Goal: Task Accomplishment & Management: Manage account settings

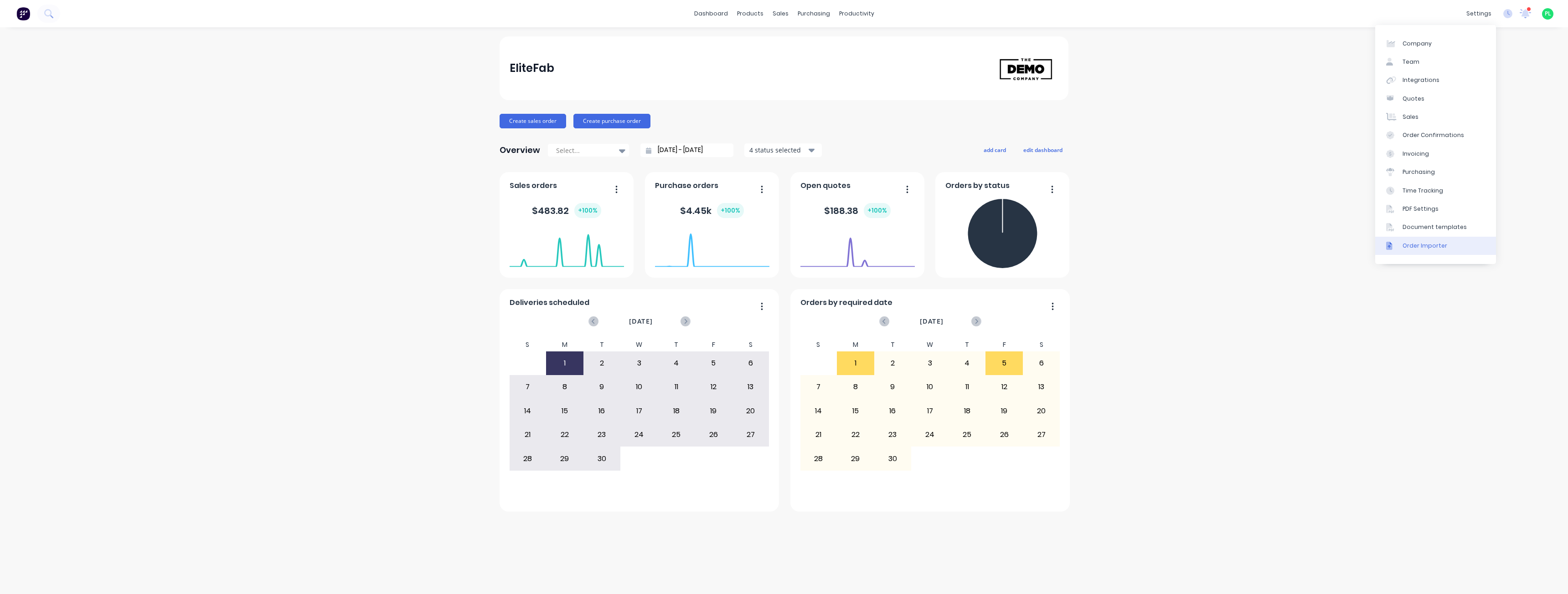
click at [1442, 244] on div "Order Importer" at bounding box center [1424, 246] width 44 height 8
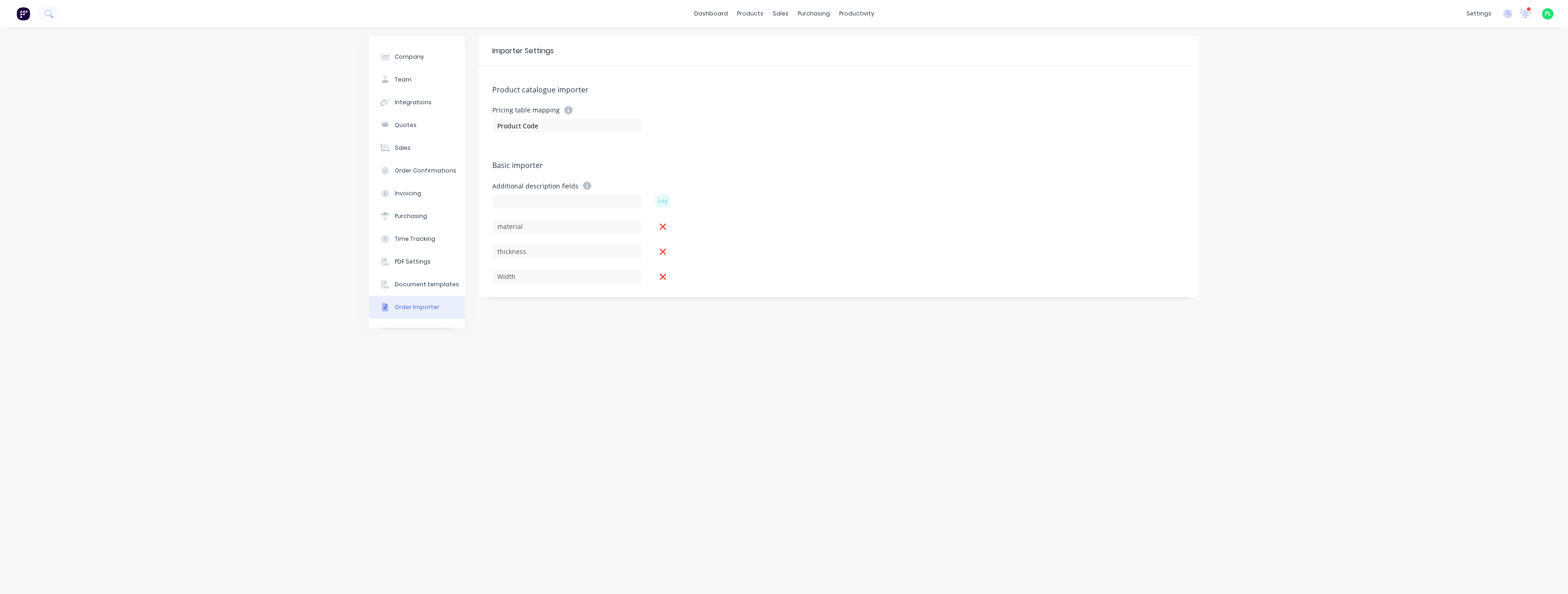
click at [199, 251] on div "Company Team Integrations Quotes Sales Order Confirmations Invoicing Purchasing…" at bounding box center [784, 311] width 1568 height 567
click at [243, 501] on div "Company Team Integrations Quotes Sales Order Confirmations Invoicing Purchasing…" at bounding box center [784, 311] width 1568 height 567
click at [409, 402] on div "Company Team Integrations Quotes Sales Order Confirmations Invoicing Purchasing…" at bounding box center [417, 311] width 96 height 549
click at [398, 397] on div "Company Team Integrations Quotes Sales Order Confirmations Invoicing Purchasing…" at bounding box center [417, 311] width 96 height 549
click at [800, 41] on div "Sales Orders" at bounding box center [814, 43] width 38 height 8
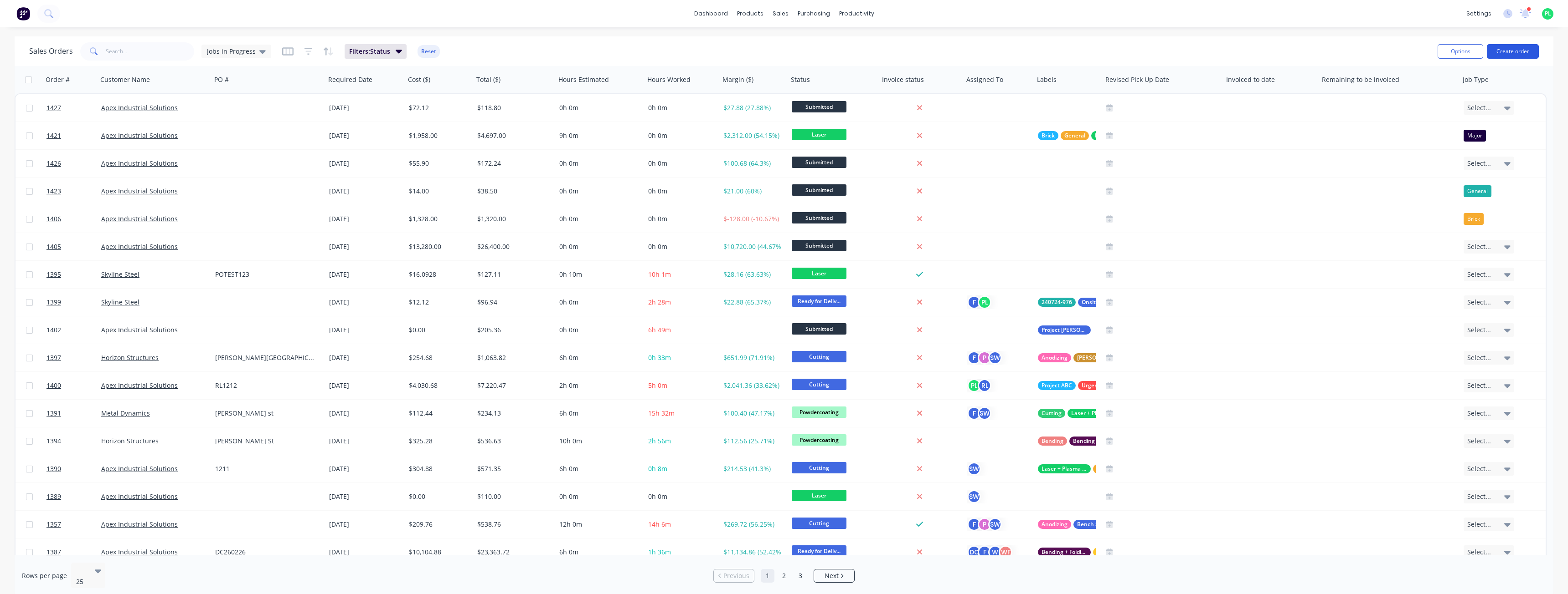
click at [1503, 49] on button "Create order" at bounding box center [1512, 51] width 52 height 15
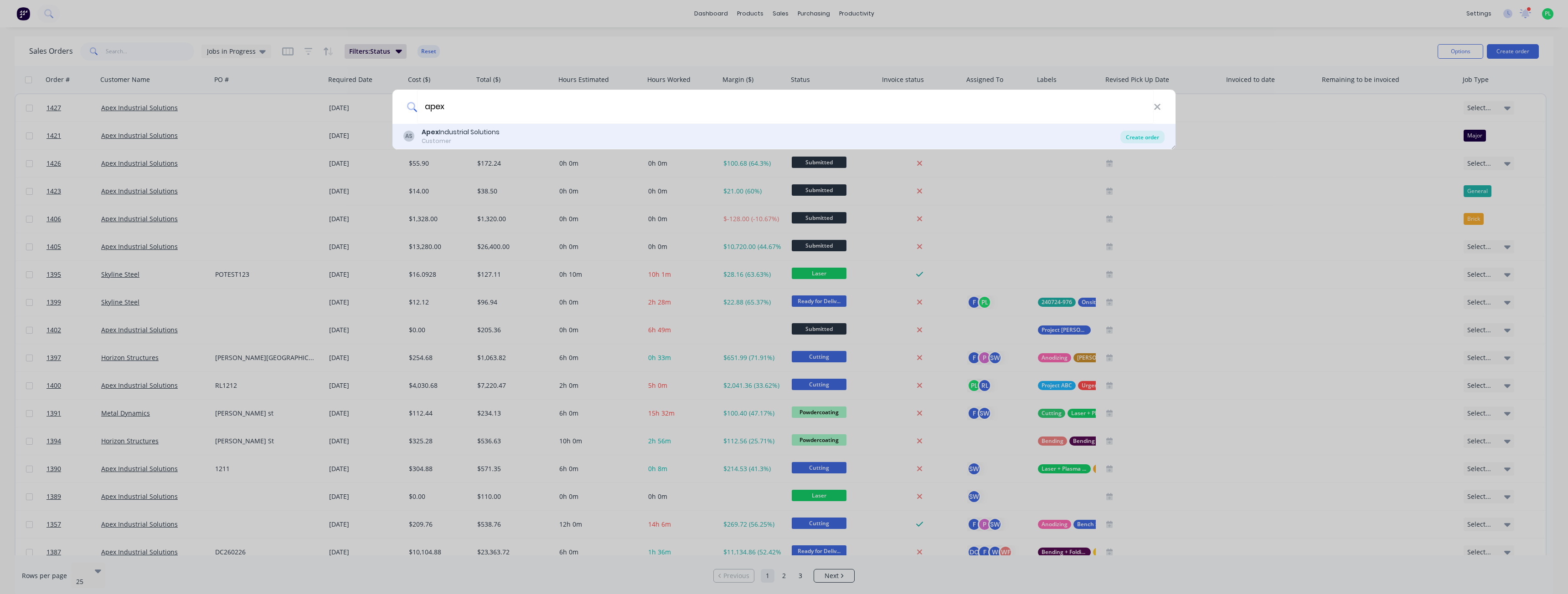
type input "apex"
click at [1142, 136] on div "Create order" at bounding box center [1141, 136] width 44 height 13
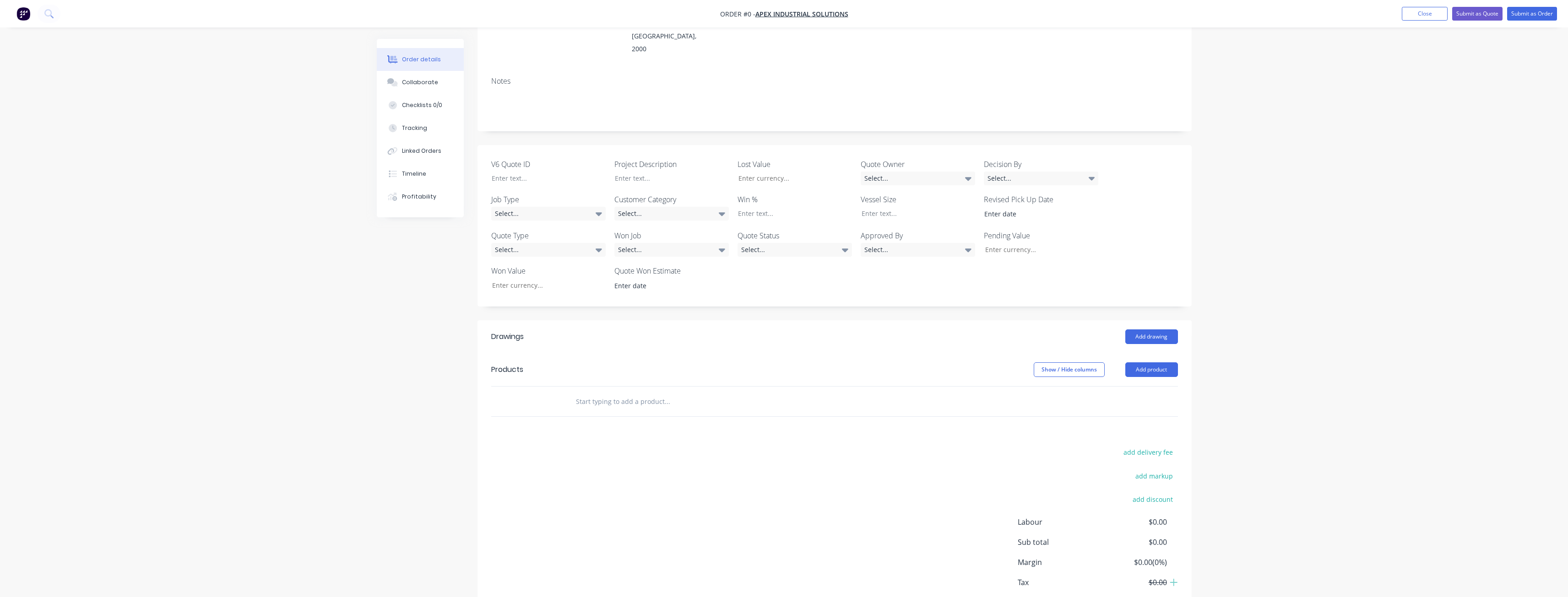
scroll to position [137, 0]
click at [1158, 362] on button "Add product" at bounding box center [1150, 369] width 53 height 15
click at [1137, 533] on div "Import products" at bounding box center [1134, 538] width 70 height 13
click at [647, 397] on div "Drawings Add drawing Products Show / Hide columns Add product add delivery fee …" at bounding box center [834, 478] width 714 height 316
click at [637, 392] on input "text" at bounding box center [666, 401] width 183 height 18
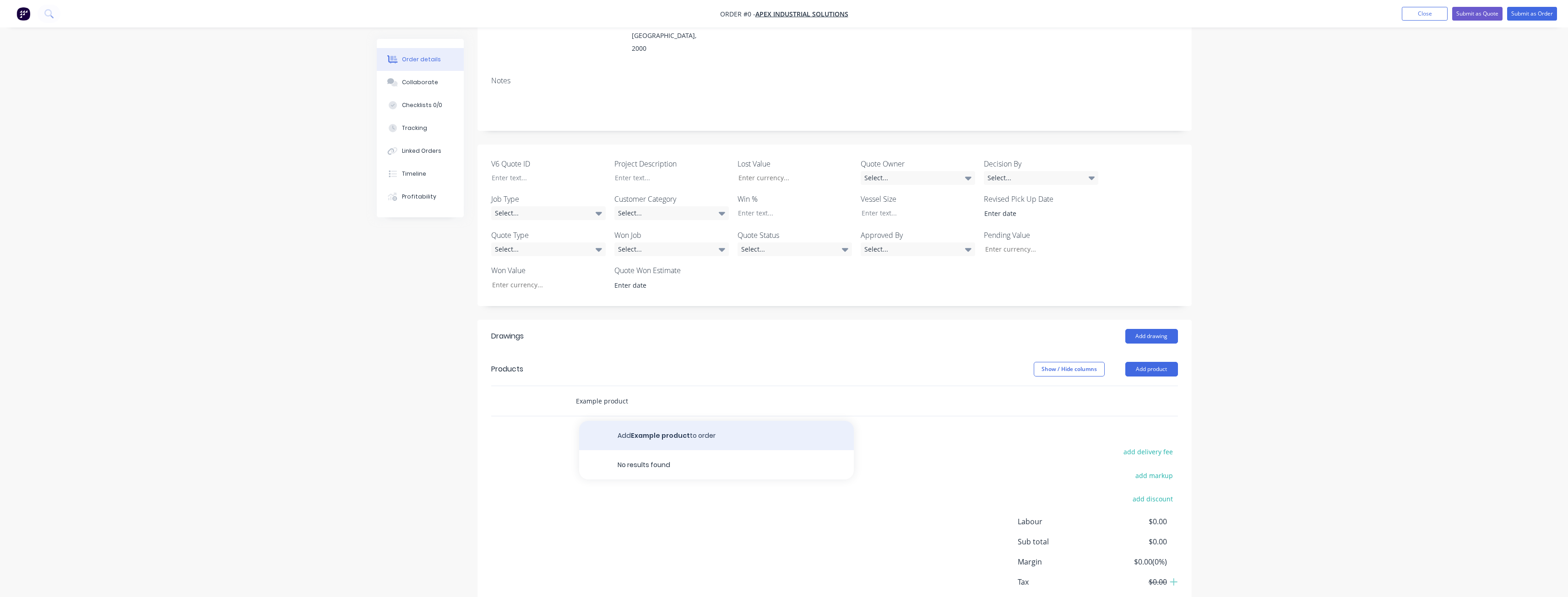
type input "Example product"
click at [631, 421] on button "Add Example product to order" at bounding box center [716, 436] width 275 height 30
click at [1089, 410] on input "0" at bounding box center [1087, 416] width 21 height 13
click at [1089, 410] on input "0" at bounding box center [1093, 416] width 11 height 13
type input "$1.00"
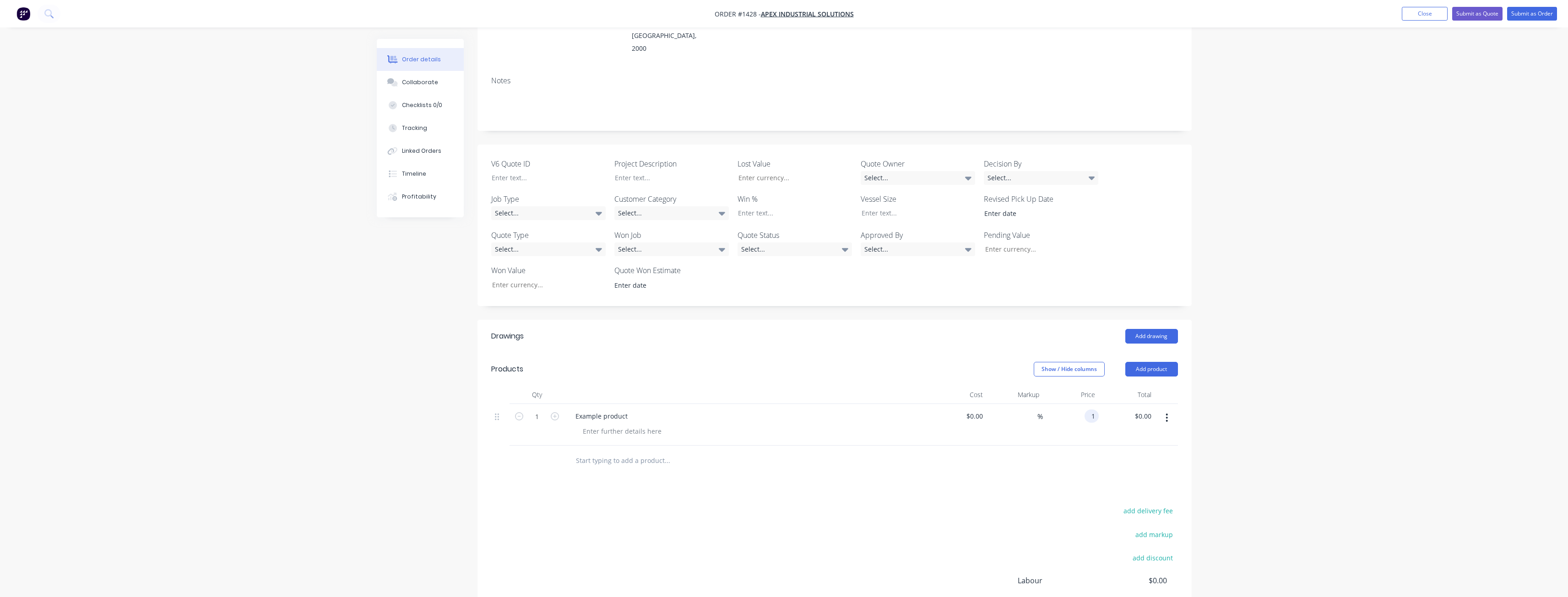
type input "$1.00"
click at [1086, 446] on div at bounding box center [834, 461] width 686 height 30
click at [543, 410] on input "1" at bounding box center [537, 417] width 24 height 14
click at [542, 410] on input "1" at bounding box center [537, 417] width 24 height 14
type input "2"
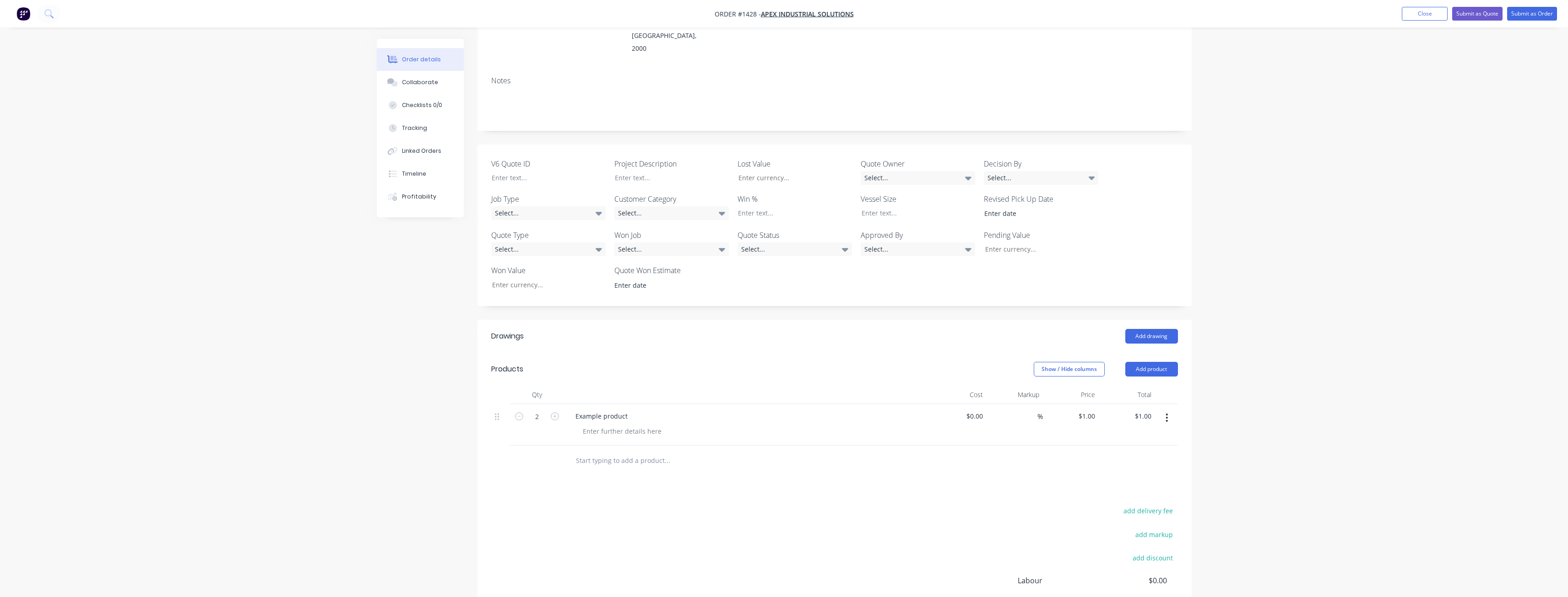
type input "$2.00"
click at [637, 509] on div "add delivery fee add markup add discount Labour $0.00 Sub total $2.00 Margin $0…" at bounding box center [834, 593] width 686 height 177
click at [1151, 362] on button "Add product" at bounding box center [1150, 369] width 53 height 15
click at [1030, 446] on div at bounding box center [834, 461] width 686 height 30
click at [1177, 410] on button "button" at bounding box center [1166, 418] width 22 height 17
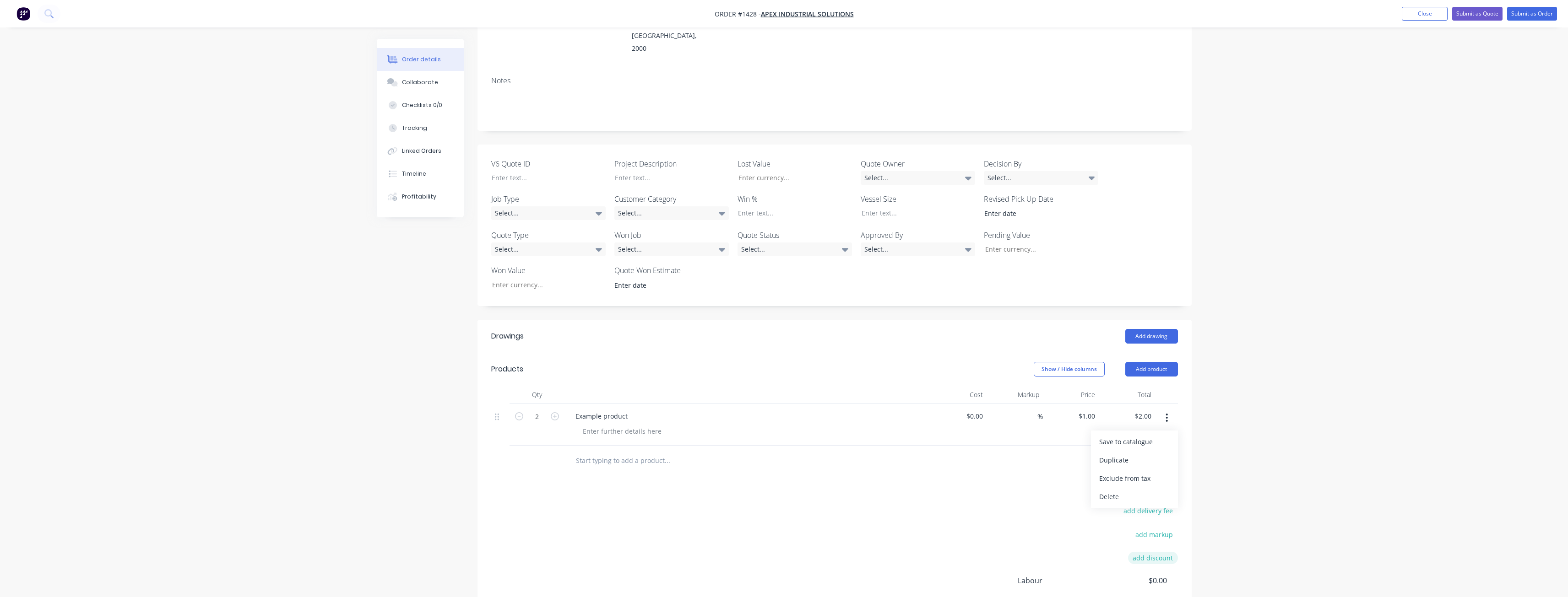
click at [1135, 490] on div "Delete" at bounding box center [1134, 496] width 70 height 13
drag, startPoint x: 843, startPoint y: 500, endPoint x: 837, endPoint y: 488, distance: 13.4
click at [843, 500] on div "add delivery fee add markup add discount Labour $0.00 Sub total $0.00 Margin $0…" at bounding box center [834, 535] width 686 height 177
click at [1156, 362] on button "Add product" at bounding box center [1150, 369] width 53 height 15
click at [1136, 422] on div "Basic products" at bounding box center [1134, 428] width 70 height 13
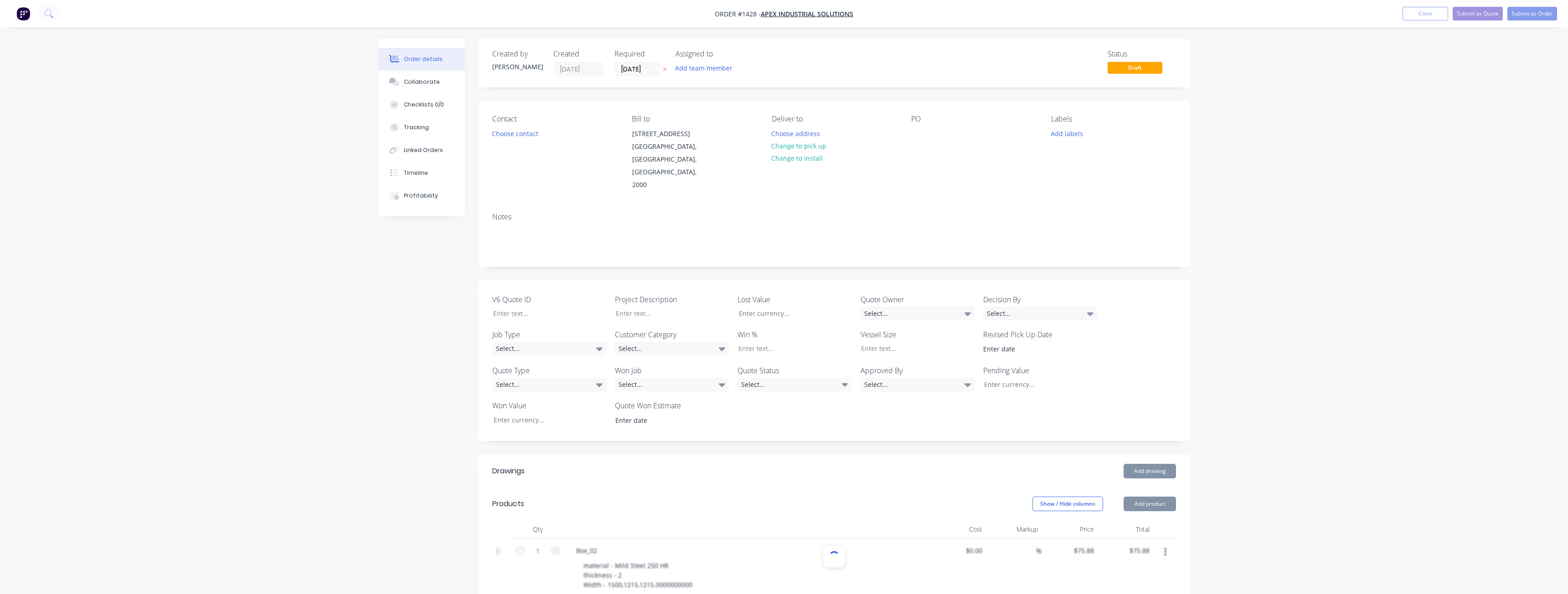
type input "$81.53"
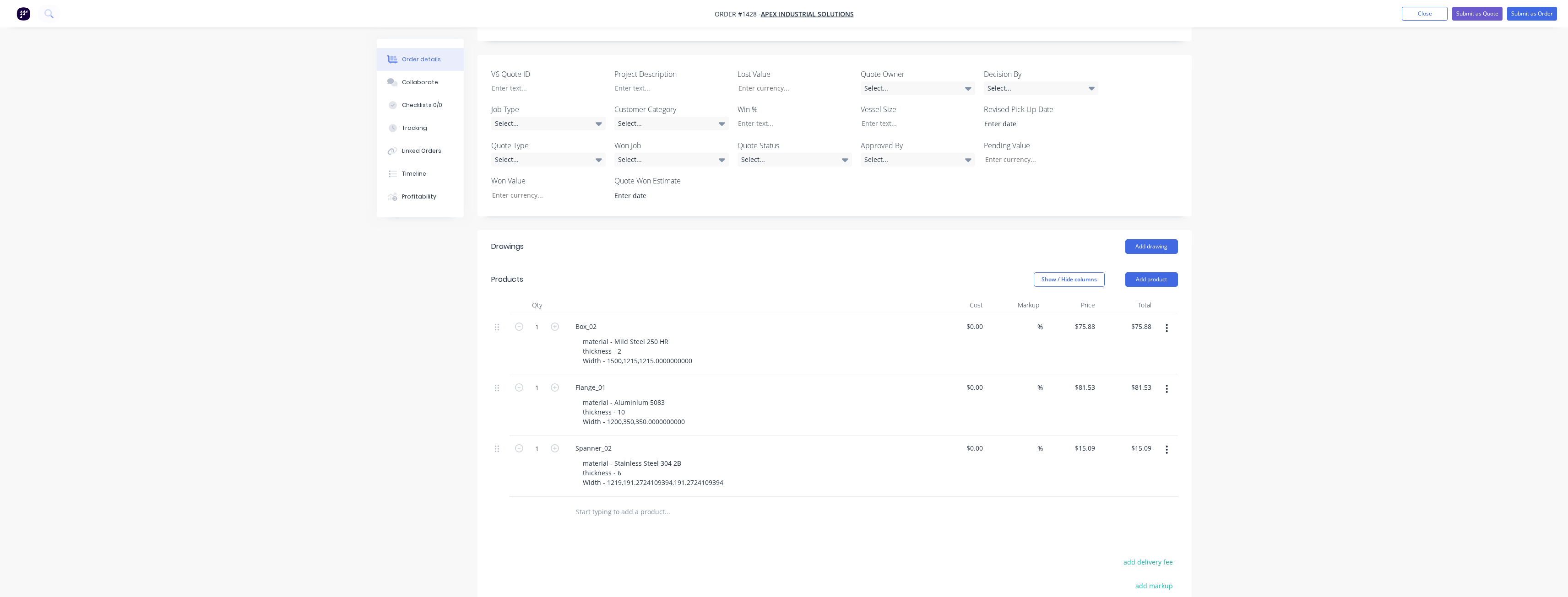
scroll to position [275, 0]
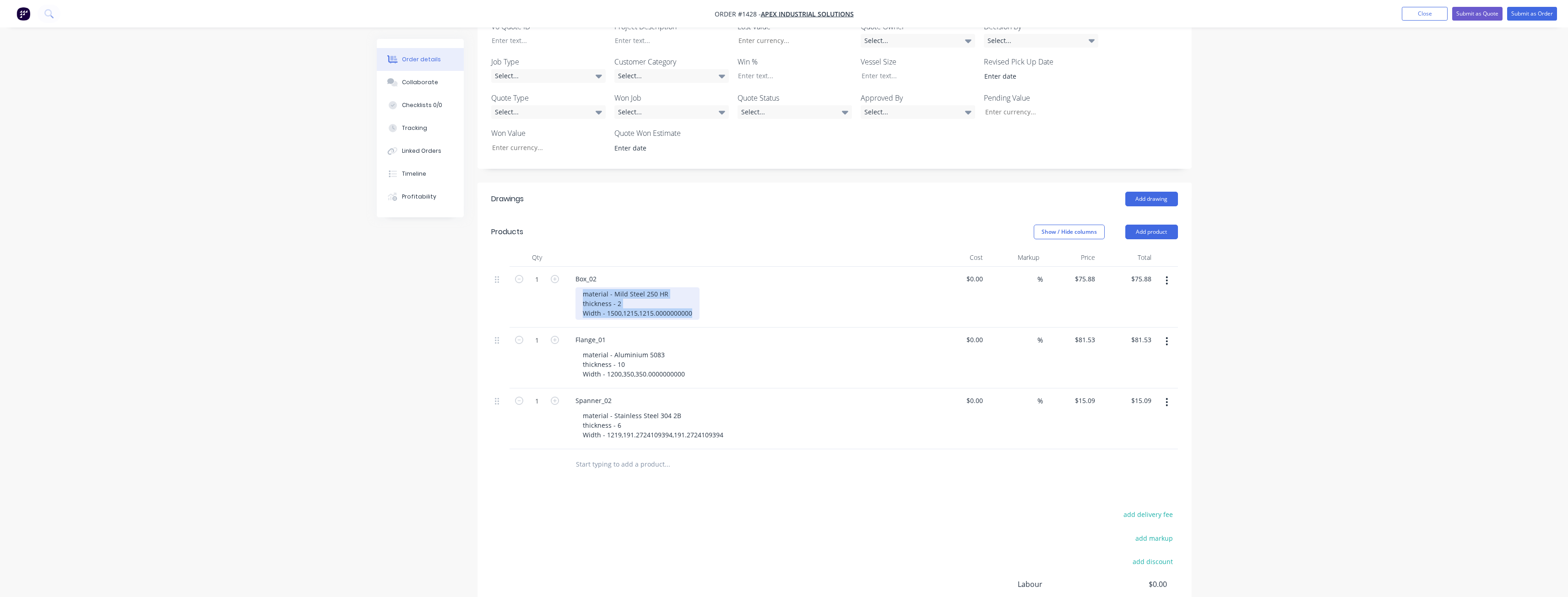
drag, startPoint x: 582, startPoint y: 268, endPoint x: 700, endPoint y: 289, distance: 119.9
click at [700, 289] on div "material - Mild Steel 250 HR thickness - 2 Width - 1500,1215,1215.0000000000" at bounding box center [751, 303] width 351 height 33
click at [750, 288] on div "material - Mild Steel 250 HR thickness - 2 Width - 1500,1215,1215.0000000000" at bounding box center [751, 303] width 351 height 33
drag, startPoint x: 599, startPoint y: 255, endPoint x: 596, endPoint y: 246, distance: 9.5
click at [567, 267] on div "Box_02 material - Mild Steel 250 HR thickness - 2 Width - 1500,1215,1215.000000…" at bounding box center [747, 297] width 366 height 60
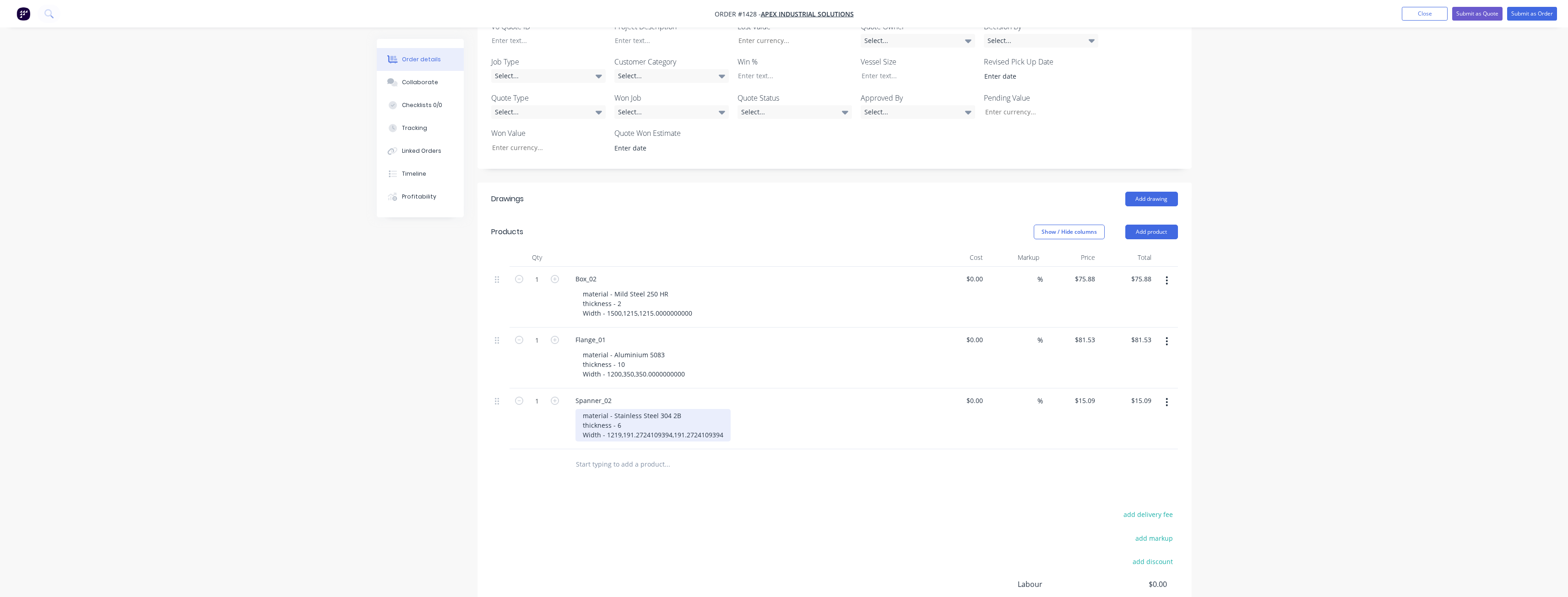
click at [652, 411] on div "material - Stainless Steel 304 2B thickness - 6 Width - 1219,191.2724109394,191…" at bounding box center [653, 425] width 155 height 33
drag, startPoint x: 724, startPoint y: 412, endPoint x: 565, endPoint y: 392, distance: 160.3
click at [565, 392] on div "Spanner_02 material - Stainless Steel 304 2B thickness - 6 Width - 1219,191.272…" at bounding box center [747, 418] width 366 height 60
click at [553, 419] on div "1" at bounding box center [537, 418] width 55 height 60
drag, startPoint x: 726, startPoint y: 411, endPoint x: 576, endPoint y: 393, distance: 151.1
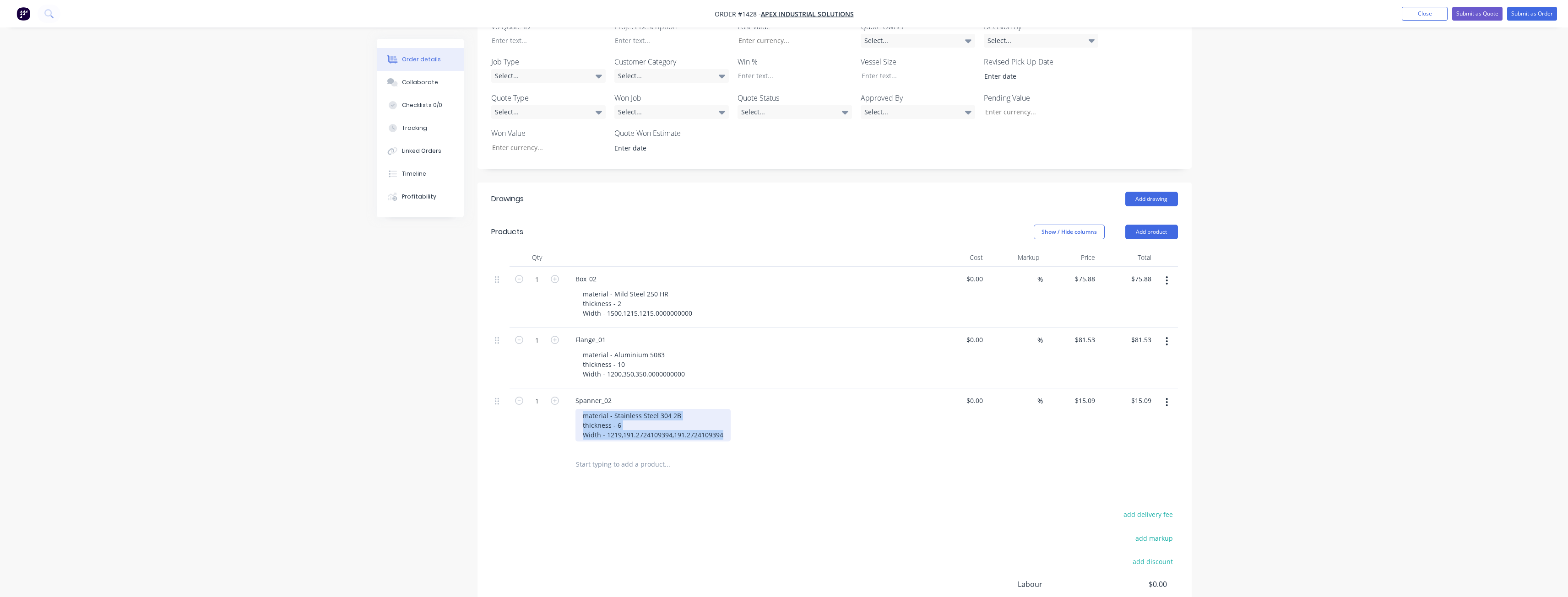
click at [576, 410] on div "material - Stainless Steel 304 2B thickness - 6 Width - 1219,191.2724109394,191…" at bounding box center [653, 425] width 155 height 33
click at [695, 411] on div "material - Stainless Steel 304 2B thickness - 6 Width - 1219,191.2724109394,191…" at bounding box center [653, 425] width 155 height 33
click at [1419, 2] on nav "Order #1428 - Apex Industrial Solutions Add product Close Submit as Quote Submi…" at bounding box center [784, 14] width 1568 height 28
click at [1424, 12] on button "Close" at bounding box center [1424, 14] width 46 height 14
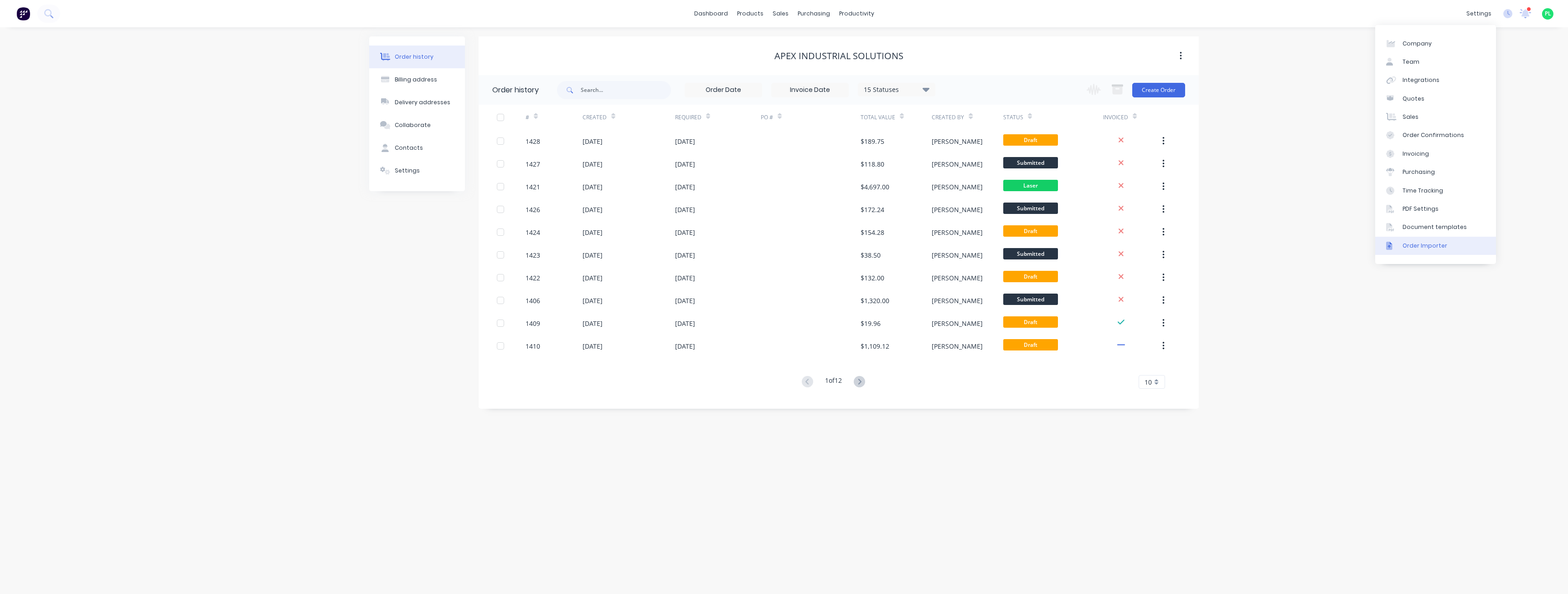
click at [1440, 242] on div "Order Importer" at bounding box center [1424, 246] width 44 height 8
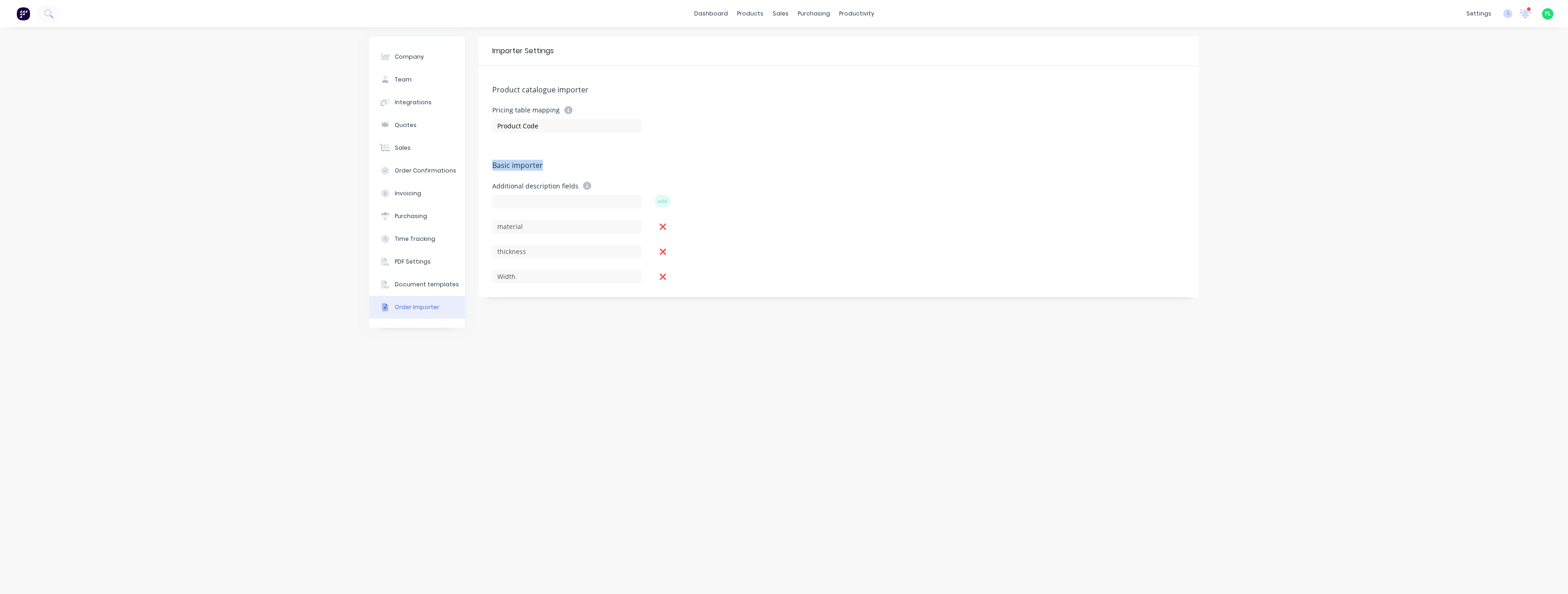
drag, startPoint x: 491, startPoint y: 167, endPoint x: 554, endPoint y: 167, distance: 63.0
click at [554, 167] on div "Product catalogue importer Pricing table mapping Product Code Basic importer Ad…" at bounding box center [838, 182] width 720 height 231
drag, startPoint x: 524, startPoint y: 186, endPoint x: 575, endPoint y: 186, distance: 51.0
click at [575, 186] on div "Additional description fields" at bounding box center [566, 186] width 149 height 8
click at [632, 179] on div "Product catalogue importer Pricing table mapping Product Code Basic importer Ad…" at bounding box center [838, 182] width 720 height 231
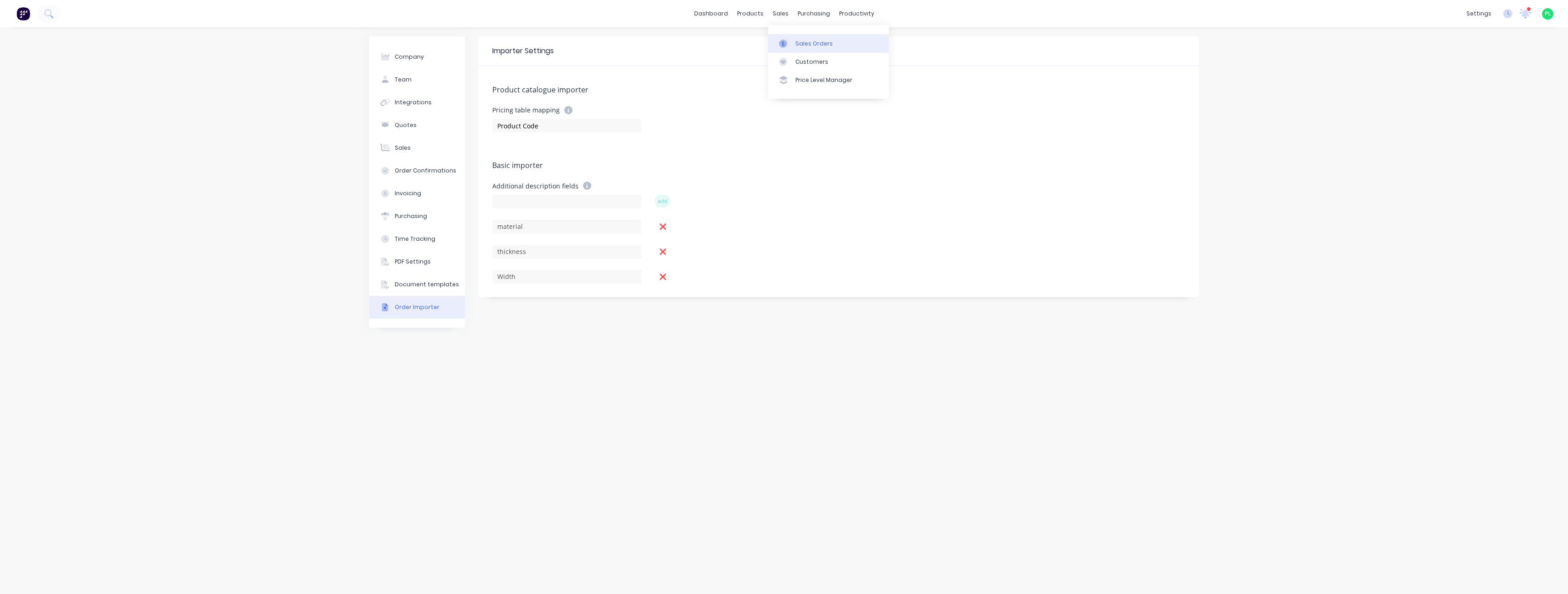
click at [792, 47] on div at bounding box center [786, 43] width 14 height 8
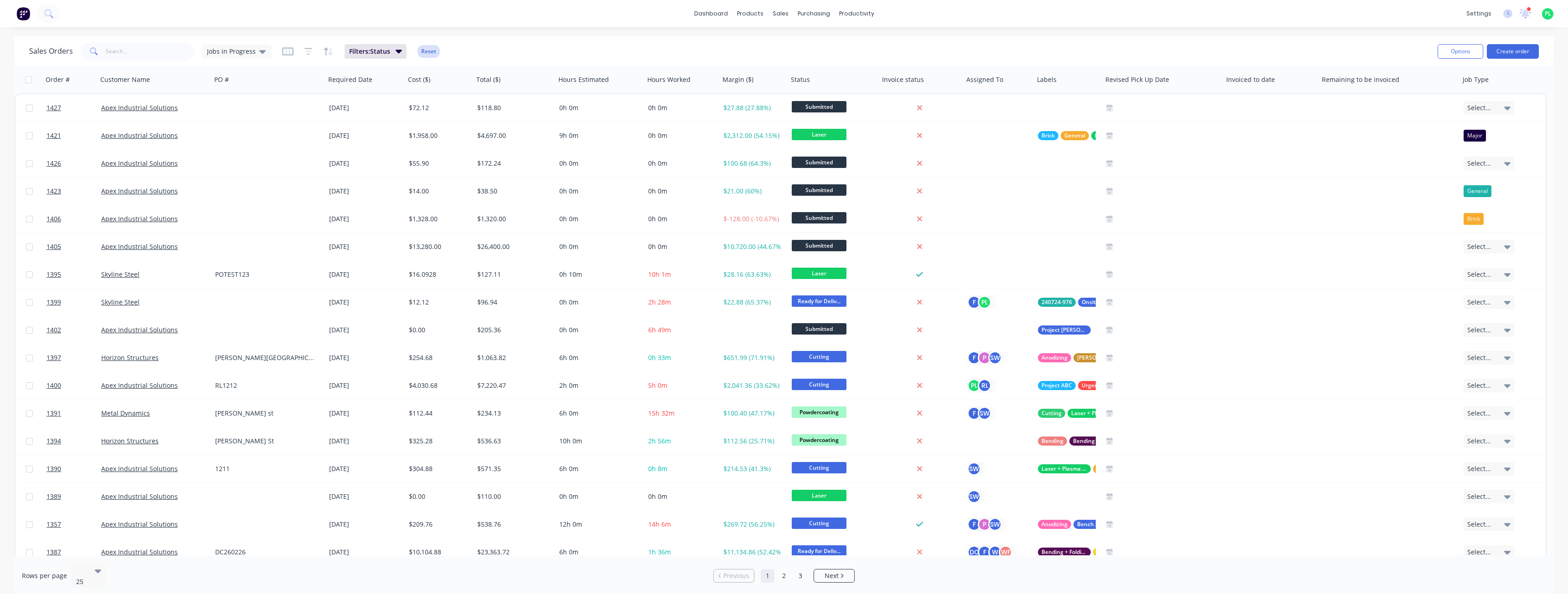
click at [425, 51] on button "Reset" at bounding box center [429, 51] width 23 height 13
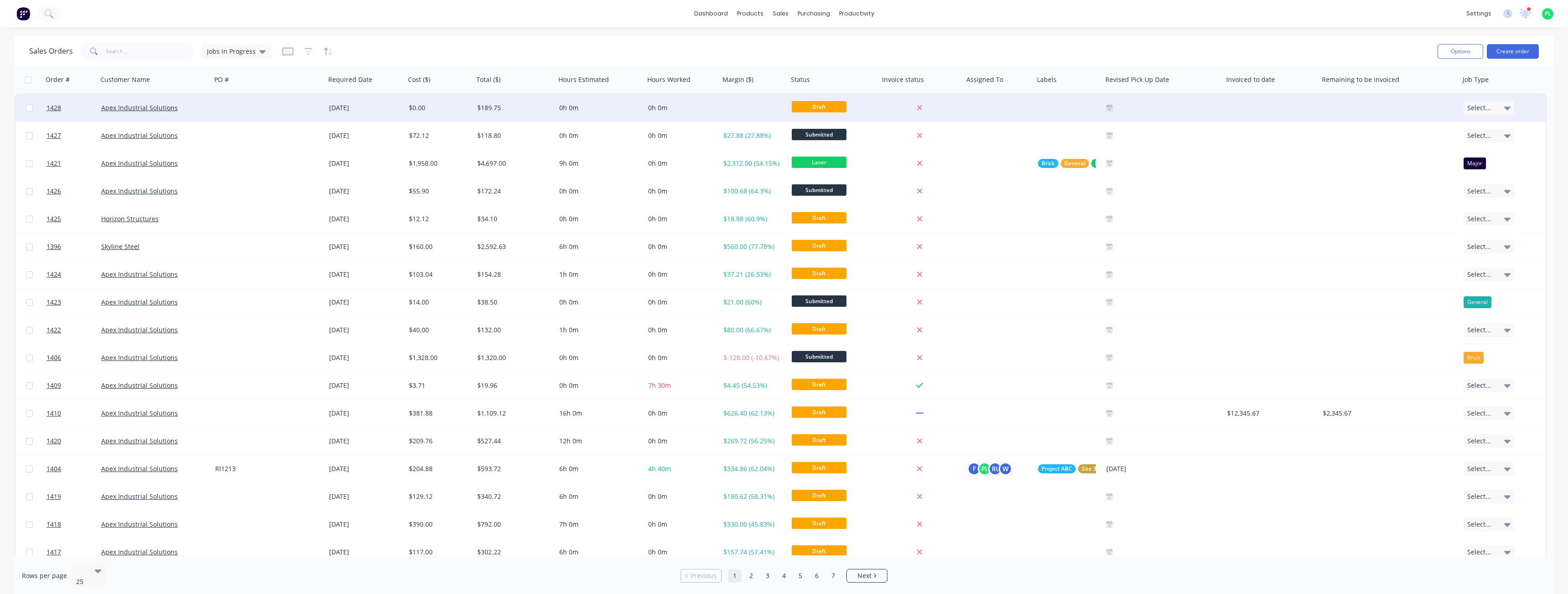
click at [300, 112] on div at bounding box center [268, 109] width 114 height 28
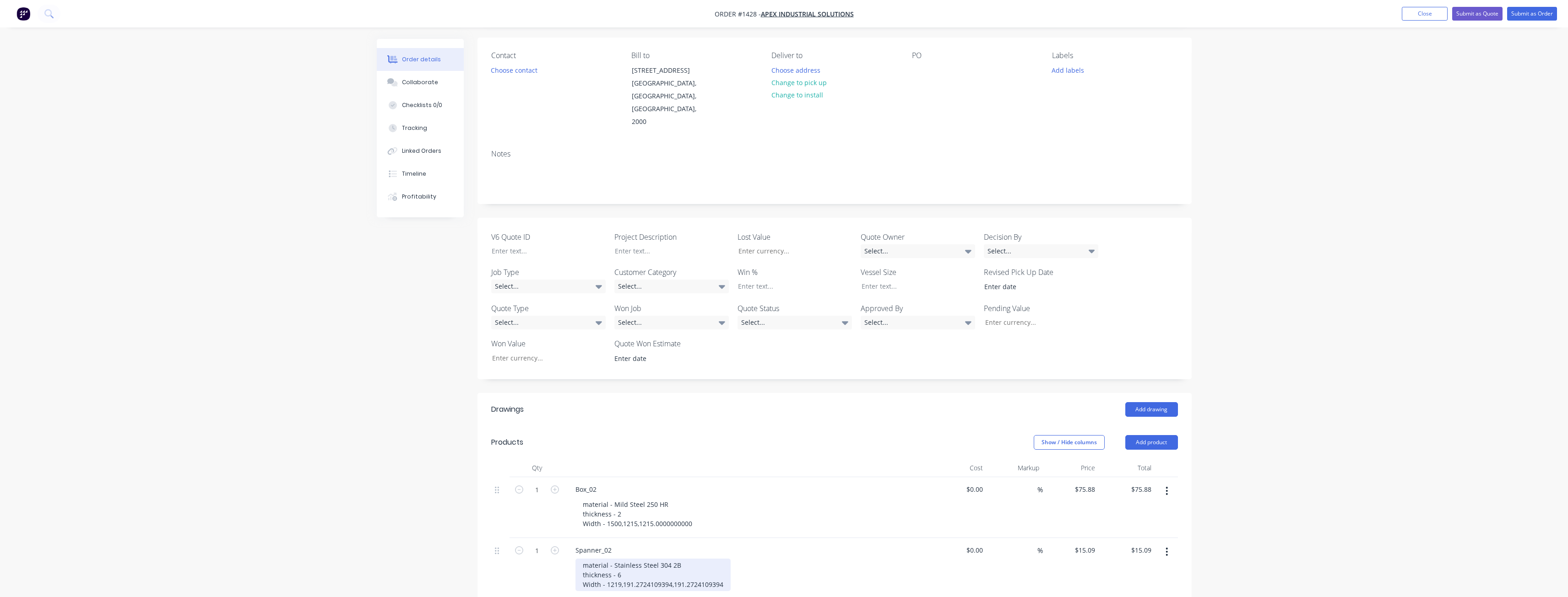
scroll to position [275, 0]
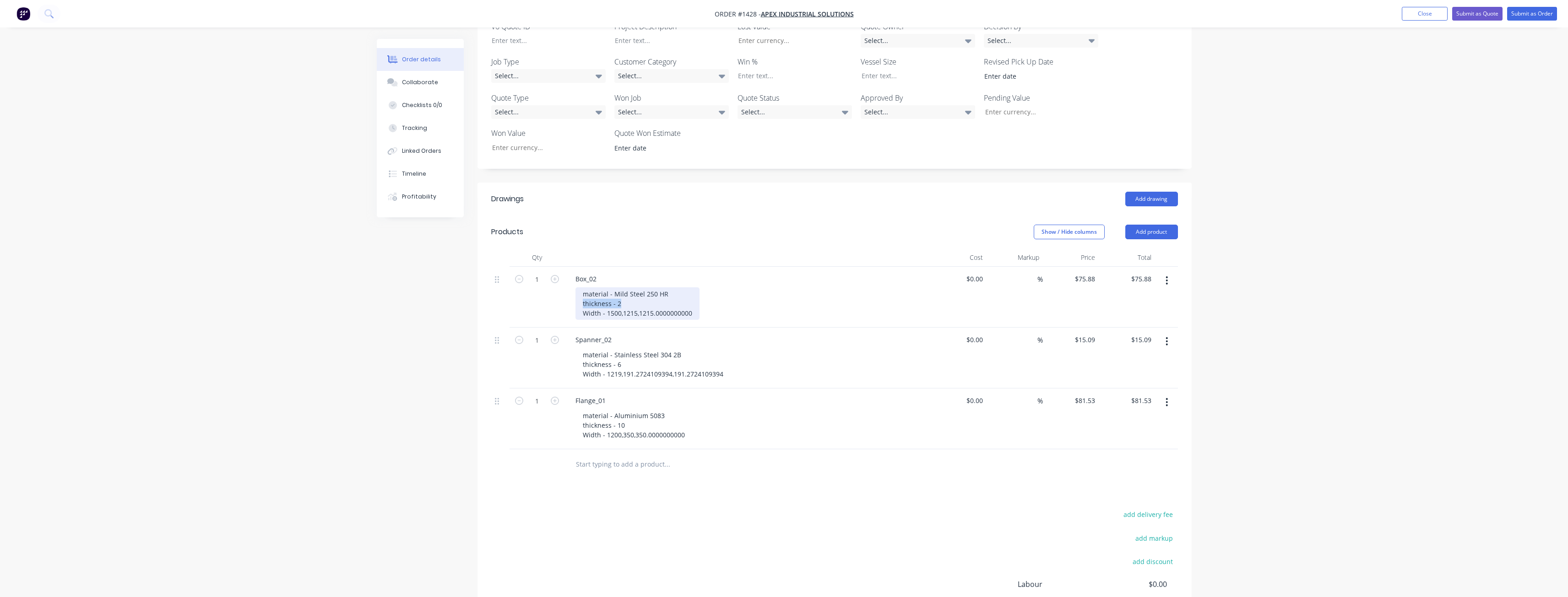
drag, startPoint x: 587, startPoint y: 279, endPoint x: 637, endPoint y: 281, distance: 50.0
click at [637, 288] on div "material - Mild Steel 250 HR thickness - 2 Width - 1500,1215,1215.0000000000" at bounding box center [637, 303] width 124 height 33
drag, startPoint x: 650, startPoint y: 288, endPoint x: 692, endPoint y: 288, distance: 42.0
click at [692, 288] on div "material - Mild Steel 250 HR thickness - 2 Width - 1500,1215,1215.0000000000" at bounding box center [637, 303] width 124 height 33
drag, startPoint x: 654, startPoint y: 269, endPoint x: 685, endPoint y: 268, distance: 31.0
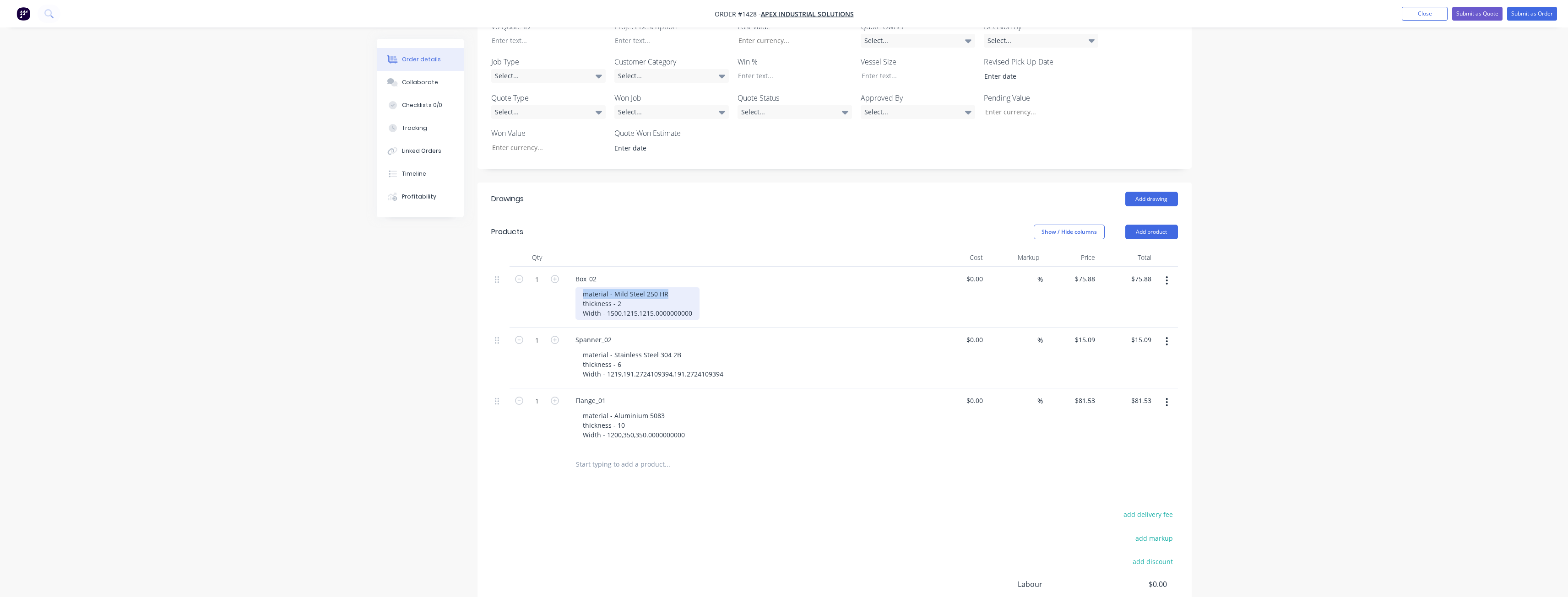
click at [685, 288] on div "material - Mild Steel 250 HR thickness - 2 Width - 1500,1215,1215.0000000000" at bounding box center [637, 303] width 124 height 33
drag, startPoint x: 579, startPoint y: 280, endPoint x: 639, endPoint y: 280, distance: 60.0
click at [639, 288] on div "material - Mild Steel 250 HR thickness - 2 Width - 1500,1215,1215.0000000000" at bounding box center [637, 303] width 124 height 33
drag, startPoint x: 582, startPoint y: 289, endPoint x: 700, endPoint y: 288, distance: 118.0
click at [700, 288] on div "material - Mild Steel 250 HR thickness - 2 Width - 1500,1215,1215.0000000000" at bounding box center [751, 303] width 351 height 33
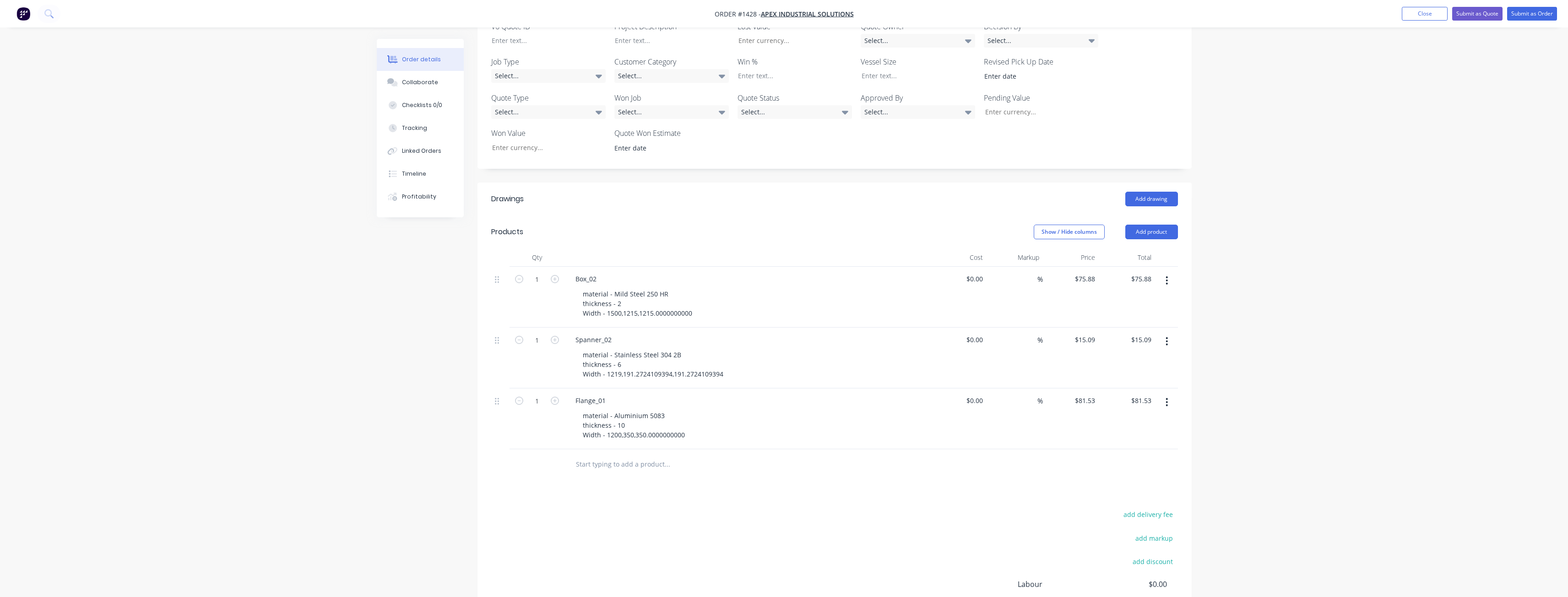
click at [408, 362] on div "Created by [PERSON_NAME] Created [DATE] Required [DATE] Assigned to Add team me…" at bounding box center [784, 238] width 815 height 948
drag, startPoint x: 583, startPoint y: 327, endPoint x: 726, endPoint y: 351, distance: 145.0
click at [726, 351] on div "material - Stainless Steel 304 2B thickness - 6 Width - 1219,191.2724109394,191…" at bounding box center [653, 364] width 155 height 33
click at [708, 509] on div "add delivery fee add markup add discount Labour $0.00 Sub total $172.50 Margin …" at bounding box center [834, 597] width 686 height 177
click at [1425, 18] on button "Close" at bounding box center [1424, 14] width 46 height 14
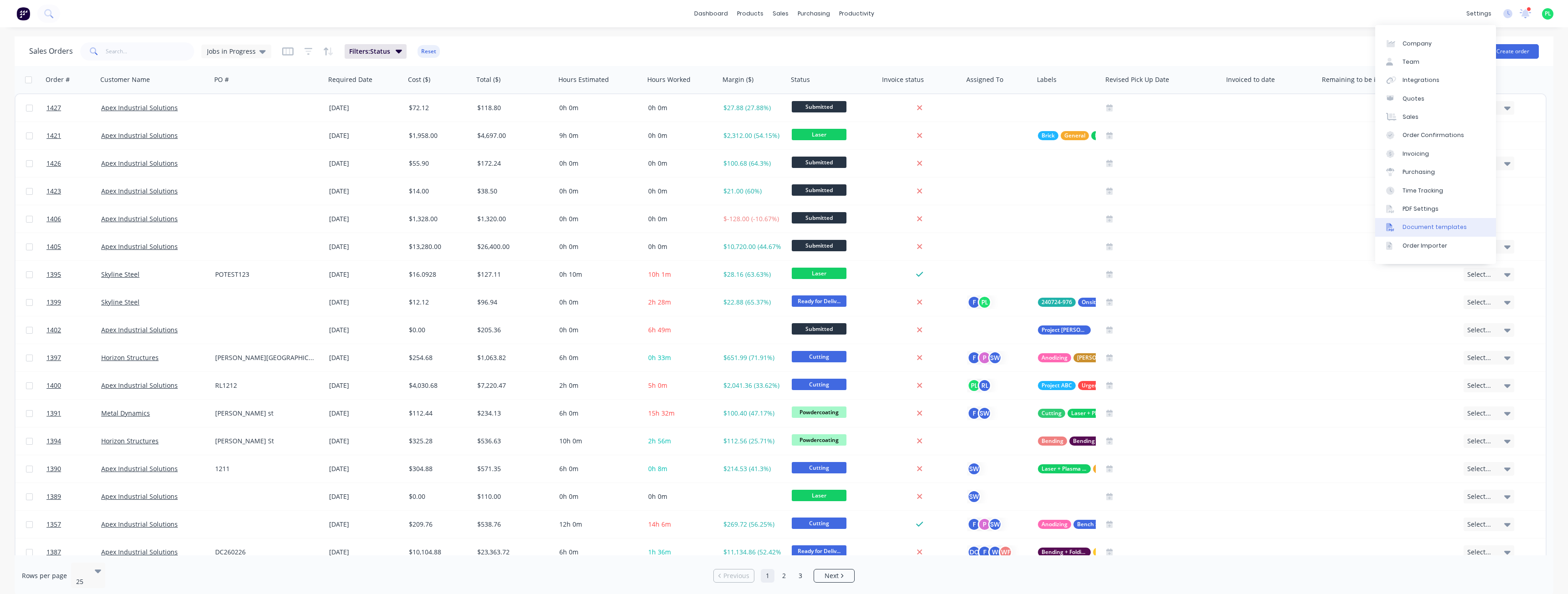
click at [1448, 231] on div "Document templates" at bounding box center [1434, 227] width 64 height 8
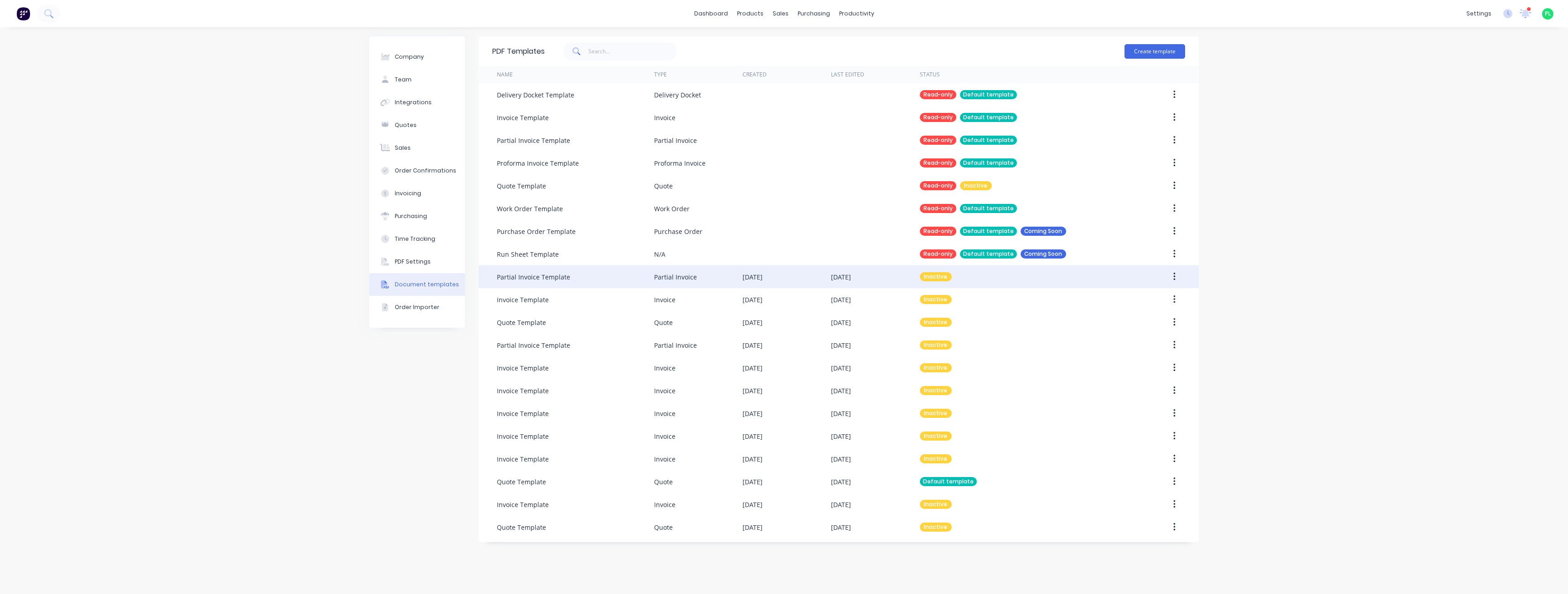
click at [431, 309] on div "Order Importer" at bounding box center [417, 307] width 44 height 8
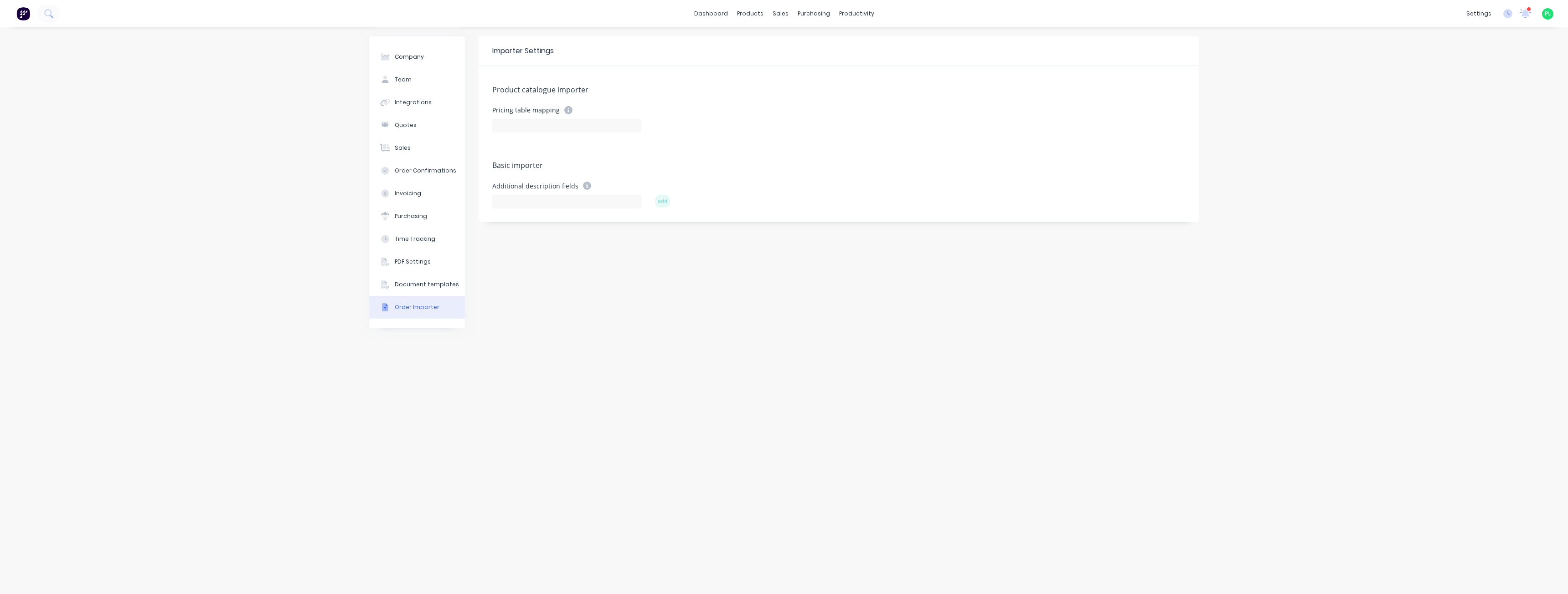
type input "Product Code"
click at [564, 207] on input at bounding box center [566, 202] width 149 height 14
type input "Rockets"
click at [664, 196] on button "add" at bounding box center [662, 201] width 15 height 13
drag, startPoint x: 490, startPoint y: 186, endPoint x: 575, endPoint y: 188, distance: 85.0
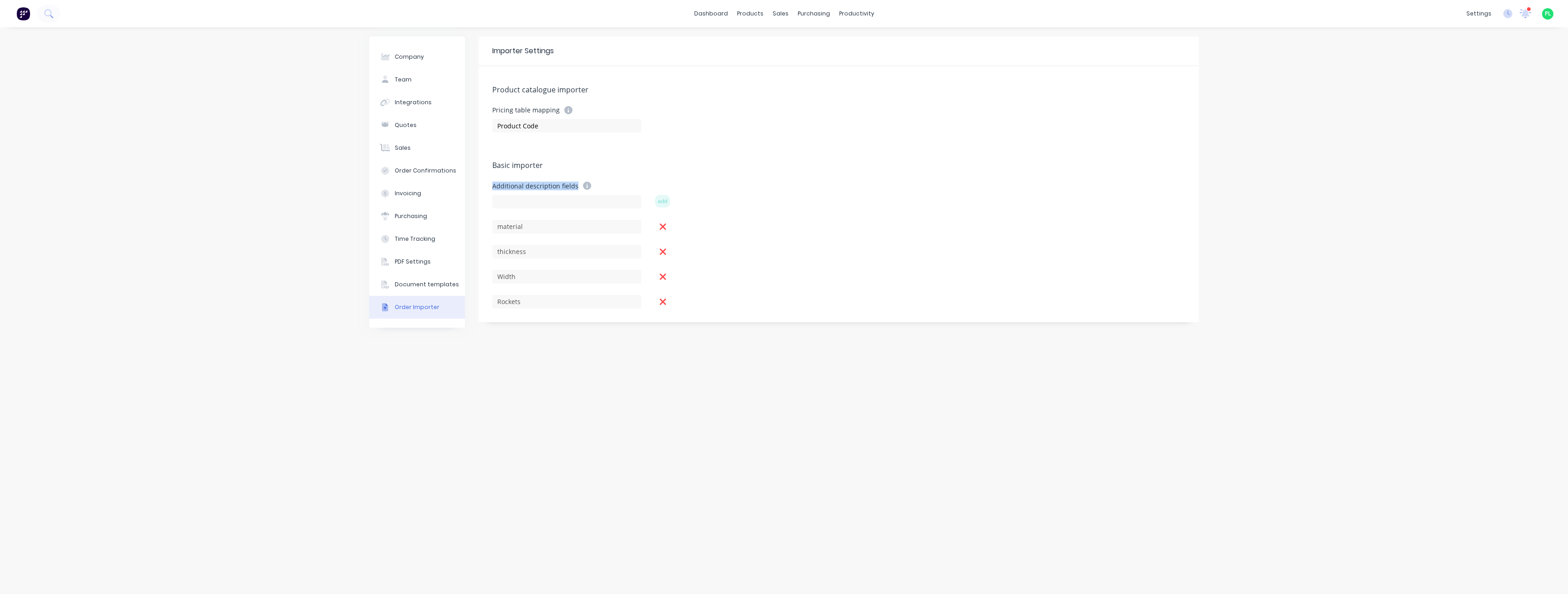
click at [575, 188] on div "Product catalogue importer Pricing table mapping Product Code Basic importer Ad…" at bounding box center [838, 194] width 720 height 257
click at [649, 166] on div "Basic importer" at bounding box center [838, 166] width 693 height 13
click at [663, 226] on icon at bounding box center [663, 227] width 6 height 6
click at [664, 226] on icon at bounding box center [663, 227] width 8 height 10
click at [664, 227] on icon at bounding box center [663, 227] width 6 height 6
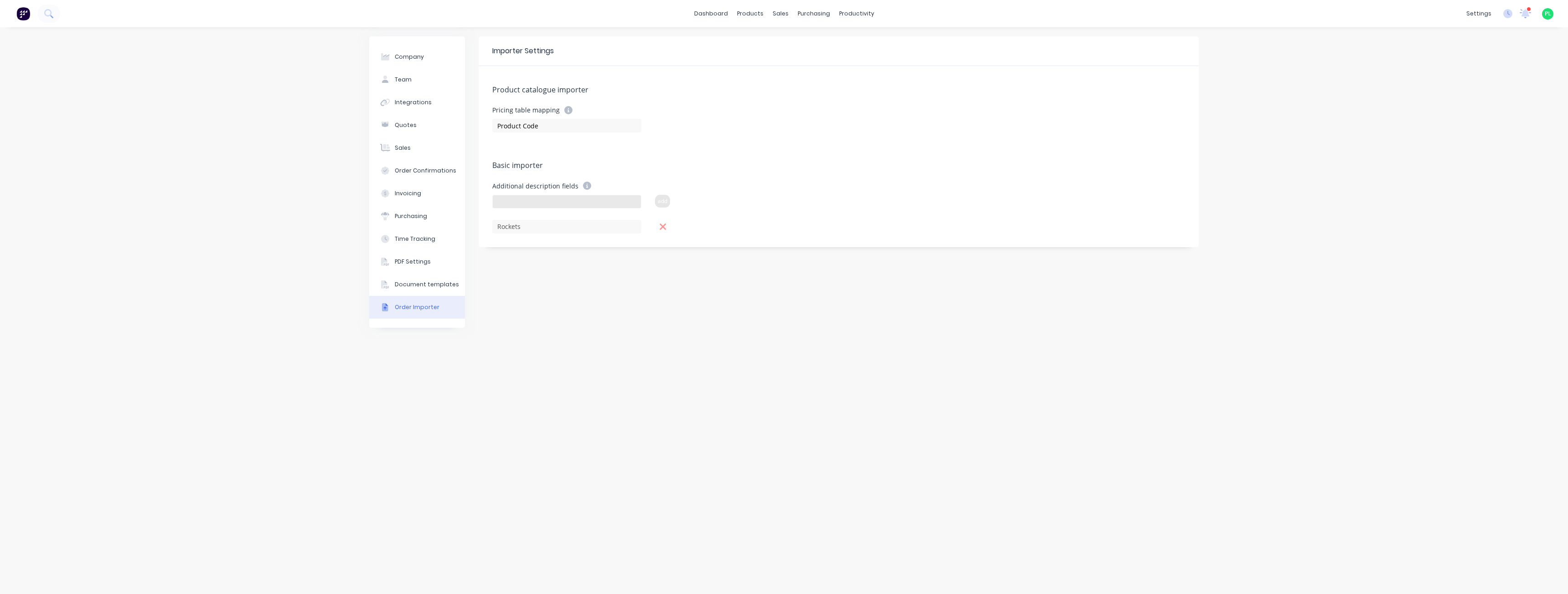
click at [664, 231] on icon at bounding box center [663, 227] width 8 height 10
click at [589, 257] on div "Importer Settings Product catalogue importer Pricing table mapping Product Code…" at bounding box center [838, 311] width 720 height 549
click at [552, 201] on input at bounding box center [566, 202] width 149 height 14
click at [561, 201] on input at bounding box center [566, 202] width 149 height 14
click at [598, 218] on div "Product catalogue importer Pricing table mapping Product Code Basic importer Ad…" at bounding box center [838, 144] width 720 height 156
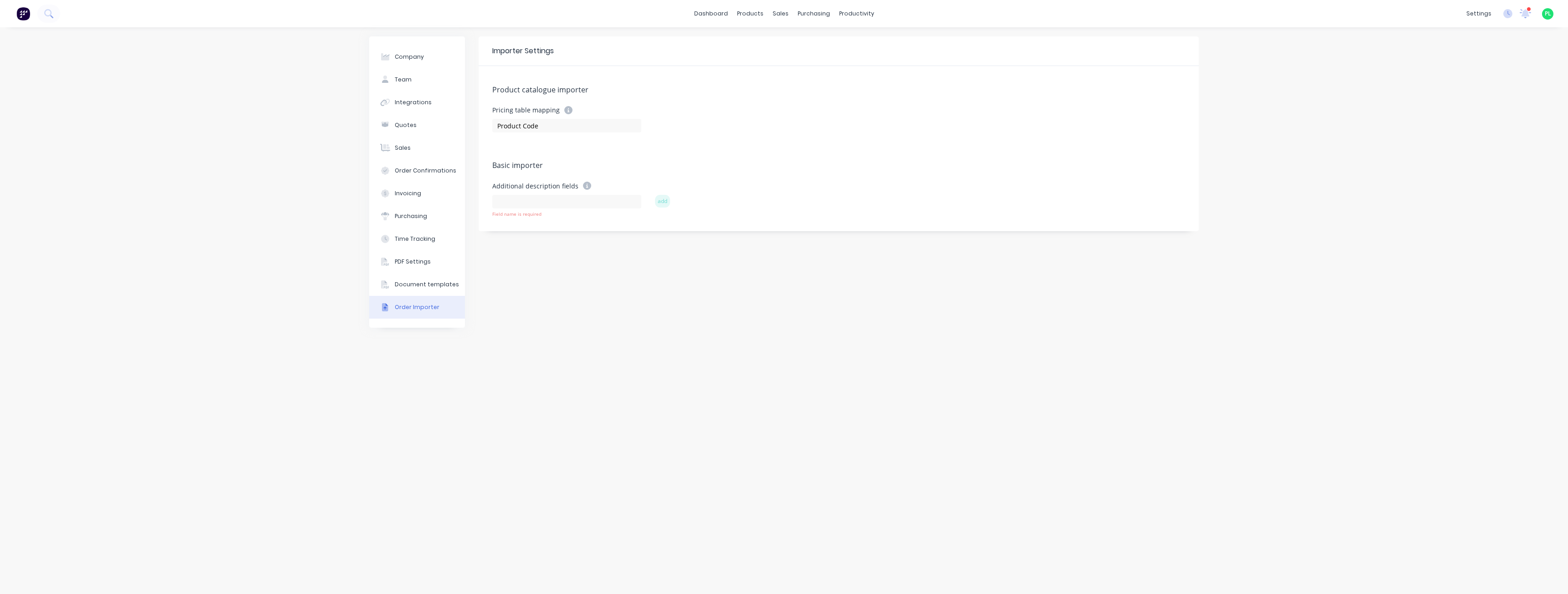
click at [724, 160] on div "Basic importer" at bounding box center [838, 166] width 693 height 13
click at [797, 47] on link "Sales Orders" at bounding box center [828, 43] width 120 height 18
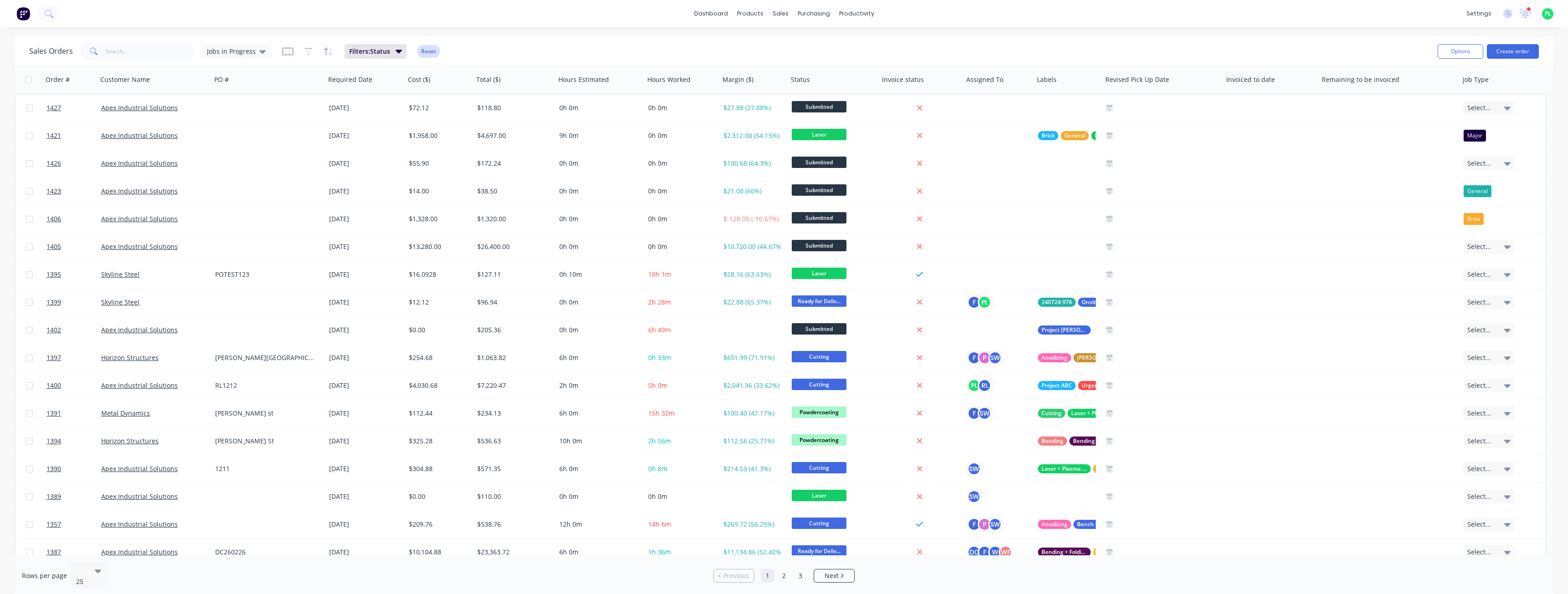
click at [432, 50] on button "Reset" at bounding box center [429, 51] width 23 height 13
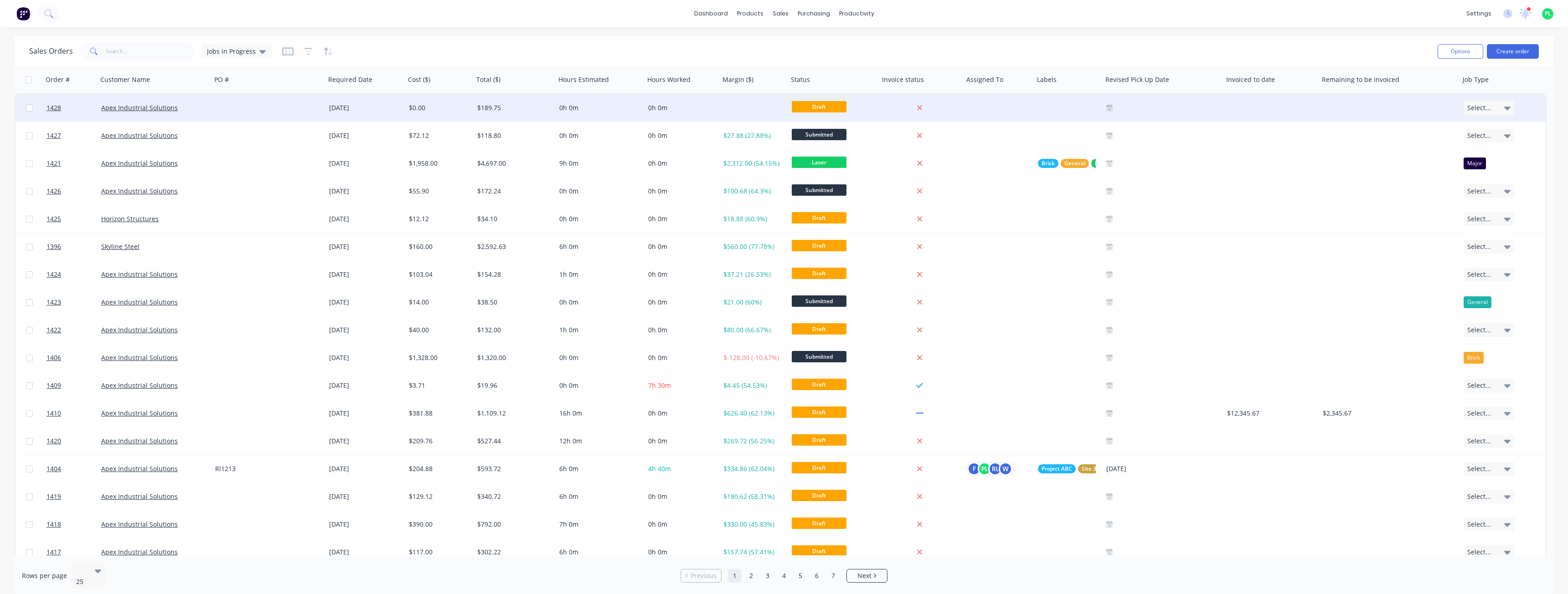
click at [279, 111] on div at bounding box center [268, 109] width 114 height 28
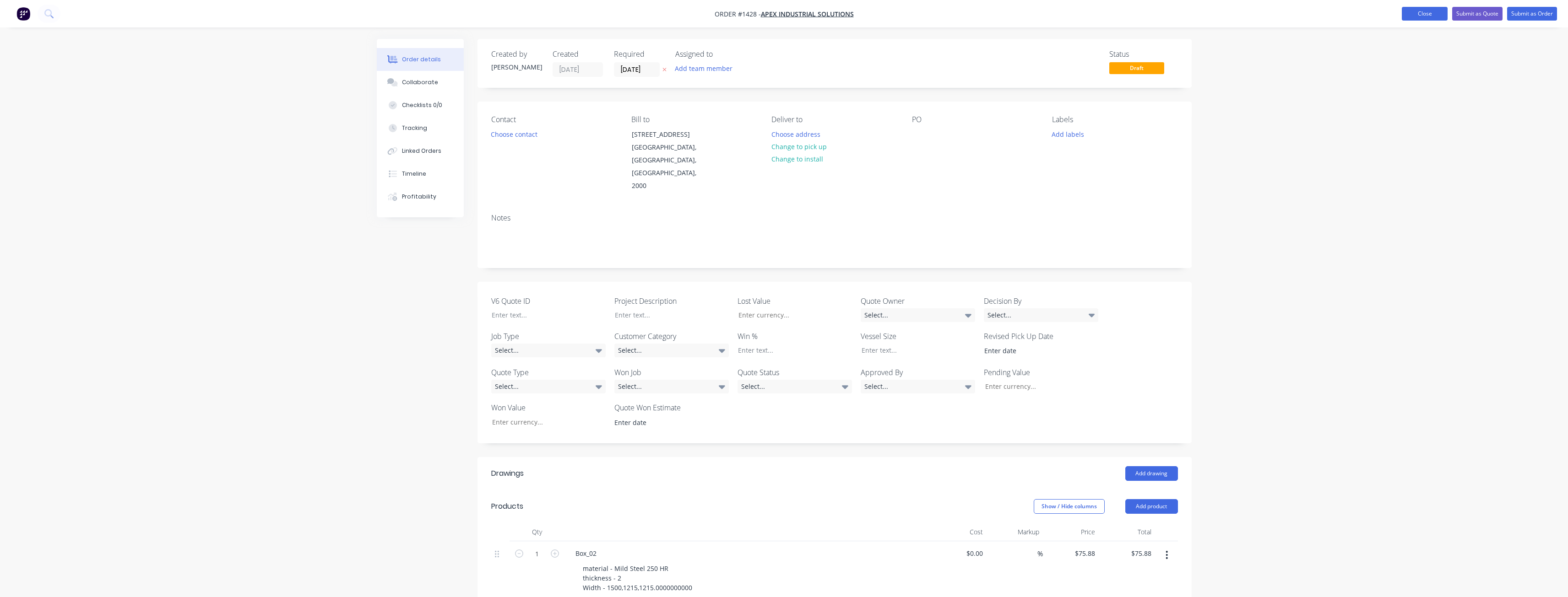
click at [1433, 15] on button "Close" at bounding box center [1424, 14] width 46 height 14
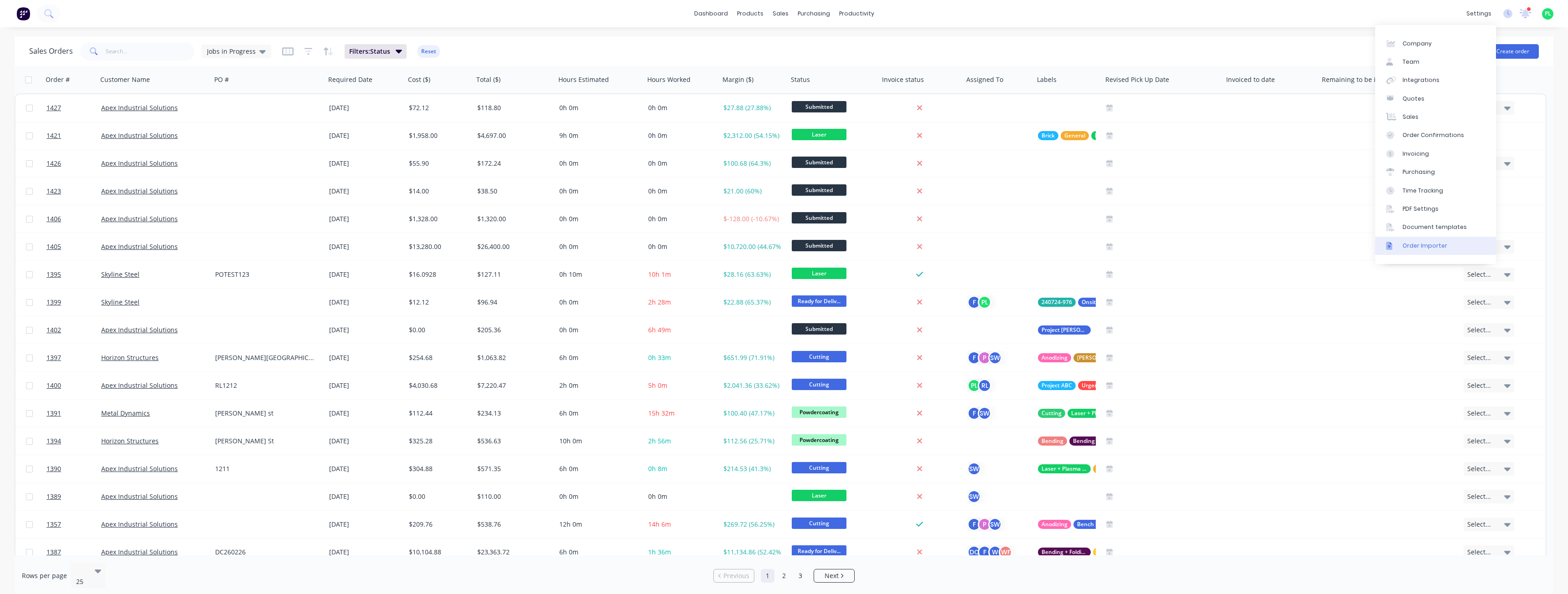
click at [1430, 245] on div "Order Importer" at bounding box center [1424, 246] width 44 height 8
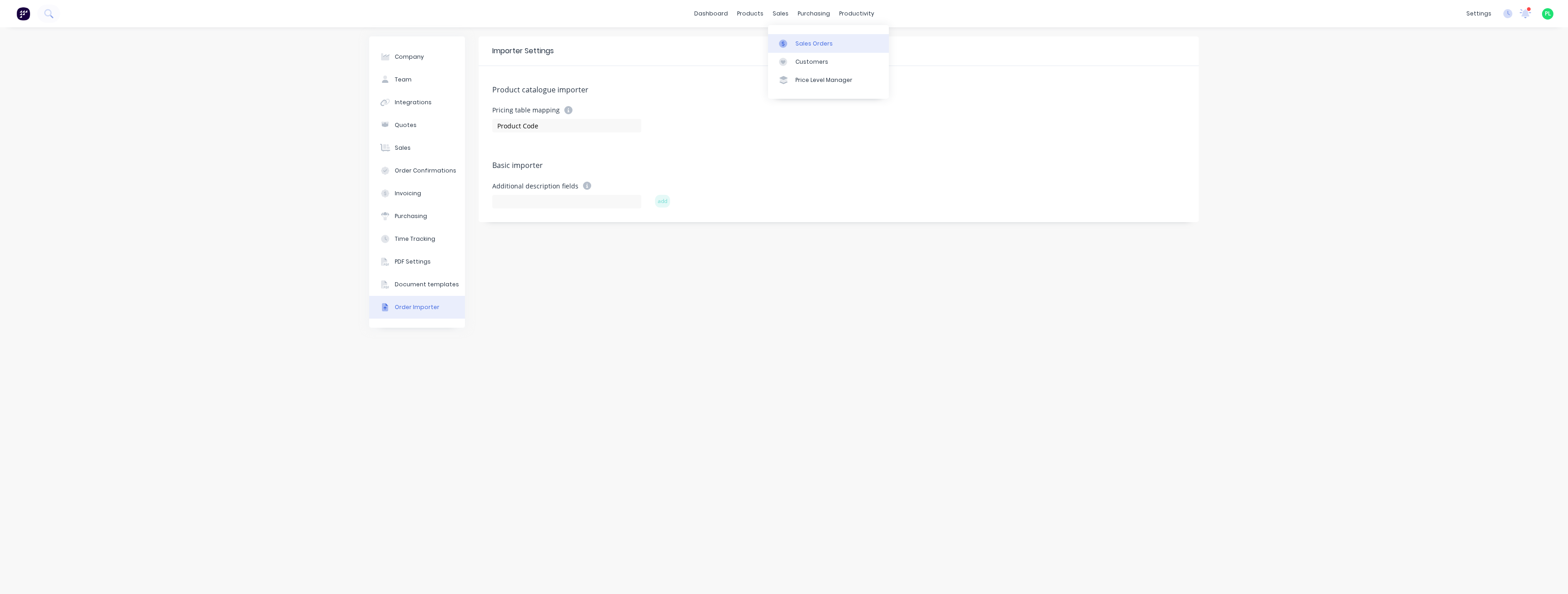
click at [798, 47] on div "Sales Orders" at bounding box center [814, 43] width 38 height 8
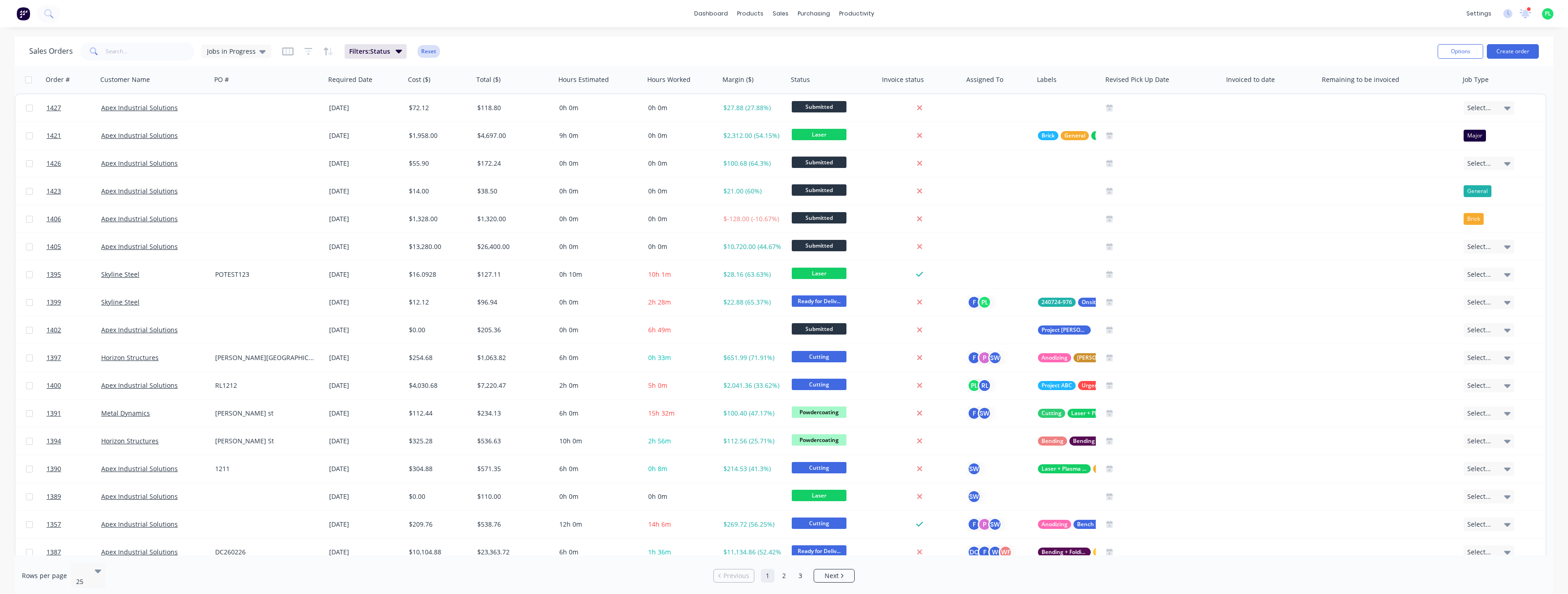
click at [423, 48] on button "Reset" at bounding box center [429, 51] width 23 height 13
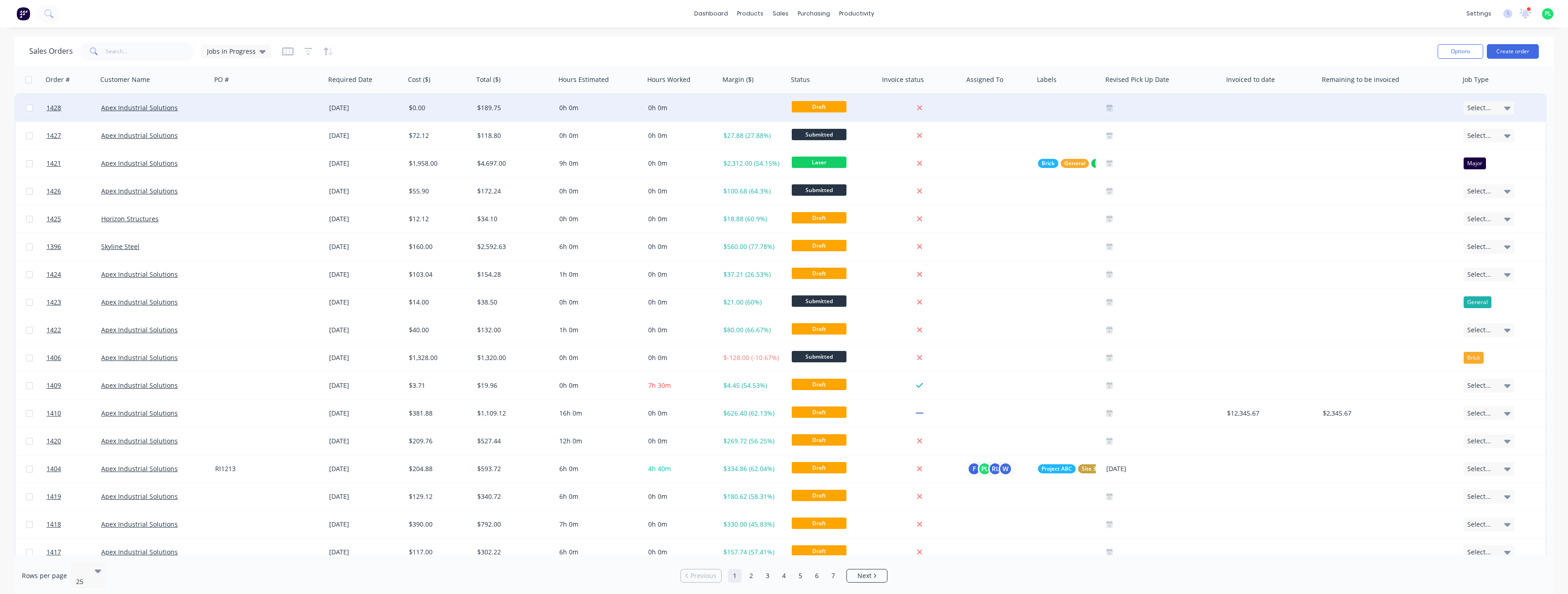
click at [385, 103] on div "[DATE]" at bounding box center [365, 109] width 80 height 28
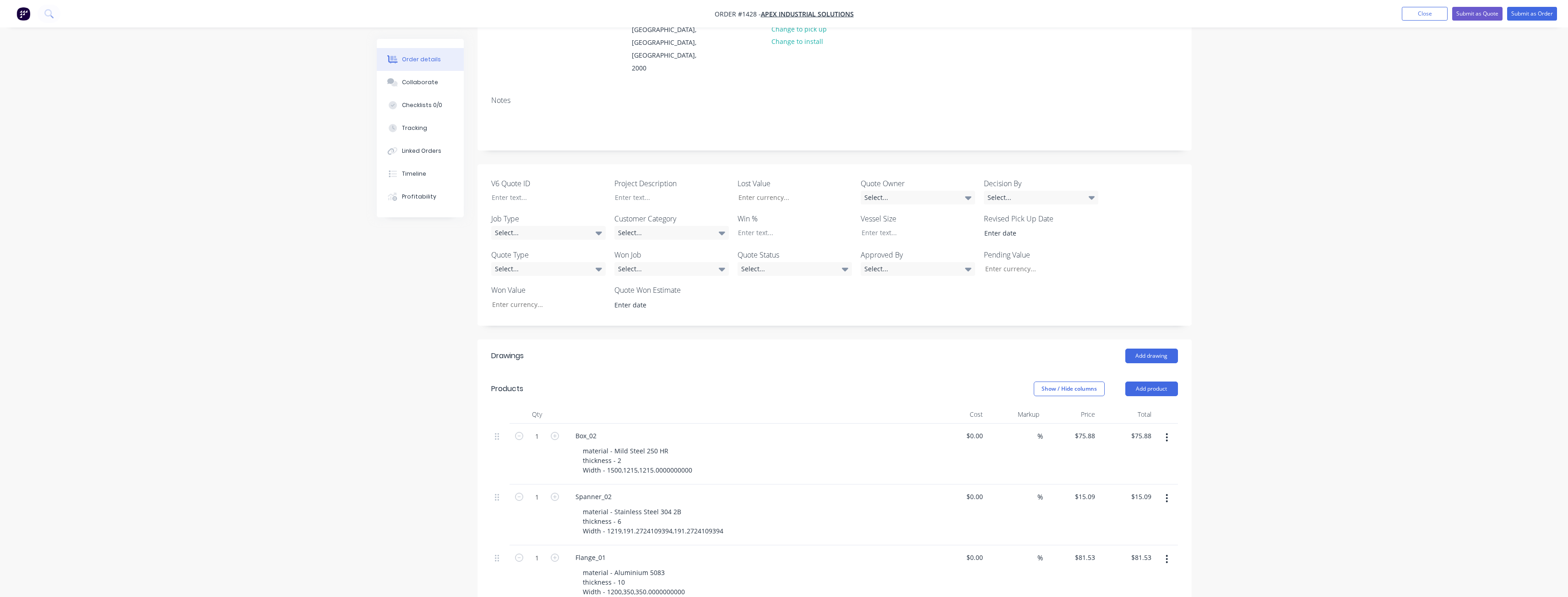
scroll to position [320, 0]
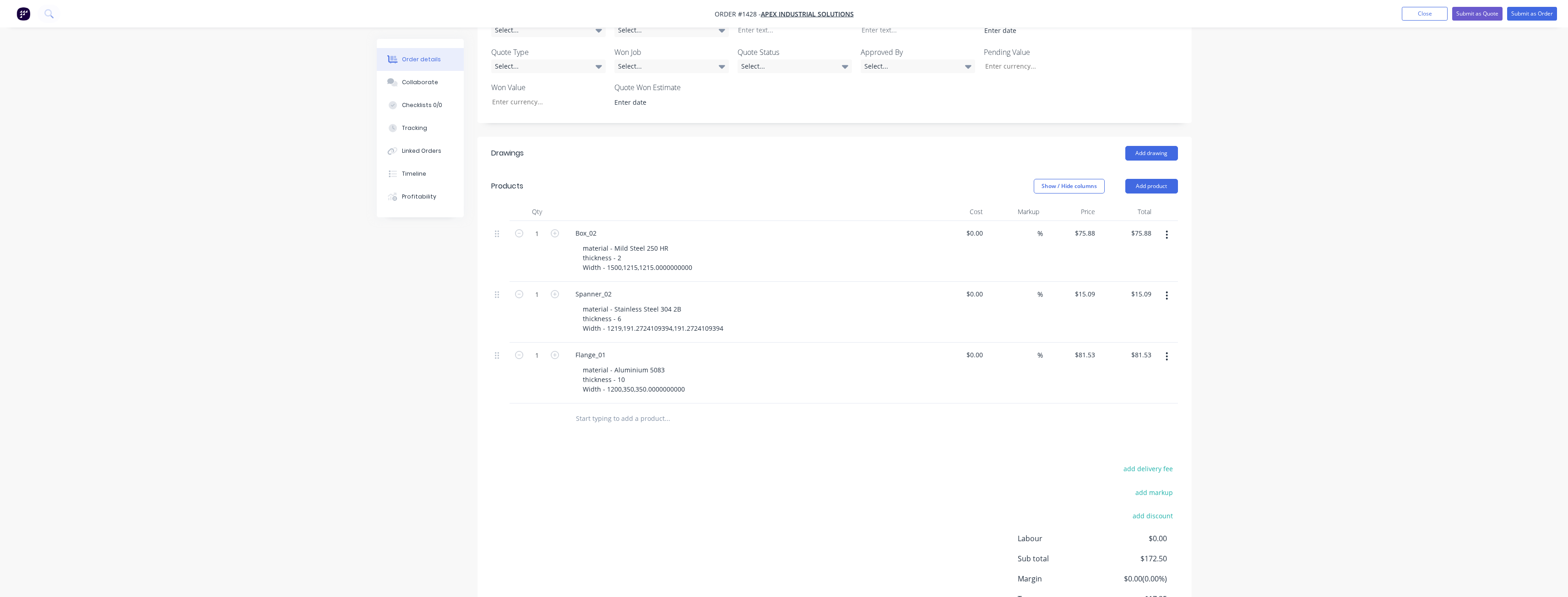
click at [1254, 216] on div "Order details Collaborate Checklists 0/0 Tracking Linked Orders Timeline Profit…" at bounding box center [784, 174] width 1568 height 988
drag, startPoint x: 1163, startPoint y: 553, endPoint x: 1009, endPoint y: 556, distance: 154.0
click at [1009, 556] on div "add delivery fee add markup add discount Labour $0.00 Sub total $172.50 Margin …" at bounding box center [834, 551] width 714 height 177
click at [618, 463] on div "add delivery fee add markup add discount Labour $0.00 Sub total $172.50 Margin …" at bounding box center [834, 551] width 686 height 177
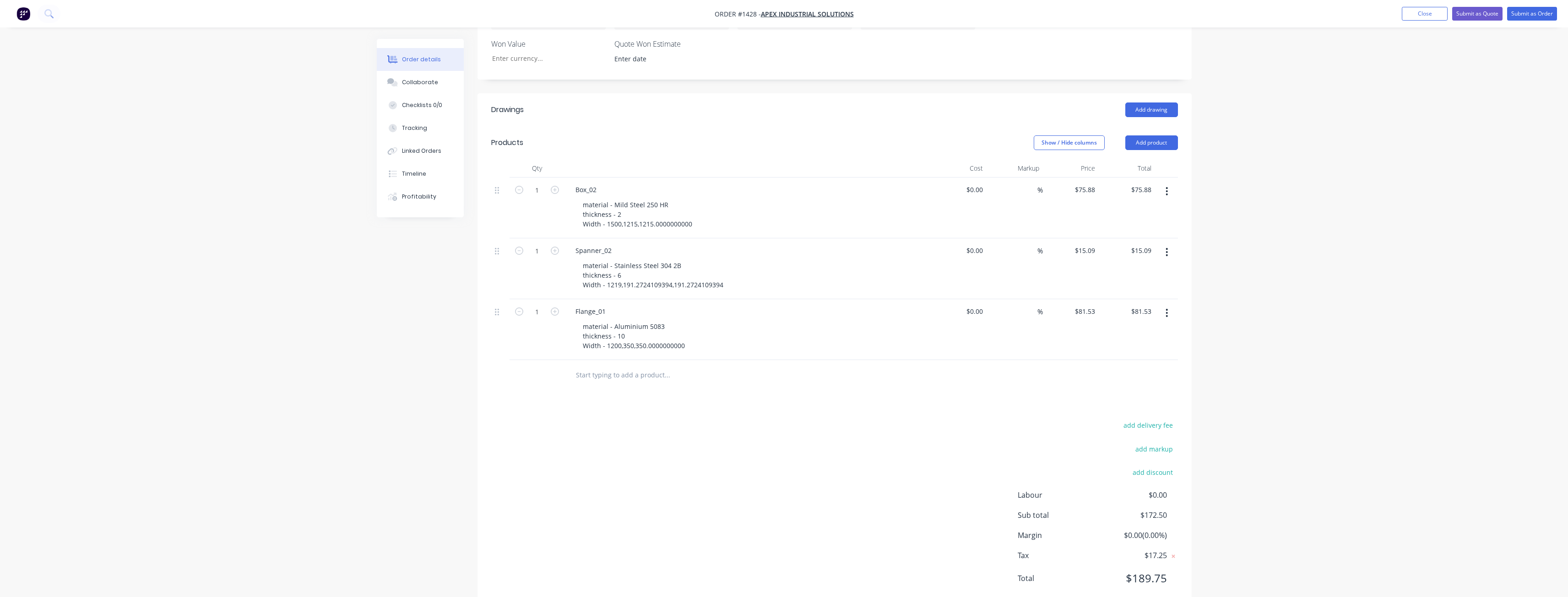
scroll to position [364, 0]
drag, startPoint x: 1170, startPoint y: 509, endPoint x: 1019, endPoint y: 513, distance: 151.1
click at [1019, 530] on div "Margin $0.00 ( 0.00 %)" at bounding box center [1098, 535] width 161 height 11
click at [1043, 530] on span "Margin" at bounding box center [1058, 535] width 81 height 11
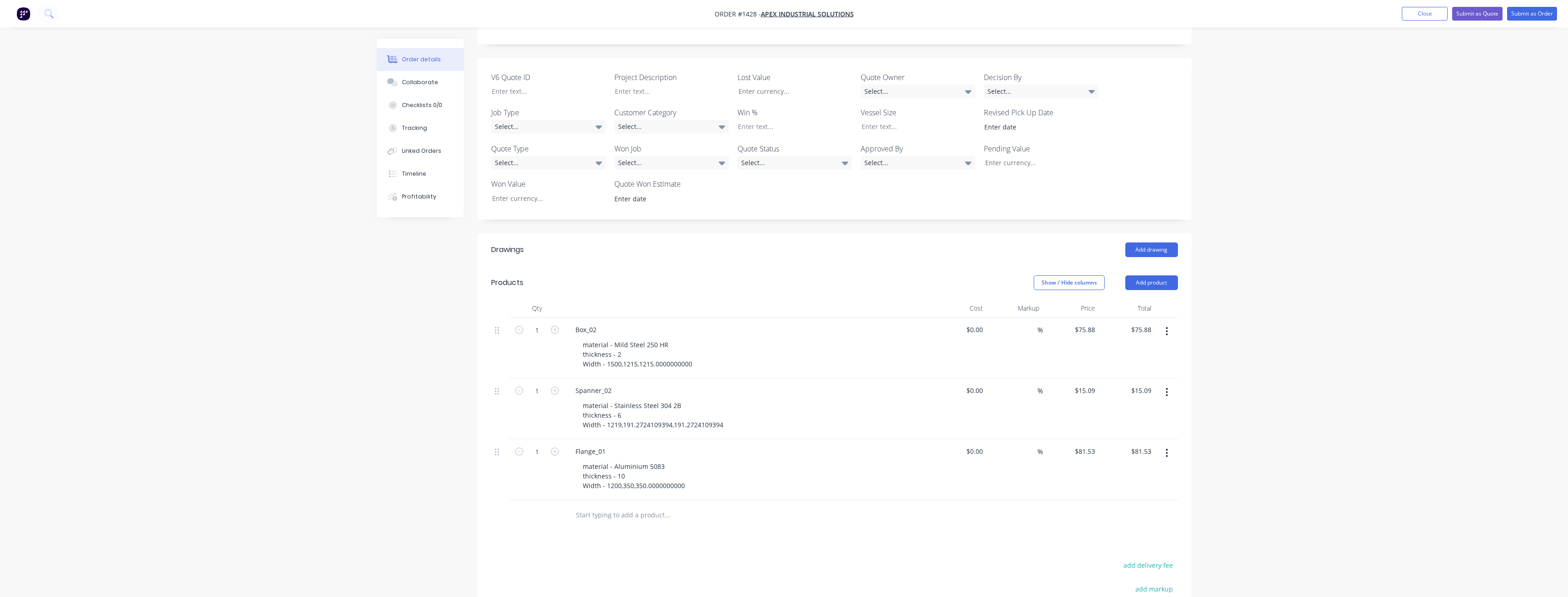
scroll to position [227, 0]
click at [1432, 17] on button "Close" at bounding box center [1424, 14] width 46 height 14
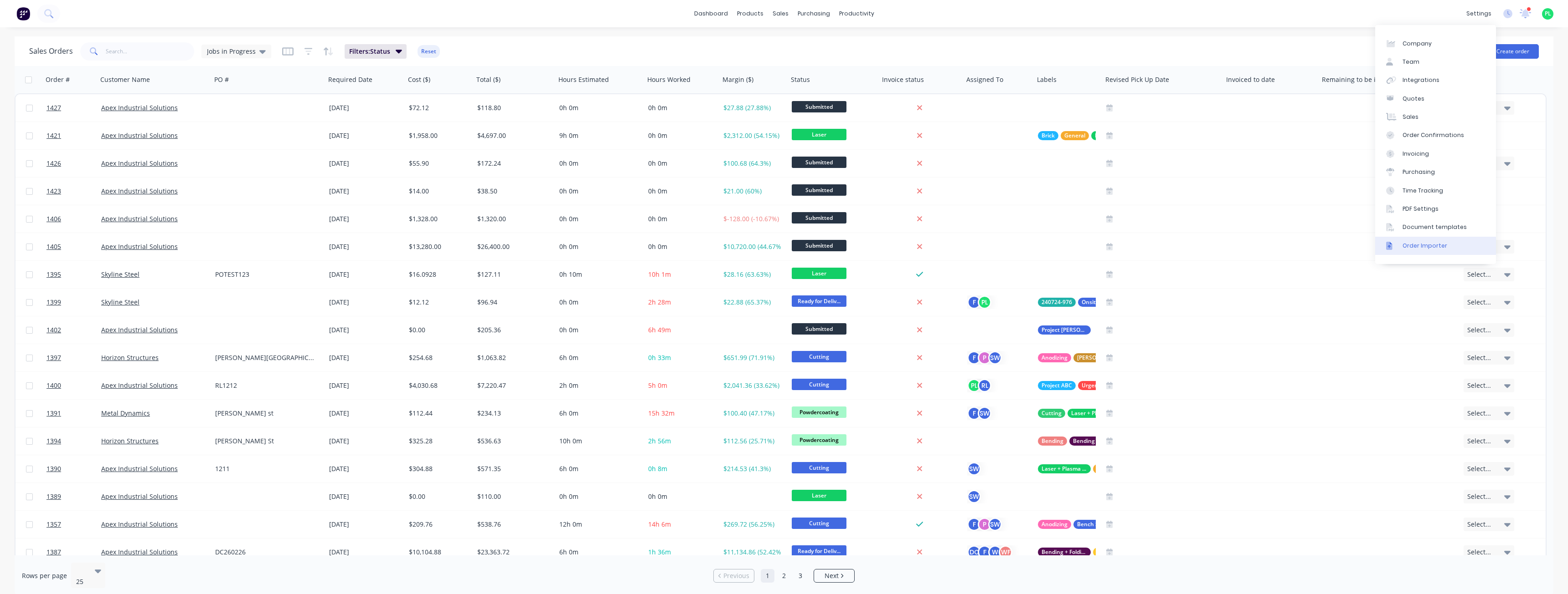
click at [1432, 247] on div "Order Importer" at bounding box center [1424, 246] width 44 height 8
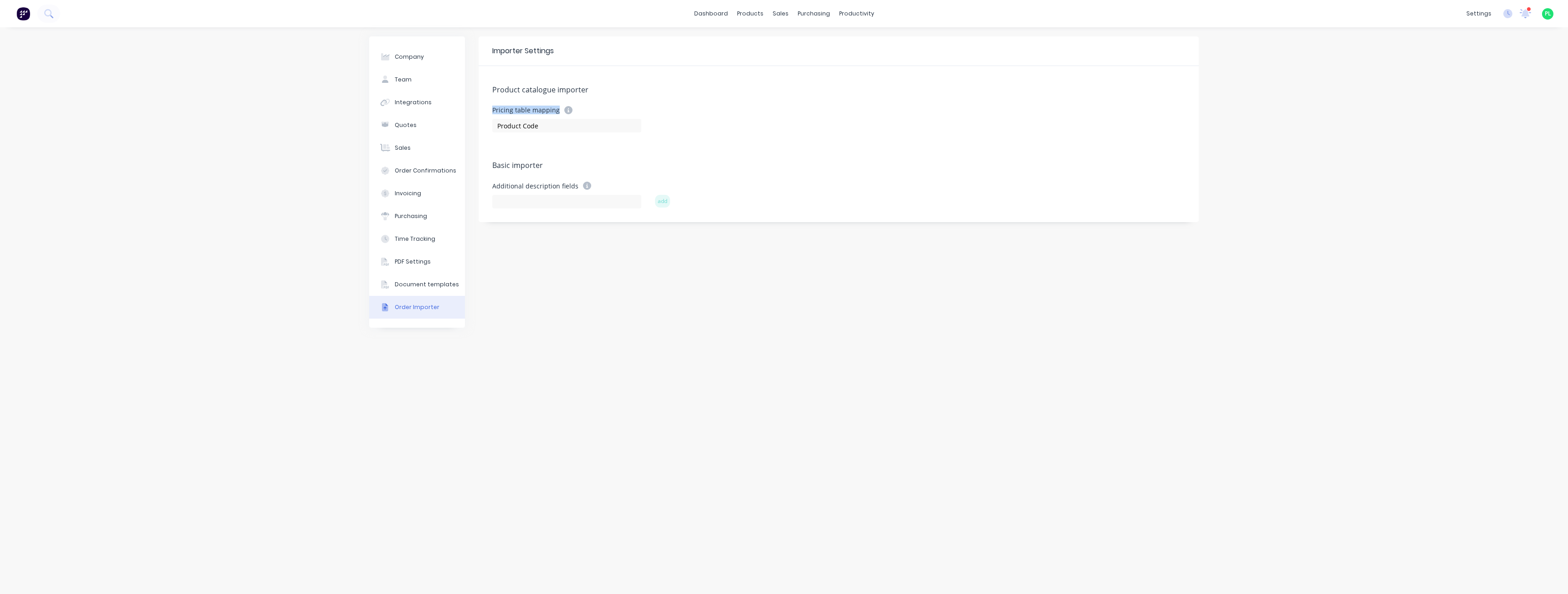
drag, startPoint x: 581, startPoint y: 111, endPoint x: 491, endPoint y: 107, distance: 90.1
click at [491, 107] on div "Product catalogue importer Pricing table mapping Product Code Basic importer Ad…" at bounding box center [838, 144] width 720 height 156
click at [594, 150] on form "Pricing table mapping Product Code" at bounding box center [838, 128] width 693 height 44
drag, startPoint x: 761, startPoint y: 40, endPoint x: 745, endPoint y: 59, distance: 24.8
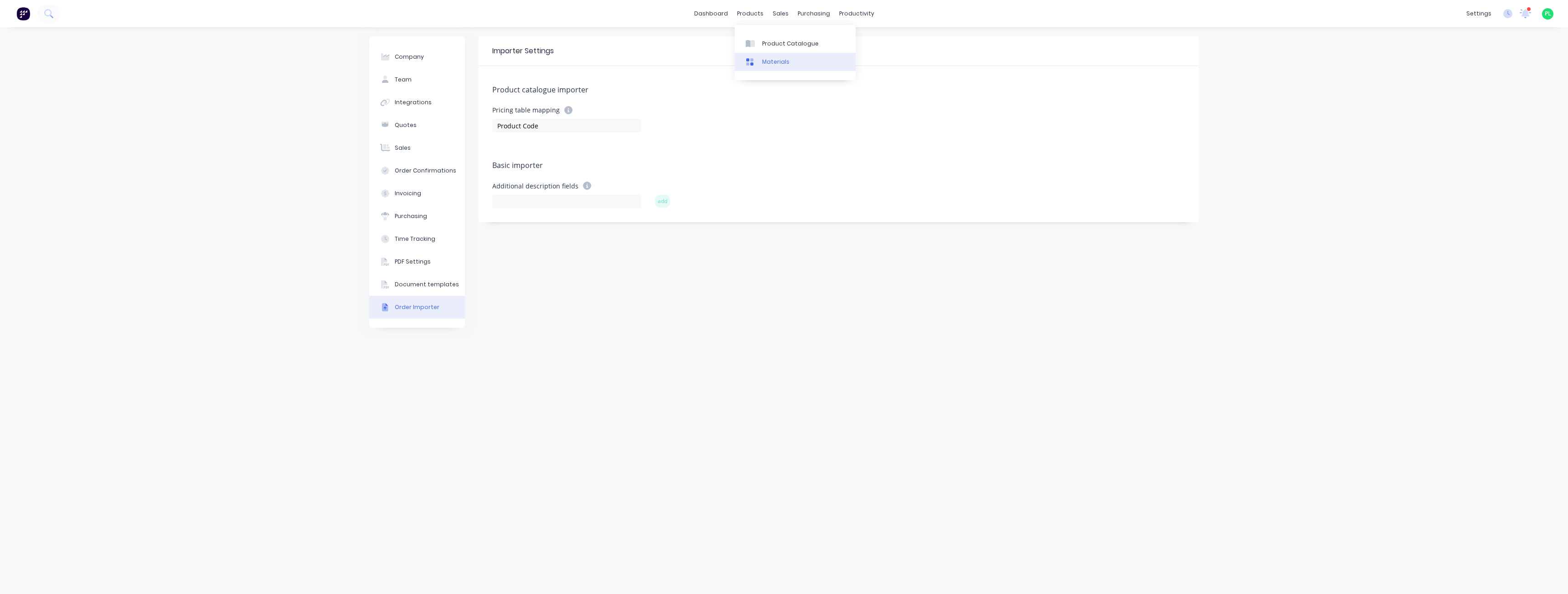
click at [762, 40] on div "Product Catalogue" at bounding box center [790, 43] width 56 height 8
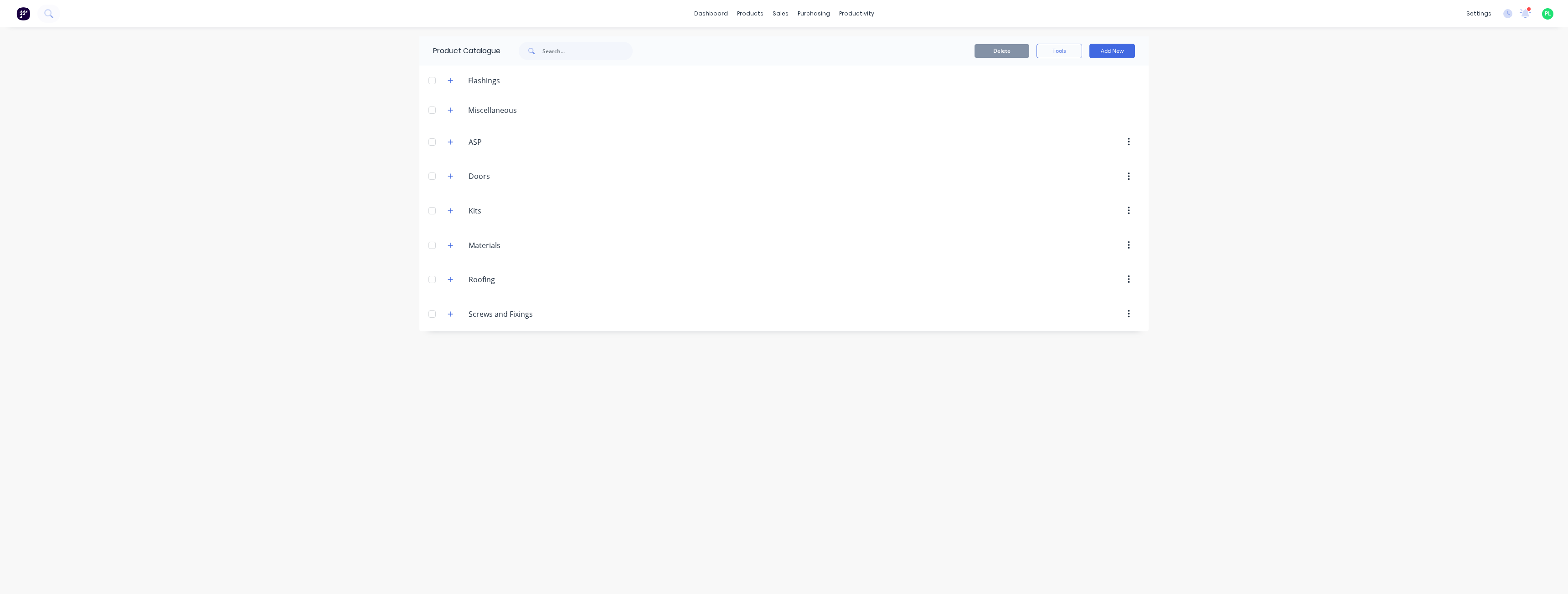
click at [448, 307] on div "Screws.and.Fixings Screws and Fixings" at bounding box center [511, 314] width 143 height 17
click at [456, 313] on div "Screws.and.Fixings Screws and Fixings" at bounding box center [511, 314] width 143 height 17
click at [449, 315] on icon "button" at bounding box center [450, 314] width 6 height 6
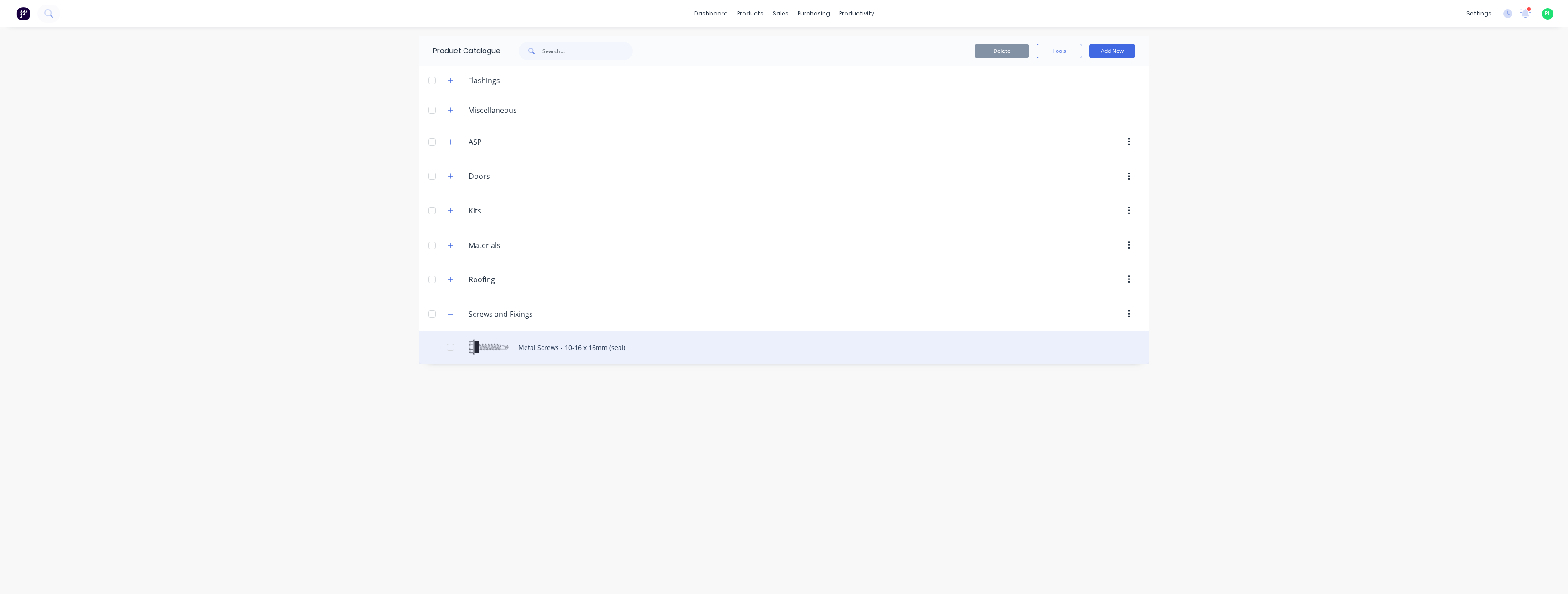
click at [543, 345] on div "Metal Screws - 10-16 x 16mm (seal)" at bounding box center [784, 347] width 729 height 33
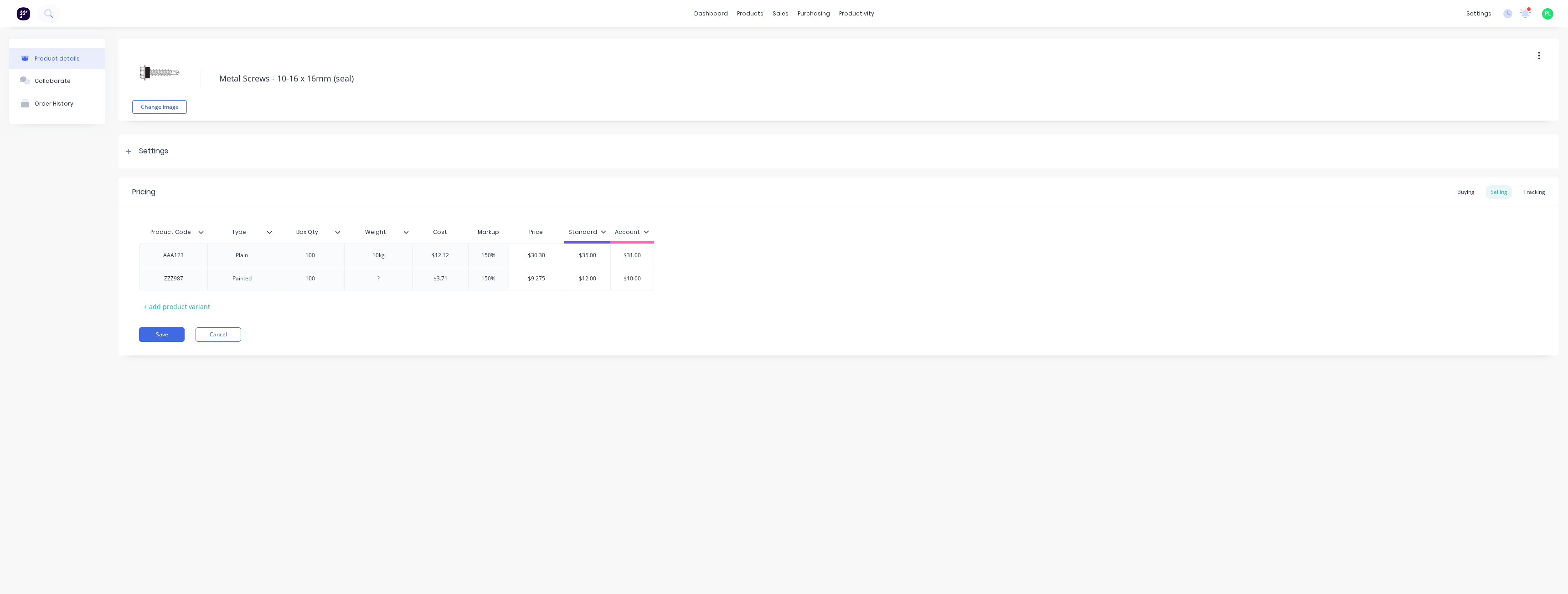
type input "Product Code"
drag, startPoint x: 148, startPoint y: 234, endPoint x: 200, endPoint y: 235, distance: 52.0
click at [200, 235] on div "Product Code Product Code" at bounding box center [173, 232] width 68 height 23
click at [87, 266] on div "Product details Collaborate Order History" at bounding box center [56, 203] width 96 height 331
click at [177, 255] on div "AAA123" at bounding box center [174, 256] width 45 height 12
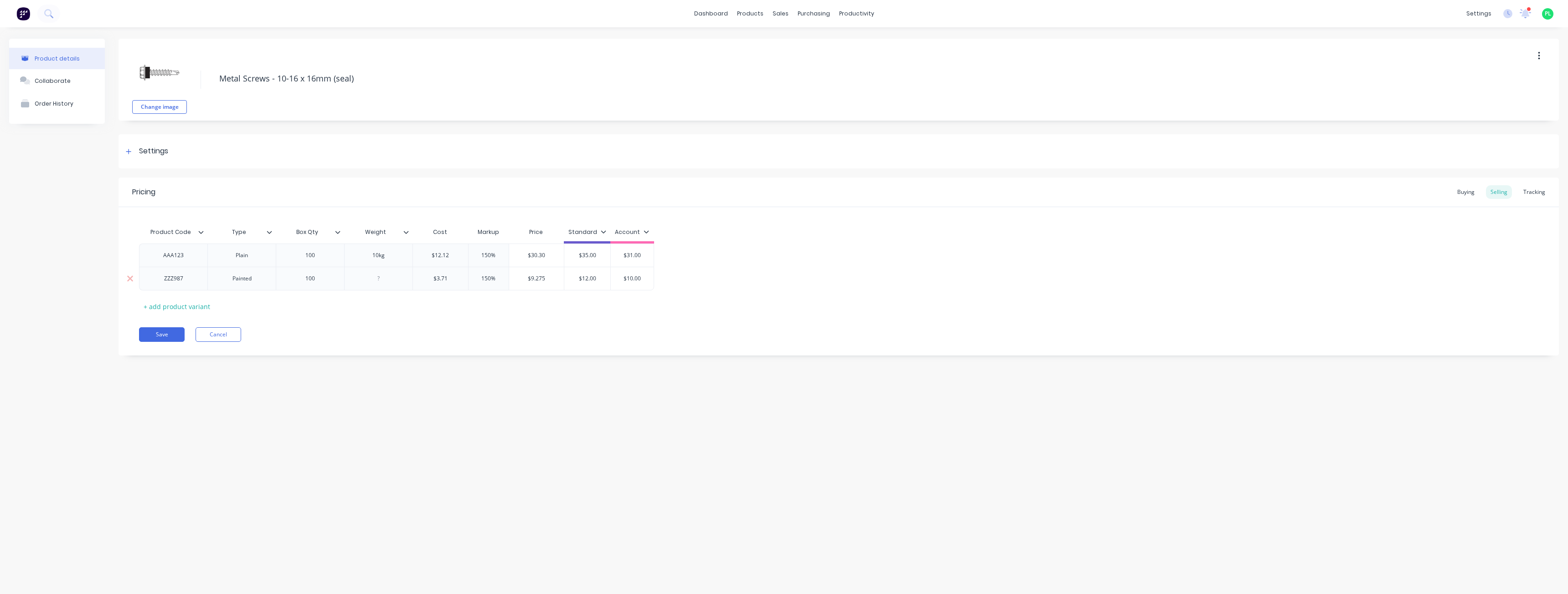
click at [180, 280] on div "ZZZ987" at bounding box center [174, 278] width 45 height 12
click at [178, 250] on div "AAA123" at bounding box center [174, 256] width 45 height 12
click at [179, 282] on div "ZZZ987" at bounding box center [174, 278] width 45 height 12
click at [181, 256] on div "AAA123" at bounding box center [174, 256] width 45 height 12
click at [181, 285] on div "ZZZ987" at bounding box center [173, 278] width 68 height 24
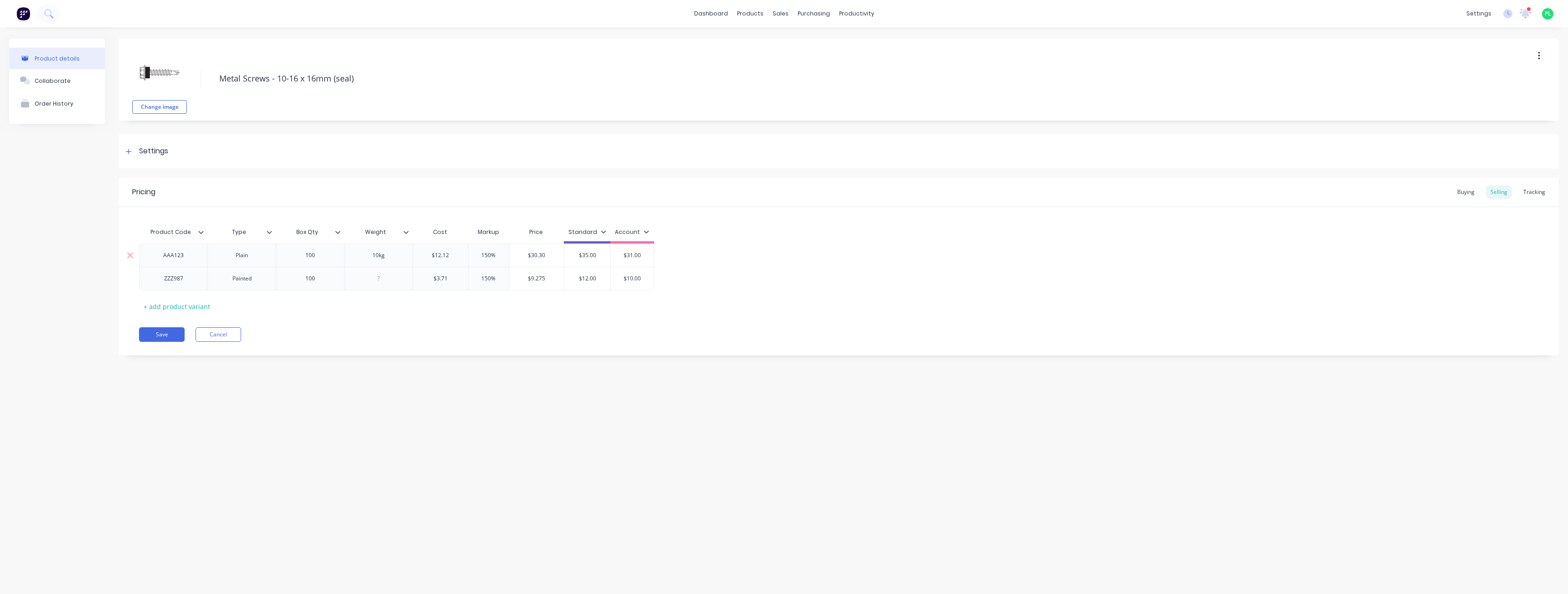
click at [182, 255] on div "AAA123" at bounding box center [174, 256] width 45 height 12
click at [182, 283] on div "ZZZ987" at bounding box center [174, 278] width 45 height 12
click at [181, 258] on div "AAA123" at bounding box center [174, 256] width 45 height 12
click at [182, 282] on div "ZZZ987" at bounding box center [174, 278] width 45 height 12
click at [180, 256] on div "AAA123" at bounding box center [174, 256] width 45 height 12
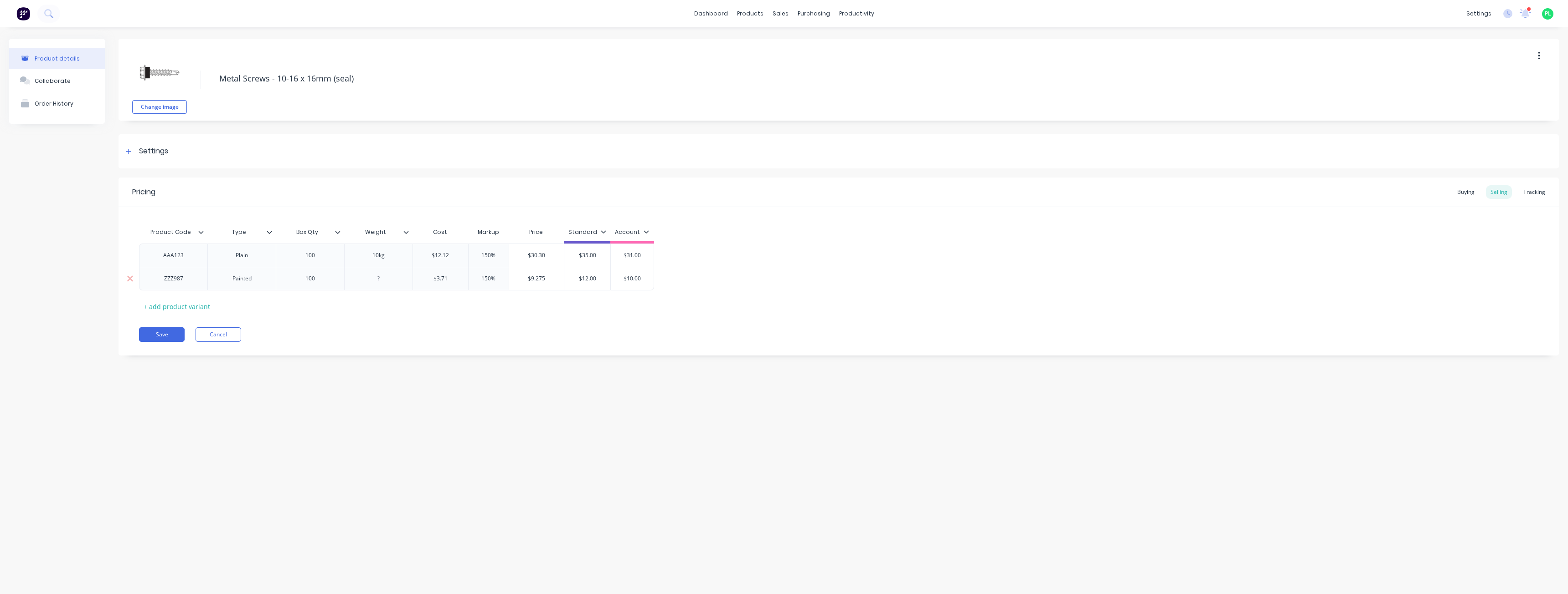
click at [184, 280] on div "ZZZ987" at bounding box center [174, 278] width 45 height 12
click at [183, 258] on div "AAA123" at bounding box center [174, 256] width 45 height 12
click at [184, 285] on div "ZZZ987" at bounding box center [173, 278] width 68 height 24
click at [172, 258] on div "AAA123" at bounding box center [174, 256] width 45 height 12
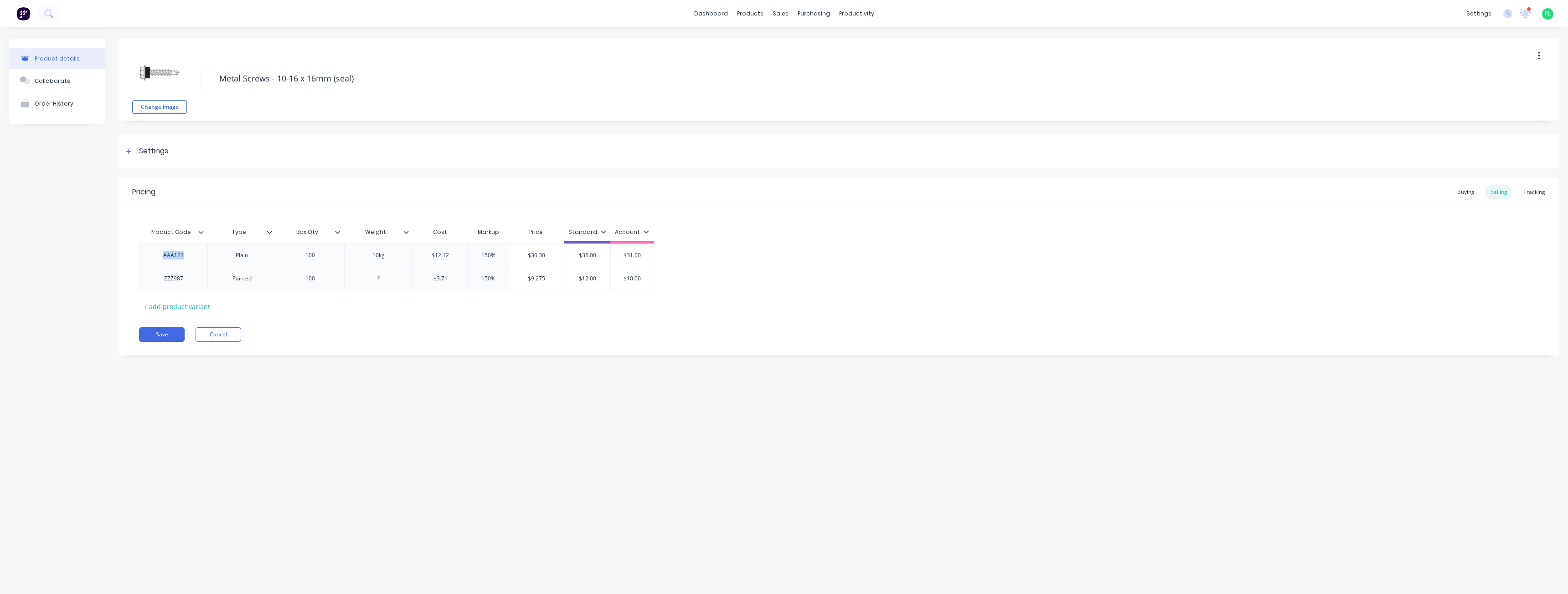
copy div "AAA123"
click at [183, 279] on div "ZZZ987" at bounding box center [174, 278] width 45 height 12
copy div "ZZZ987"
click at [173, 308] on div "+ add product variant" at bounding box center [177, 307] width 76 height 14
click at [182, 305] on div at bounding box center [174, 302] width 45 height 12
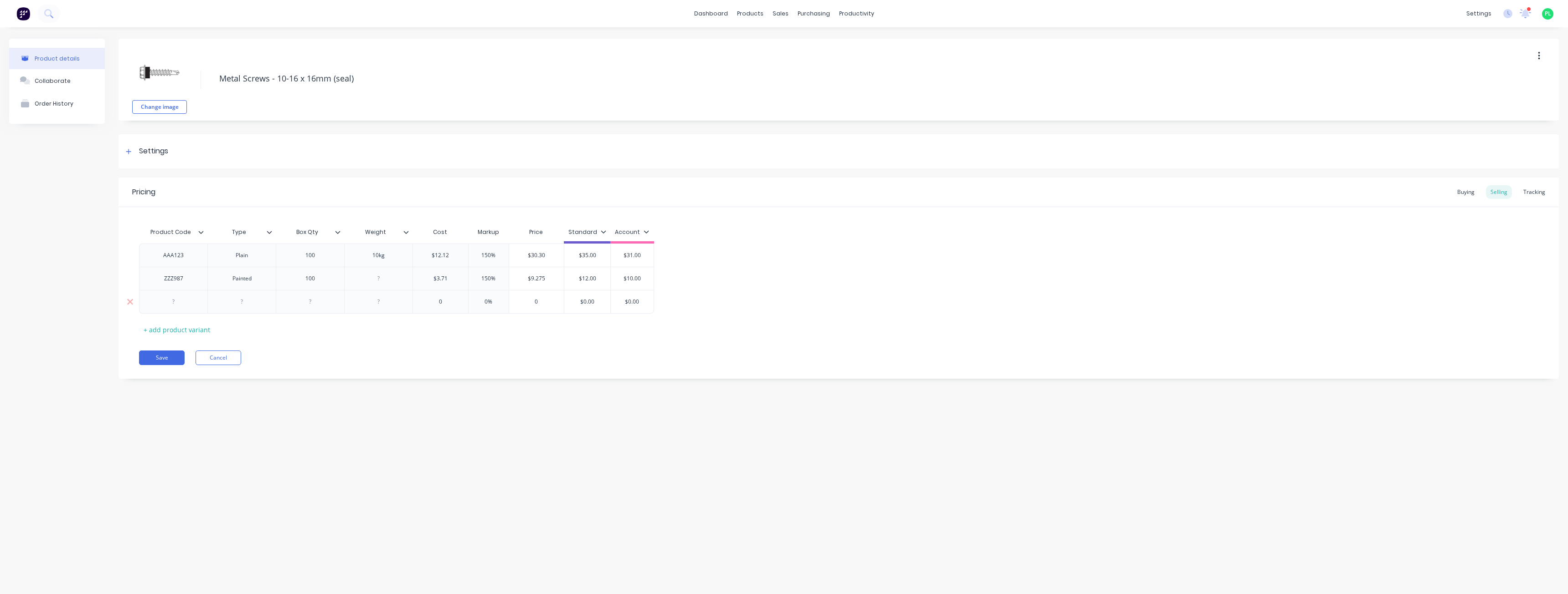
paste div
click at [267, 302] on div at bounding box center [241, 302] width 68 height 24
click at [254, 302] on div at bounding box center [242, 302] width 45 height 12
drag, startPoint x: 322, startPoint y: 298, endPoint x: 320, endPoint y: 302, distance: 4.5
click at [321, 299] on div "AAA123 Plain 100 10kg $12.12 150% $30.30 $35.00 $31.00 ZZZ987 Painted 100 $3.71…" at bounding box center [838, 278] width 1399 height 70
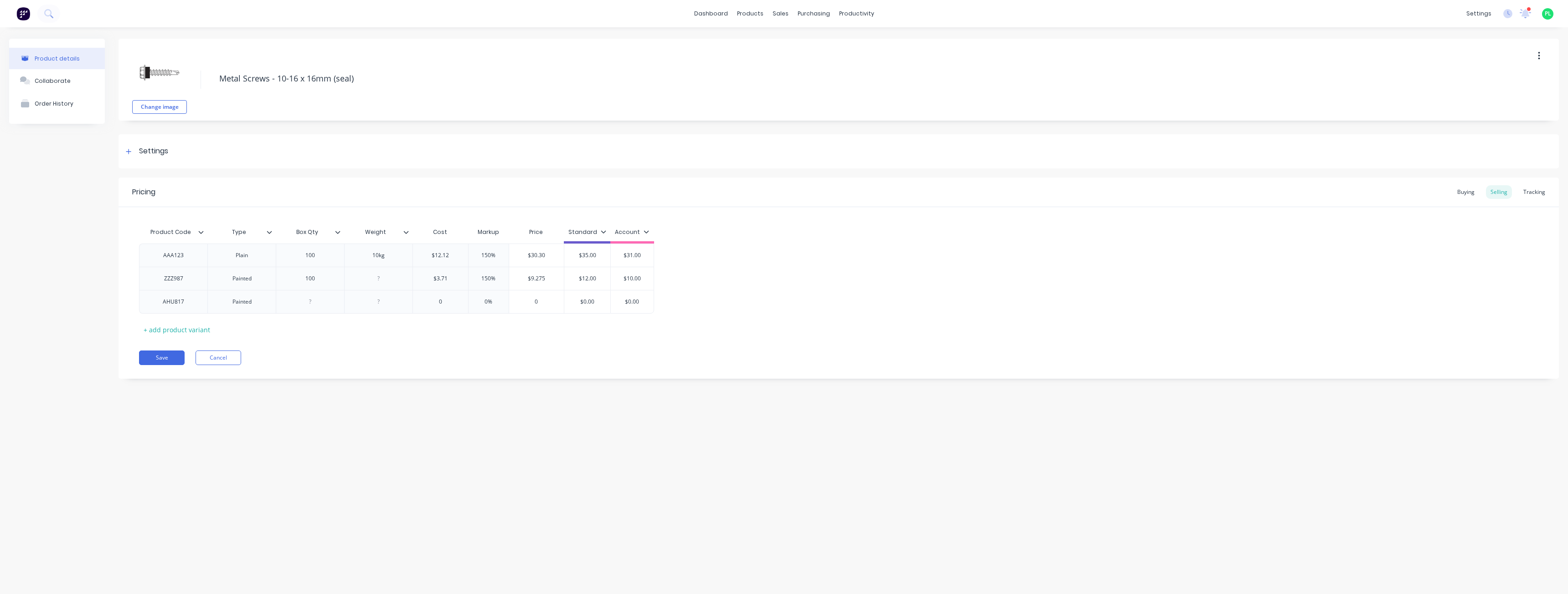
click at [316, 305] on div "AAA123 Plain 100 10kg $12.12 150% $30.30 $35.00 $31.00 ZZZ987 Painted 100 $3.71…" at bounding box center [838, 278] width 1399 height 70
click at [310, 302] on div at bounding box center [310, 302] width 45 height 12
drag, startPoint x: 383, startPoint y: 305, endPoint x: 382, endPoint y: 296, distance: 9.1
click at [383, 304] on div at bounding box center [378, 302] width 45 height 12
click at [382, 276] on div at bounding box center [378, 278] width 45 height 12
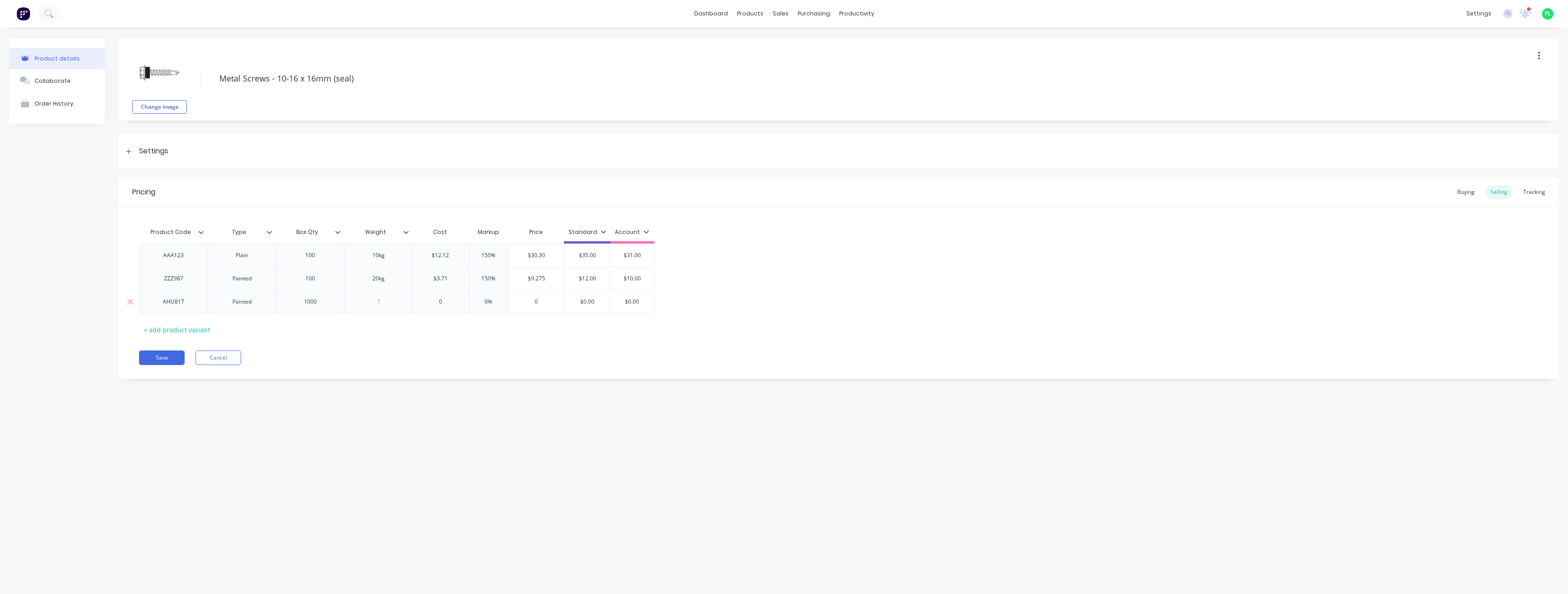
click at [384, 304] on div at bounding box center [378, 302] width 45 height 12
type input "0"
click at [442, 302] on input "0" at bounding box center [440, 302] width 55 height 8
type input "$12.12"
click at [444, 256] on input "$12.12" at bounding box center [440, 256] width 55 height 8
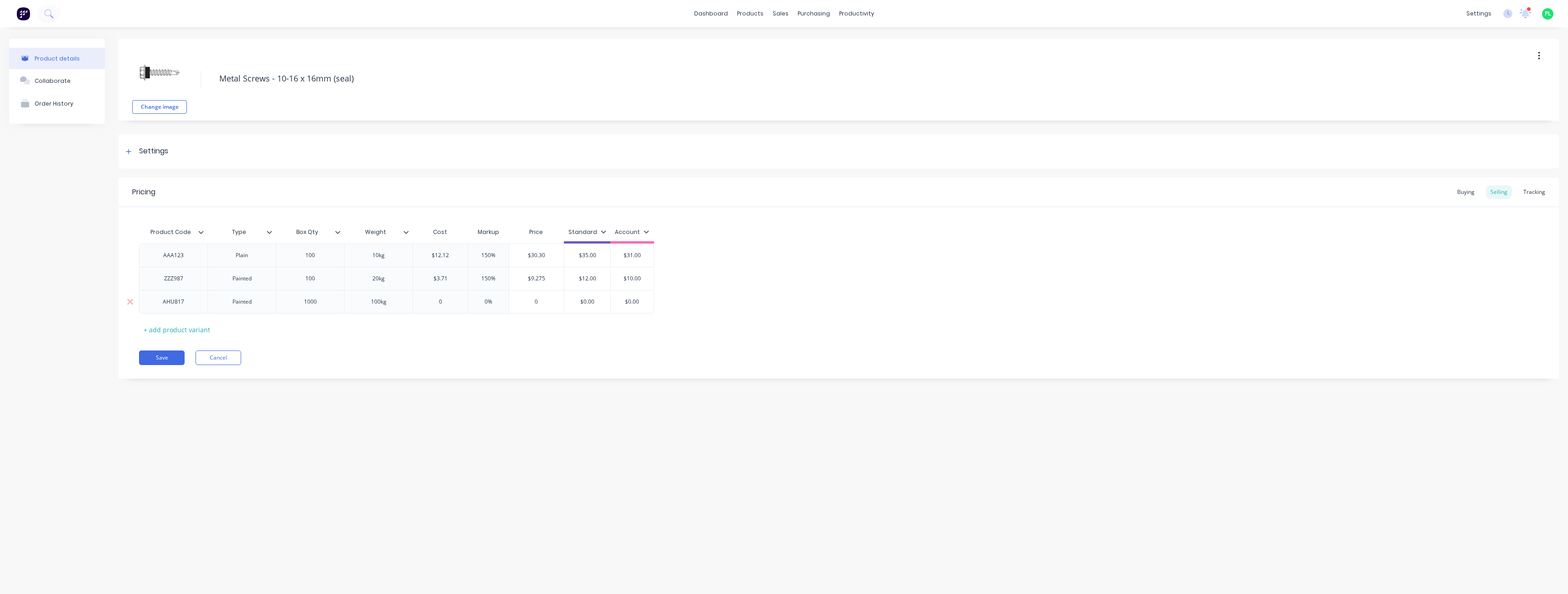
click at [447, 306] on div "0" at bounding box center [440, 301] width 55 height 23
click at [494, 309] on div "0%" at bounding box center [489, 301] width 45 height 23
type input "100"
type input "0"
type input "150"
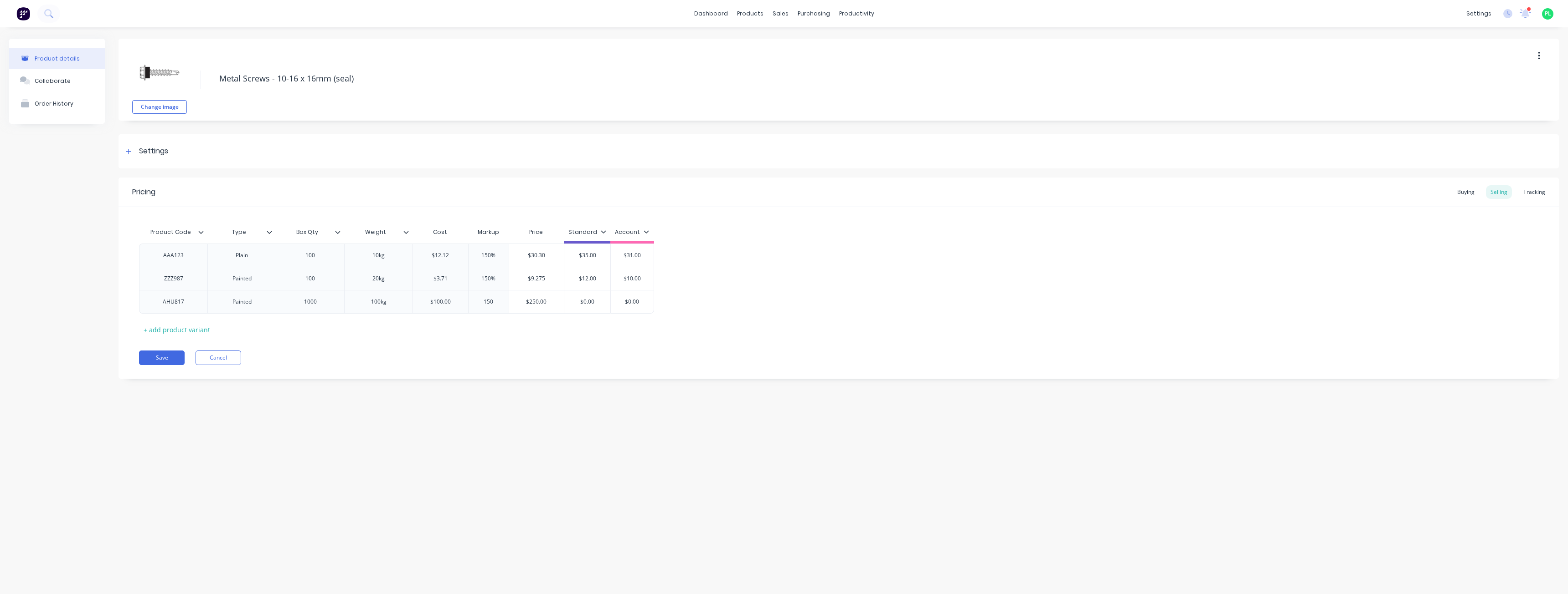
click at [568, 342] on div "Pricing Buying Selling Tracking Product Code Type Box Qty Weight Cost Markup Pr…" at bounding box center [838, 278] width 1440 height 201
click at [160, 356] on button "Save" at bounding box center [162, 357] width 45 height 15
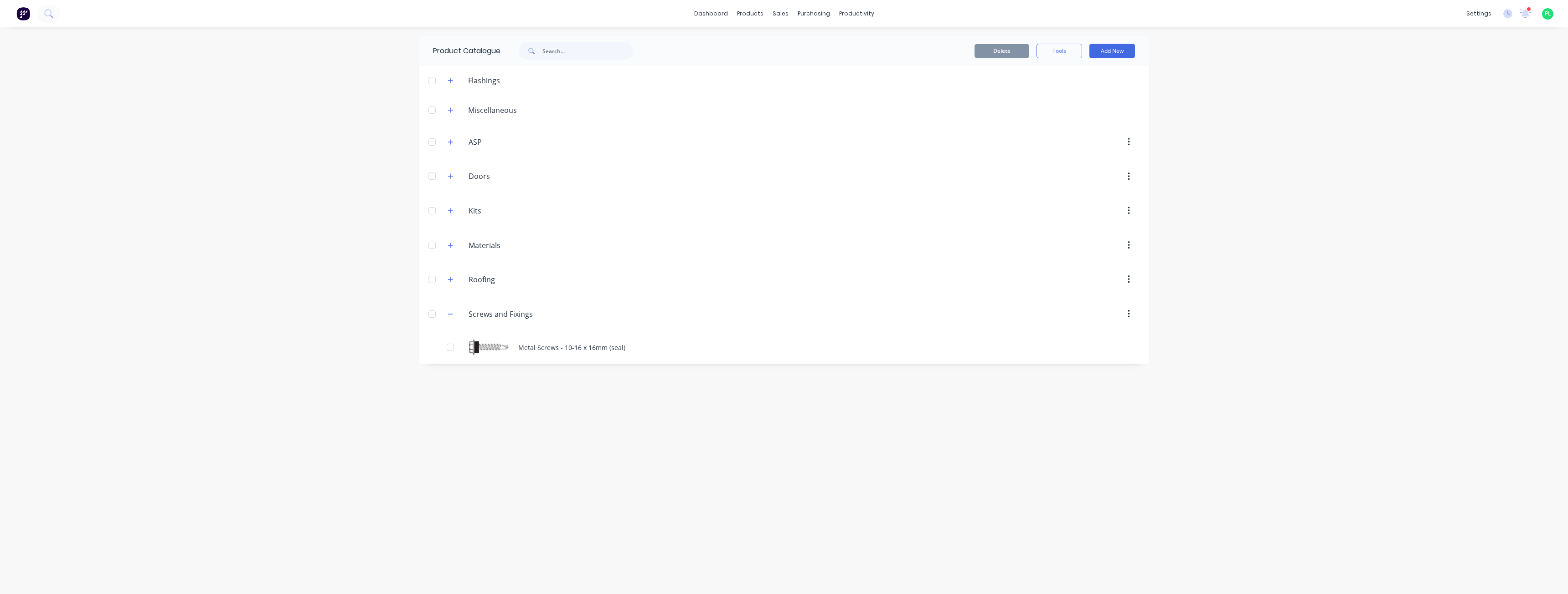
drag, startPoint x: 561, startPoint y: 398, endPoint x: 539, endPoint y: 394, distance: 22.4
click at [560, 398] on div "Product Catalogue Delete Tools Add New Flashings Miscellaneous ASP ASP Doors Do…" at bounding box center [784, 311] width 729 height 549
click at [485, 402] on div "Product Catalogue Delete Tools Add New Flashings Miscellaneous ASP ASP Doors Do…" at bounding box center [784, 311] width 729 height 549
click at [1425, 248] on div "Order Importer" at bounding box center [1424, 246] width 44 height 8
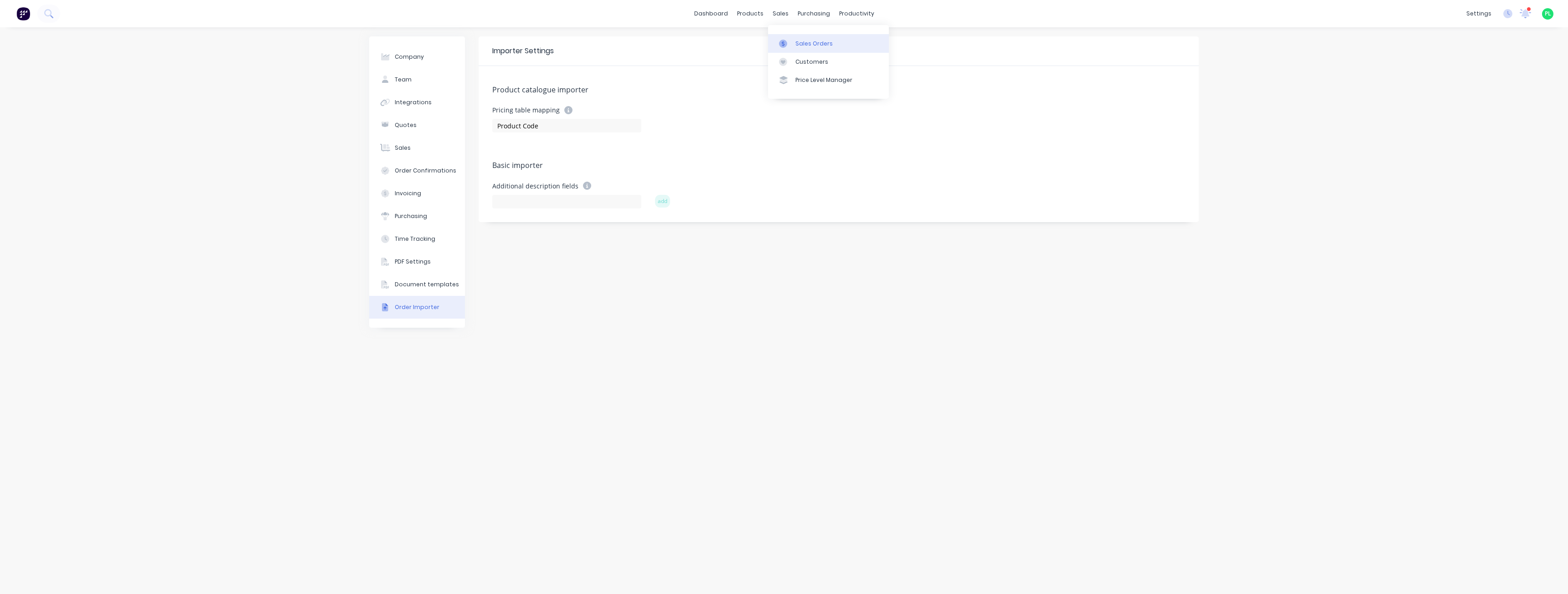
click at [804, 44] on div "Sales Orders" at bounding box center [814, 43] width 38 height 8
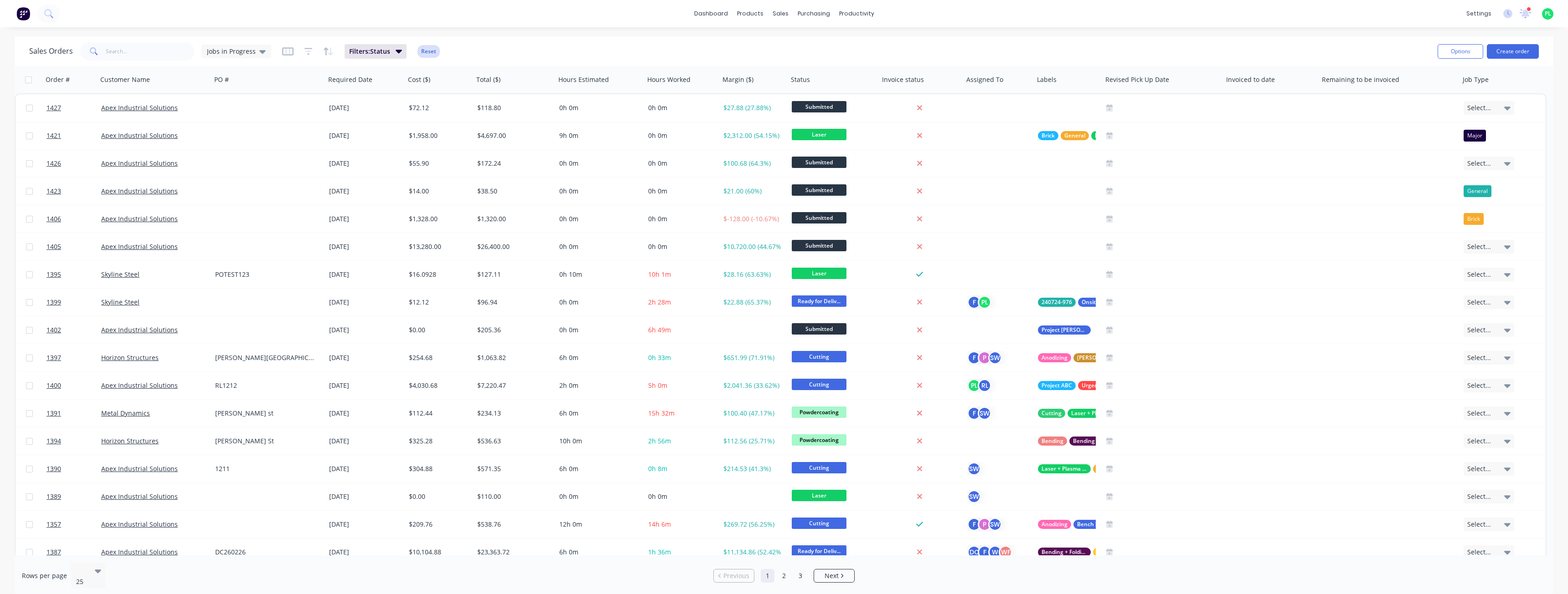
click at [428, 50] on button "Reset" at bounding box center [429, 51] width 23 height 13
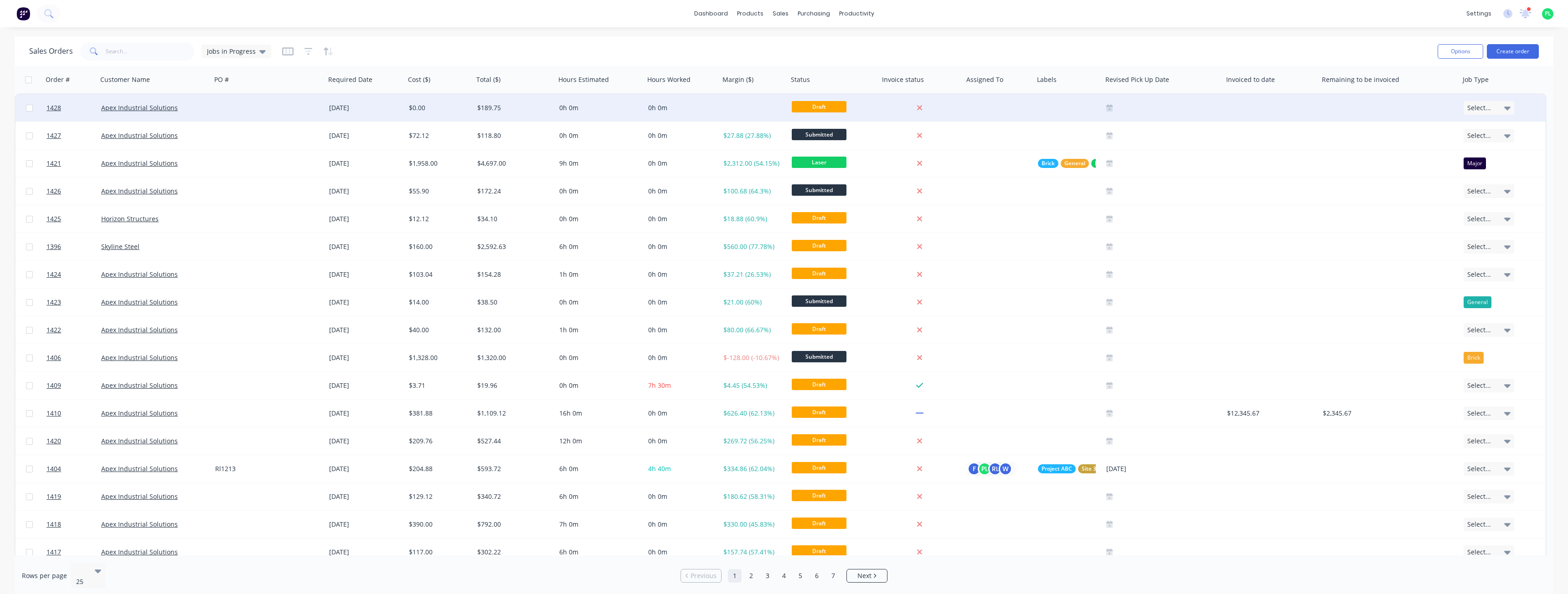
click at [410, 117] on div "$0.00" at bounding box center [438, 109] width 68 height 28
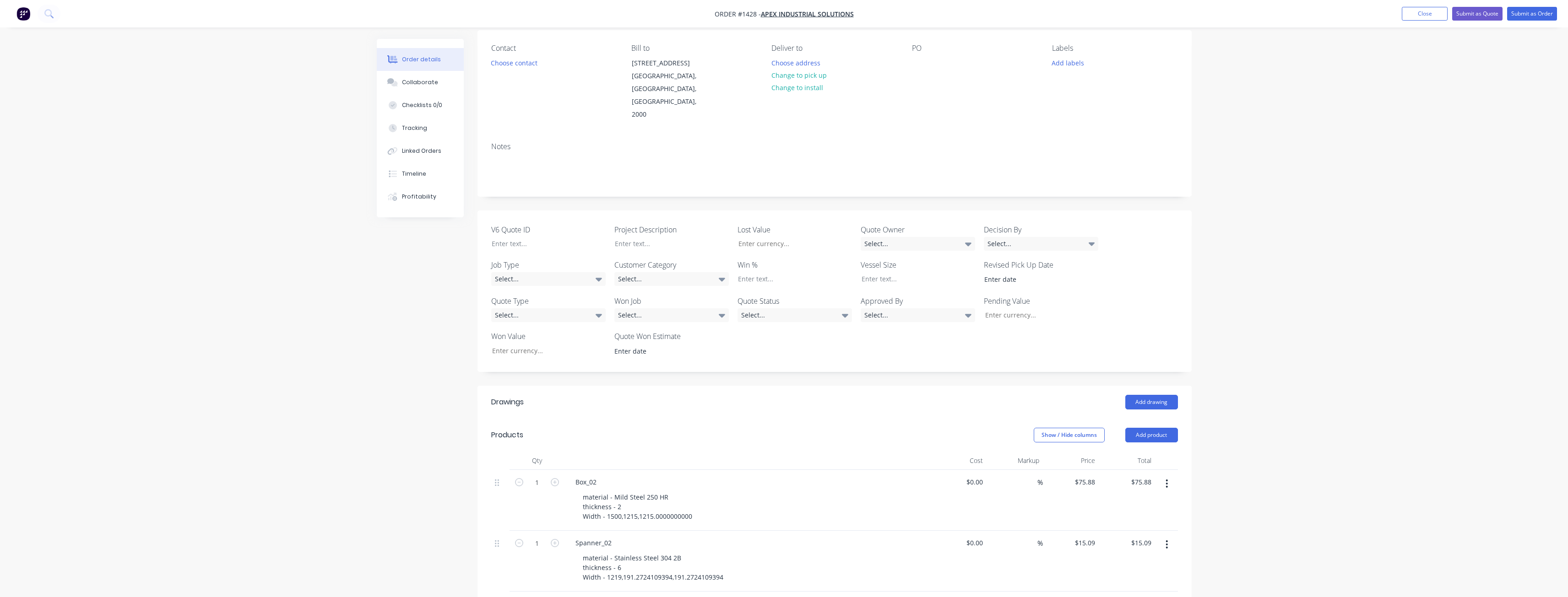
scroll to position [137, 0]
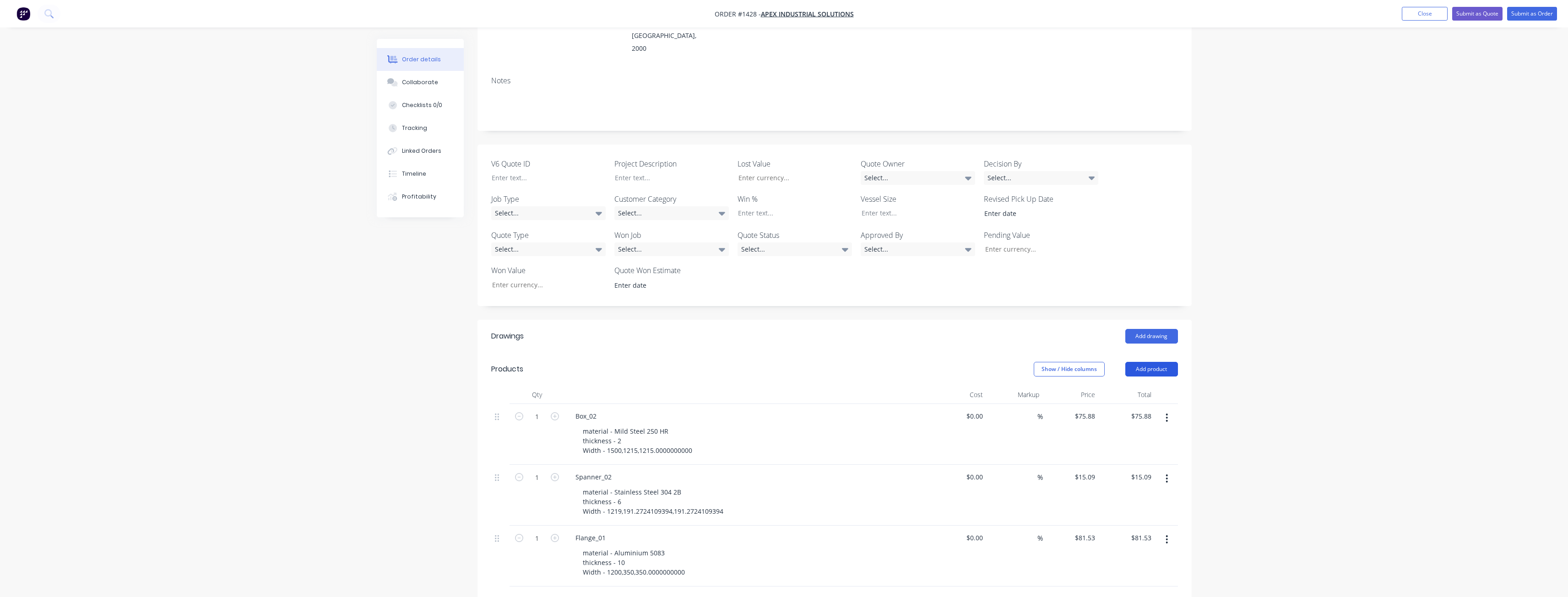
click at [1153, 362] on button "Add product" at bounding box center [1150, 369] width 53 height 15
click at [1148, 533] on div "Import products" at bounding box center [1134, 538] width 70 height 13
click at [1126, 405] on div "Product catalogue" at bounding box center [1134, 411] width 70 height 13
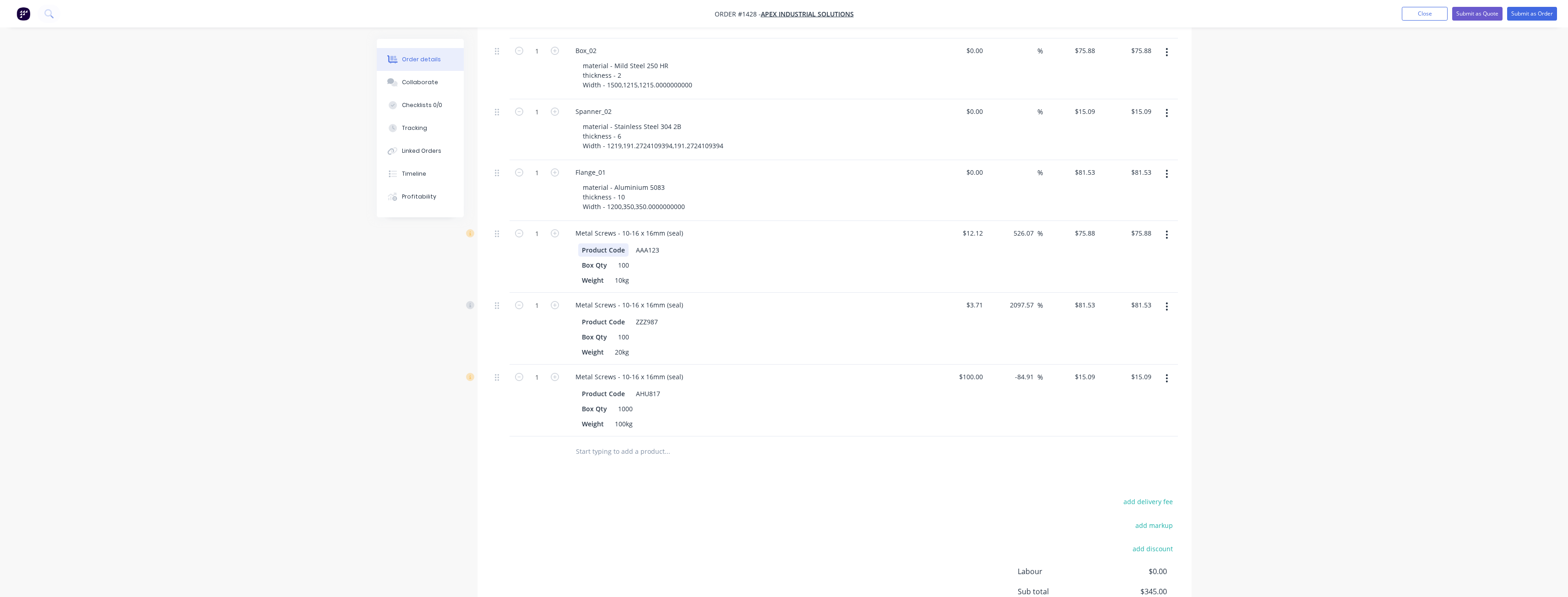
scroll to position [504, 0]
drag, startPoint x: 586, startPoint y: 207, endPoint x: 634, endPoint y: 237, distance: 56.6
click at [666, 226] on div "Metal Screws - 10-16 x 16mm (seal)" at bounding box center [629, 232] width 122 height 13
drag, startPoint x: 596, startPoint y: 281, endPoint x: 691, endPoint y: 280, distance: 95.0
click at [691, 298] on div "Metal Screws - 10-16 x 16mm (seal)" at bounding box center [748, 303] width 359 height 13
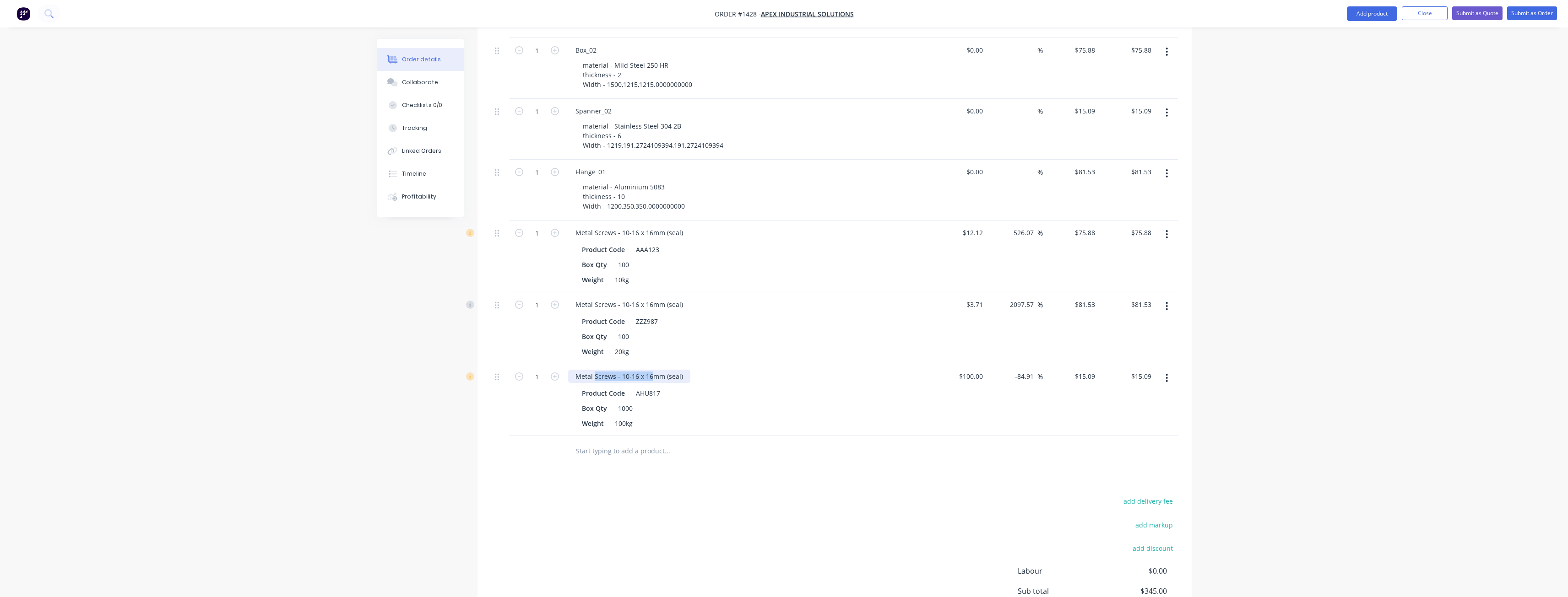
drag, startPoint x: 598, startPoint y: 349, endPoint x: 654, endPoint y: 348, distance: 56.0
click at [654, 370] on div "Metal Screws - 10-16 x 16mm (seal)" at bounding box center [629, 376] width 122 height 13
click at [706, 258] on div "Box Qty 100" at bounding box center [746, 264] width 335 height 13
click at [639, 243] on div "AAA123" at bounding box center [647, 249] width 31 height 13
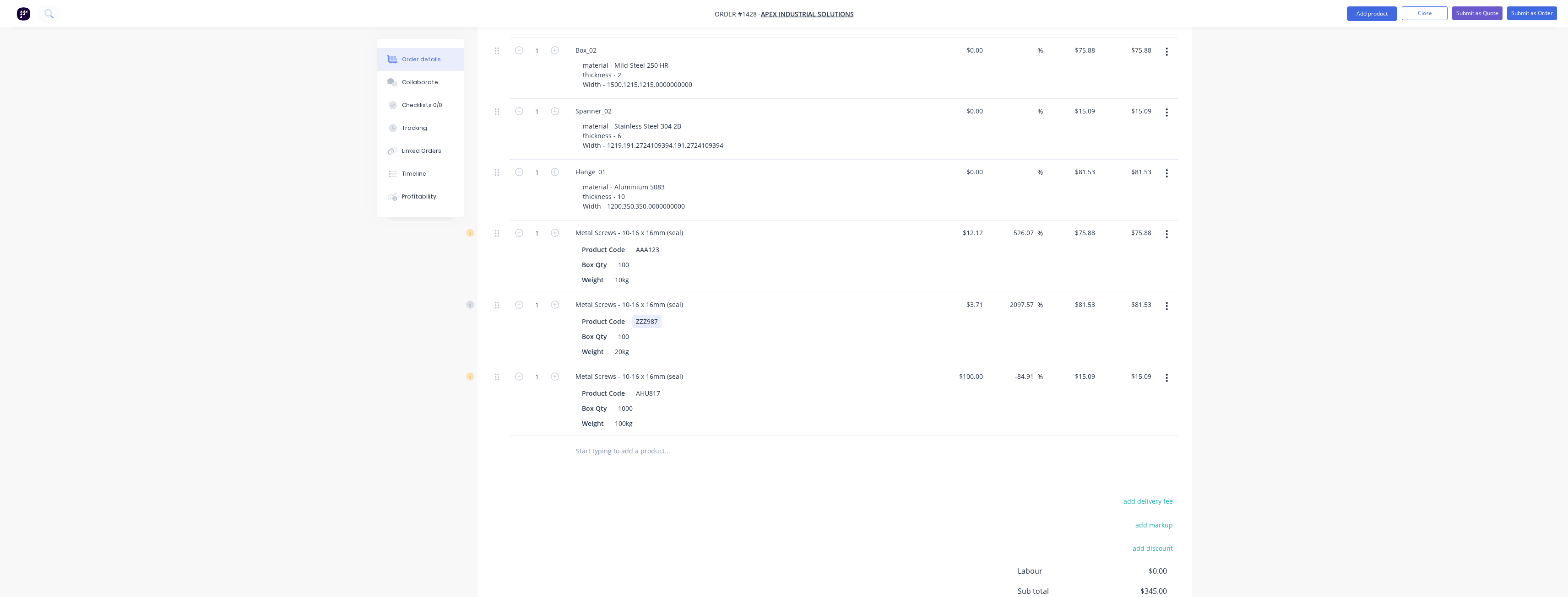
click at [638, 315] on div "ZZZ987" at bounding box center [647, 321] width 30 height 13
click at [646, 387] on div "AHU817" at bounding box center [648, 393] width 32 height 13
click at [654, 495] on div "add delivery fee add markup add discount Labour $0.00 Sub total $345.00 Margin …" at bounding box center [834, 583] width 686 height 177
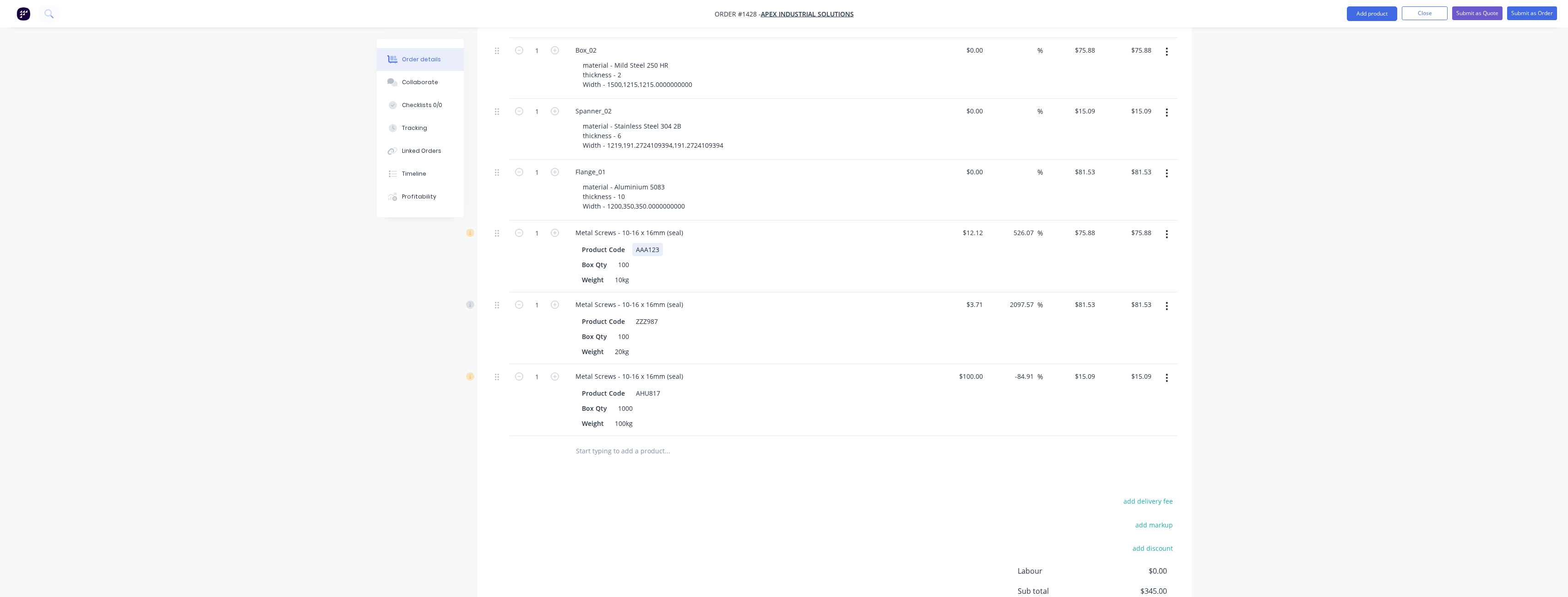
click at [647, 243] on div "AAA123" at bounding box center [647, 249] width 31 height 13
click at [648, 315] on div "ZZZ987" at bounding box center [647, 321] width 30 height 13
click at [652, 387] on div "AHU817" at bounding box center [648, 393] width 32 height 13
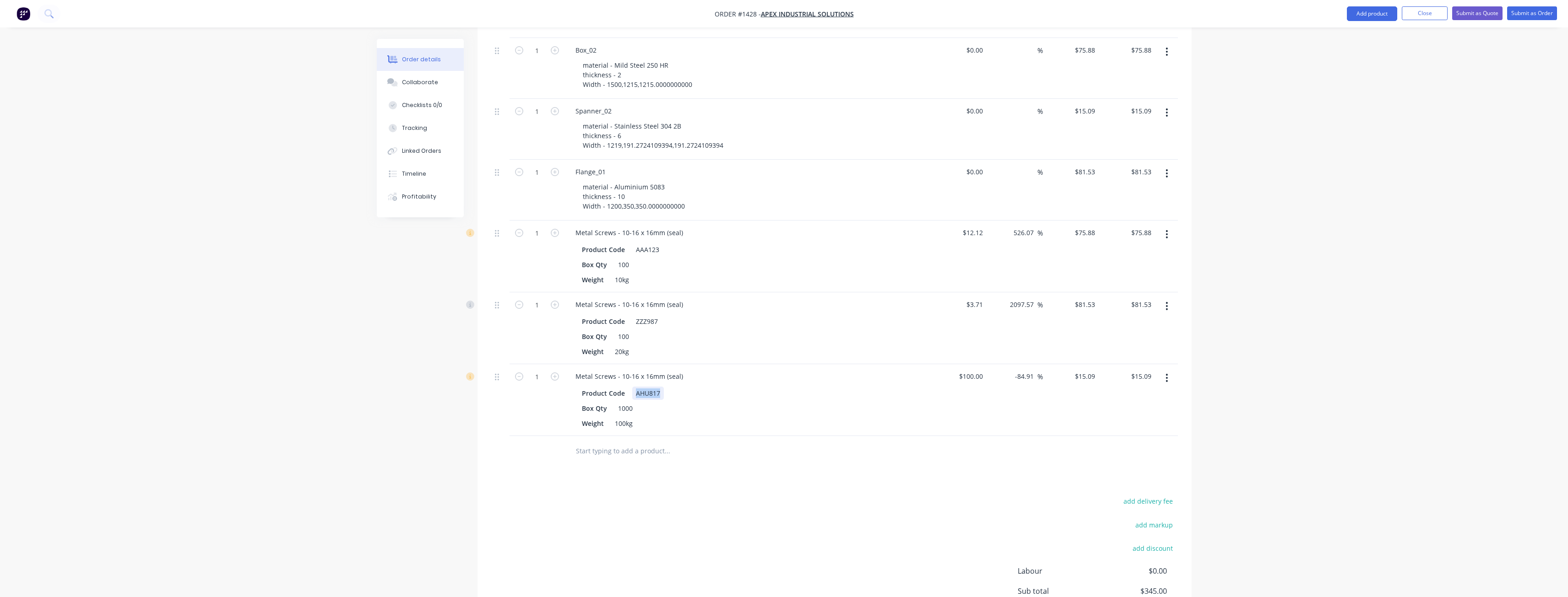
click at [652, 387] on div "AHU817" at bounding box center [648, 393] width 32 height 13
click at [645, 458] on div "Drawings Add drawing Products Show / Hide columns Add product Qty Cost Markup P…" at bounding box center [834, 319] width 714 height 732
drag, startPoint x: 573, startPoint y: 204, endPoint x: 674, endPoint y: 203, distance: 101.0
click at [674, 226] on div "Metal Screws - 10-16 x 16mm (seal)" at bounding box center [629, 232] width 122 height 13
click at [1281, 295] on div "Order details Collaborate Checklists 0/0 Tracking Linked Orders Timeline Profit…" at bounding box center [784, 97] width 1568 height 1203
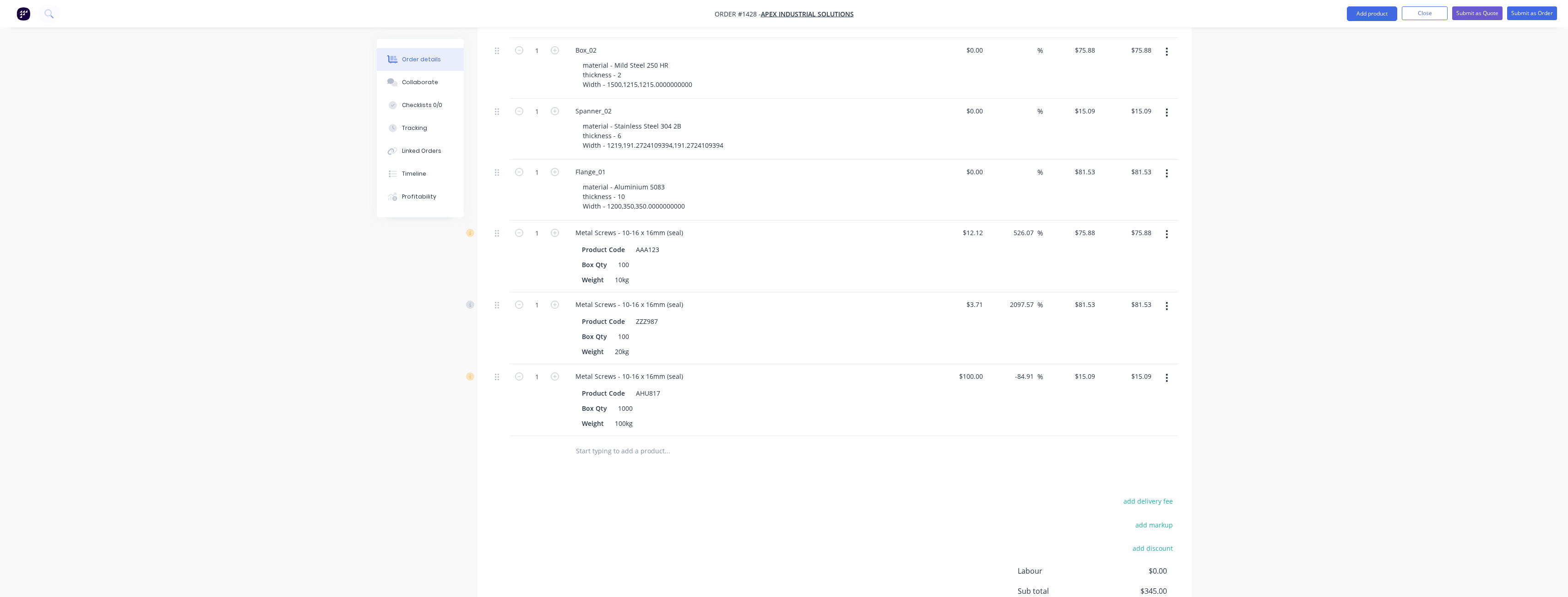
click at [1272, 184] on div "Order details Collaborate Checklists 0/0 Tracking Linked Orders Timeline Profit…" at bounding box center [784, 97] width 1568 height 1203
click at [1218, 263] on div "Order details Collaborate Checklists 0/0 Tracking Linked Orders Timeline Profit…" at bounding box center [784, 97] width 1568 height 1203
click at [1231, 386] on div "Order details Collaborate Checklists 0/0 Tracking Linked Orders Timeline Profit…" at bounding box center [784, 97] width 1568 height 1203
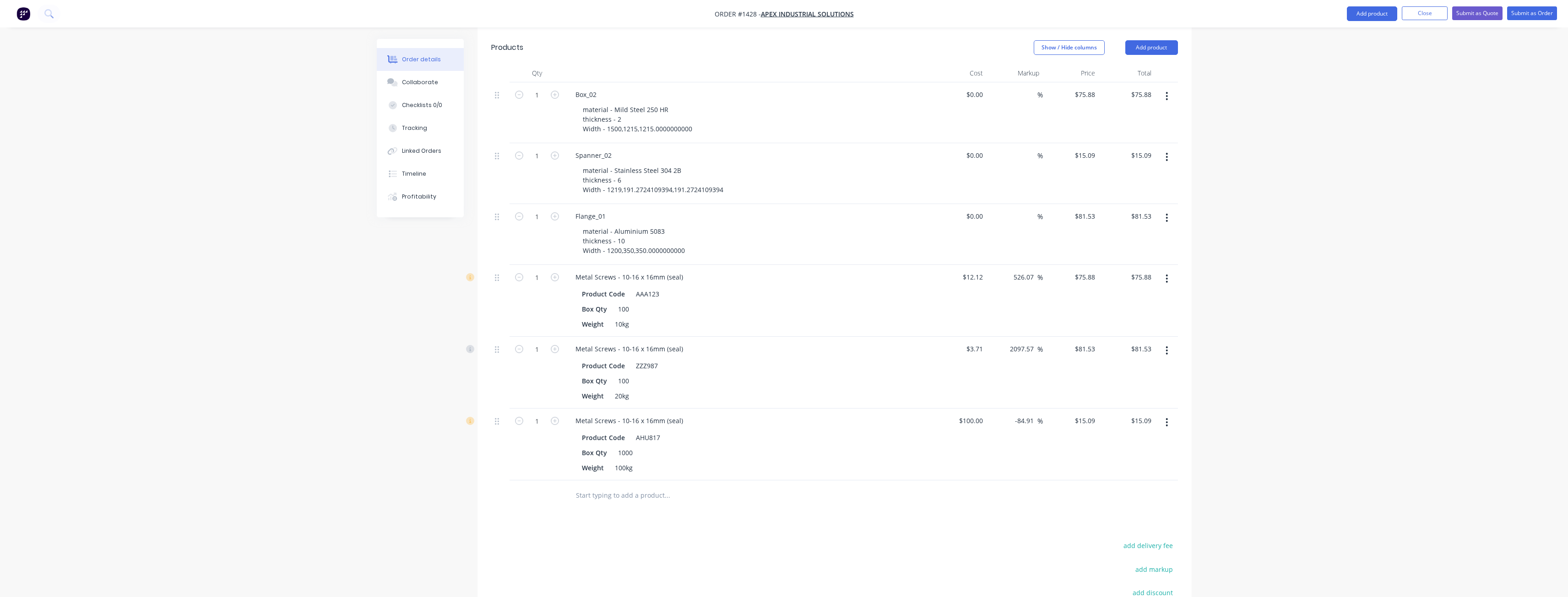
scroll to position [458, 0]
click at [458, 295] on div "Created by [PERSON_NAME] Created [DATE] Required [DATE] Assigned to Add team me…" at bounding box center [784, 164] width 815 height 1164
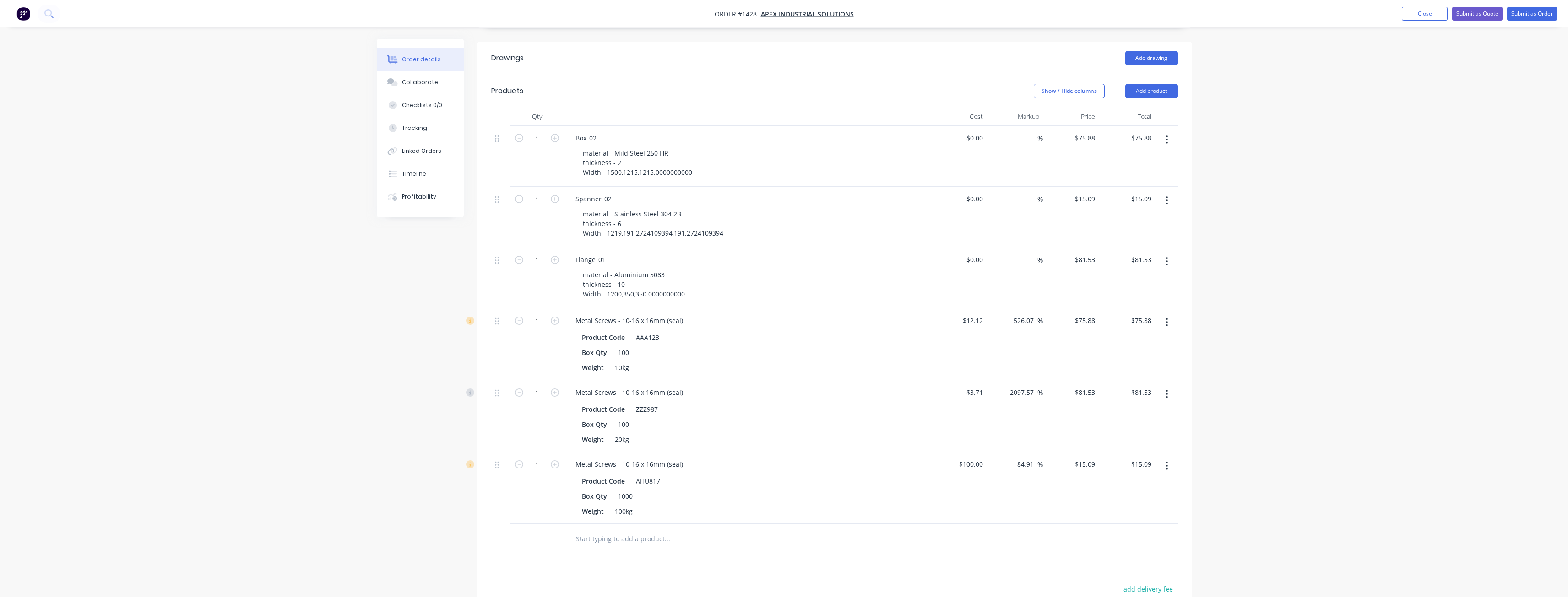
scroll to position [412, 0]
click at [1248, 353] on div "Order details Collaborate Checklists 0/0 Tracking Linked Orders Timeline Profit…" at bounding box center [784, 189] width 1568 height 1203
click at [1242, 365] on div "Order details Collaborate Checklists 0/0 Tracking Linked Orders Timeline Profit…" at bounding box center [784, 189] width 1568 height 1203
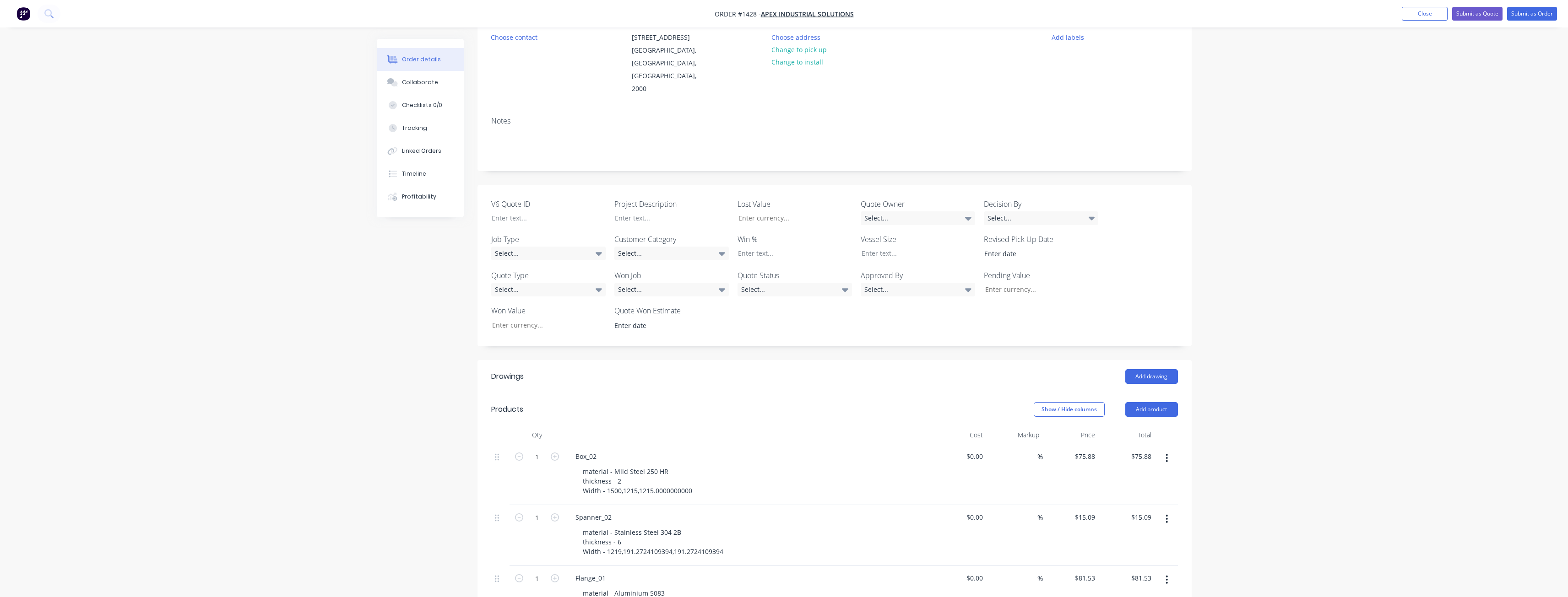
scroll to position [91, 0]
click at [1418, 13] on button "Close" at bounding box center [1424, 14] width 46 height 14
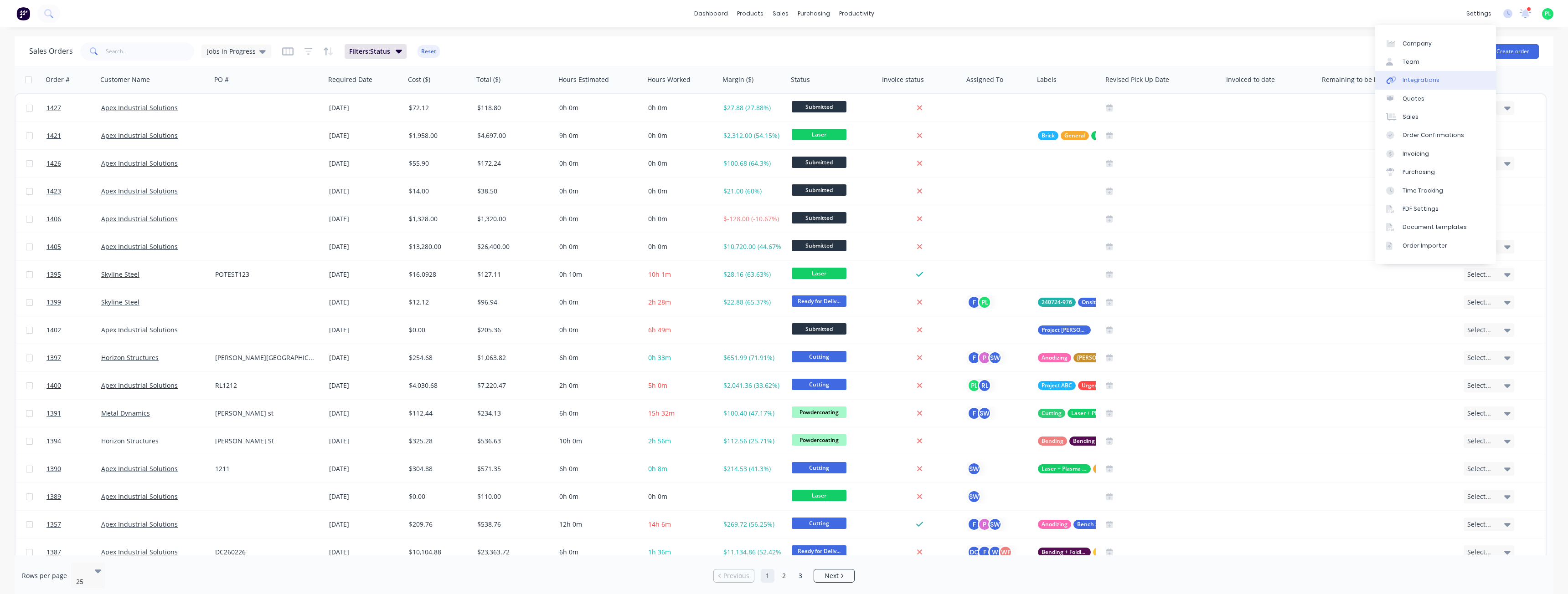
click at [1442, 76] on link "Integrations" at bounding box center [1435, 80] width 120 height 18
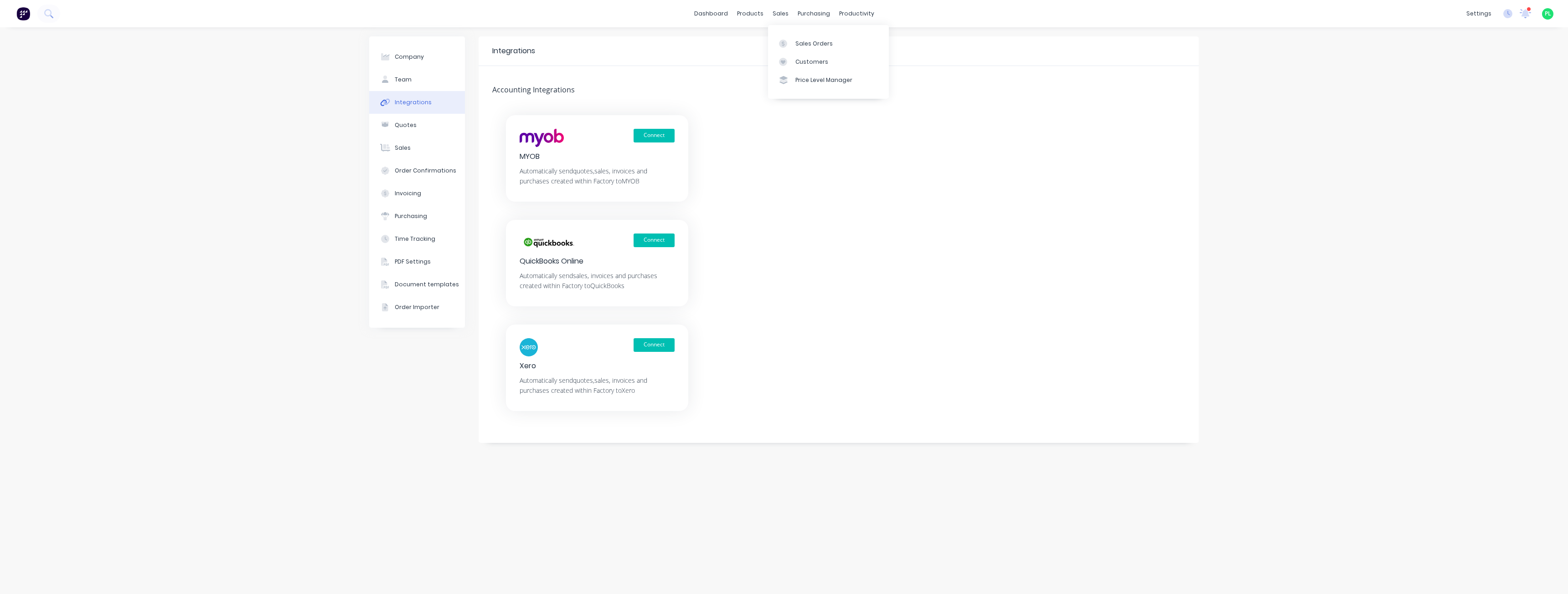
click at [819, 170] on div "Connect MYOB Automatically send quotes, sales, invoices and purchases created w…" at bounding box center [838, 263] width 720 height 296
drag, startPoint x: 497, startPoint y: 91, endPoint x: 595, endPoint y: 90, distance: 98.0
click at [595, 90] on div "Integrations Accounting Integrations Connect MYOB Automatically send quotes, sa…" at bounding box center [838, 240] width 720 height 407
click at [592, 91] on div "Integrations Accounting Integrations Connect MYOB Automatically send quotes, sa…" at bounding box center [838, 240] width 720 height 407
click at [741, 345] on div "Connect MYOB Automatically send quotes, sales, invoices and purchases created w…" at bounding box center [838, 263] width 720 height 296
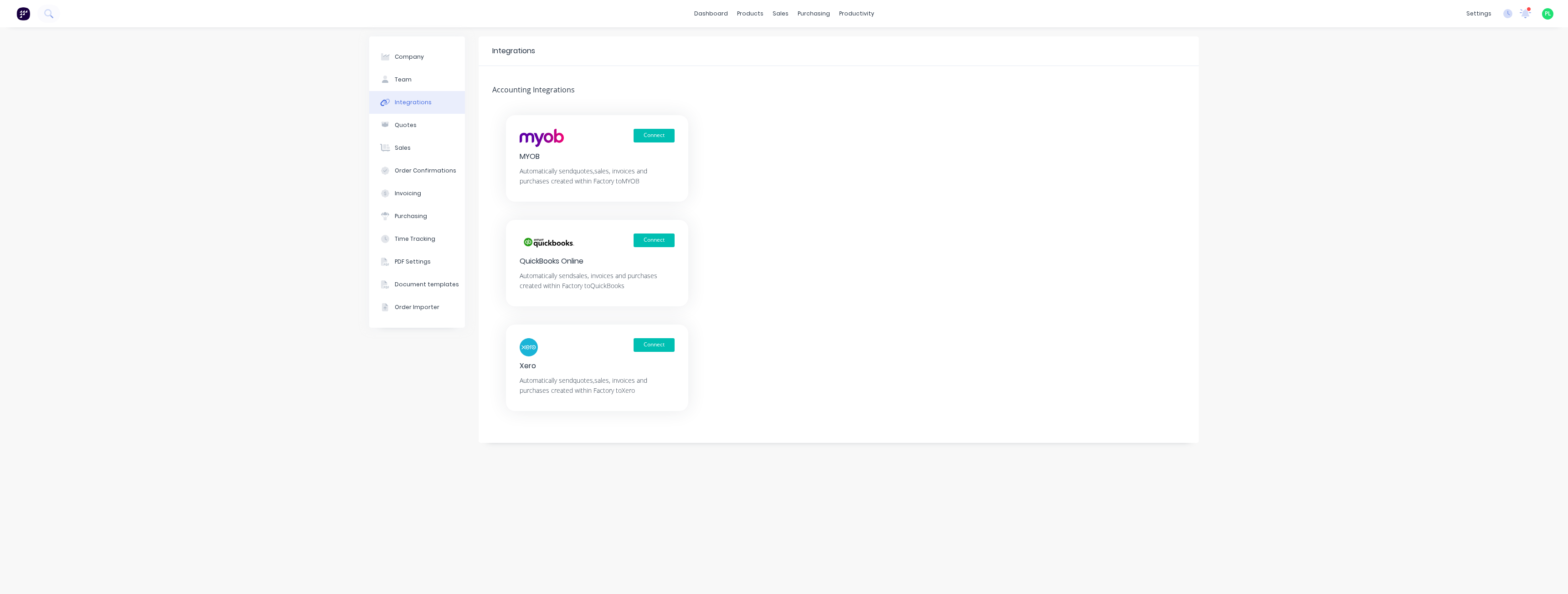
click at [823, 375] on div "Connect MYOB Automatically send quotes, sales, invoices and purchases created w…" at bounding box center [838, 263] width 720 height 296
click at [793, 37] on link "Sales Orders" at bounding box center [828, 43] width 120 height 18
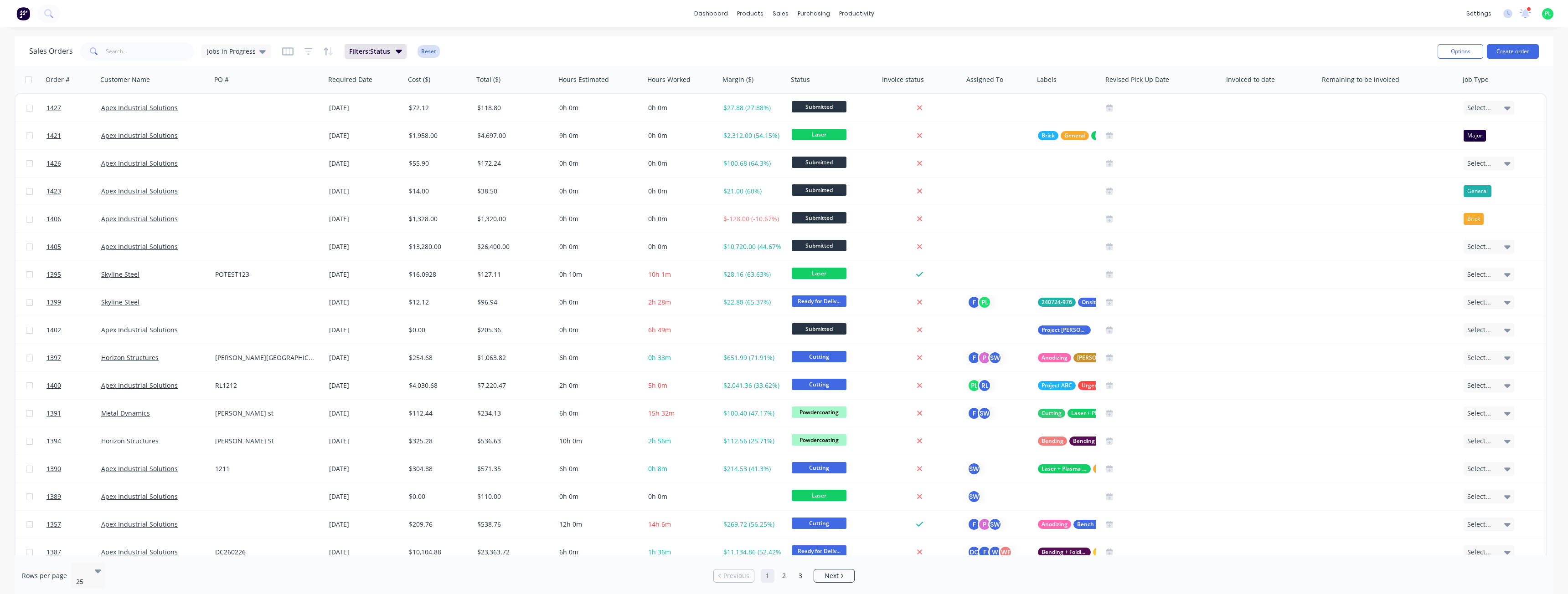
click at [432, 50] on button "Reset" at bounding box center [429, 51] width 23 height 13
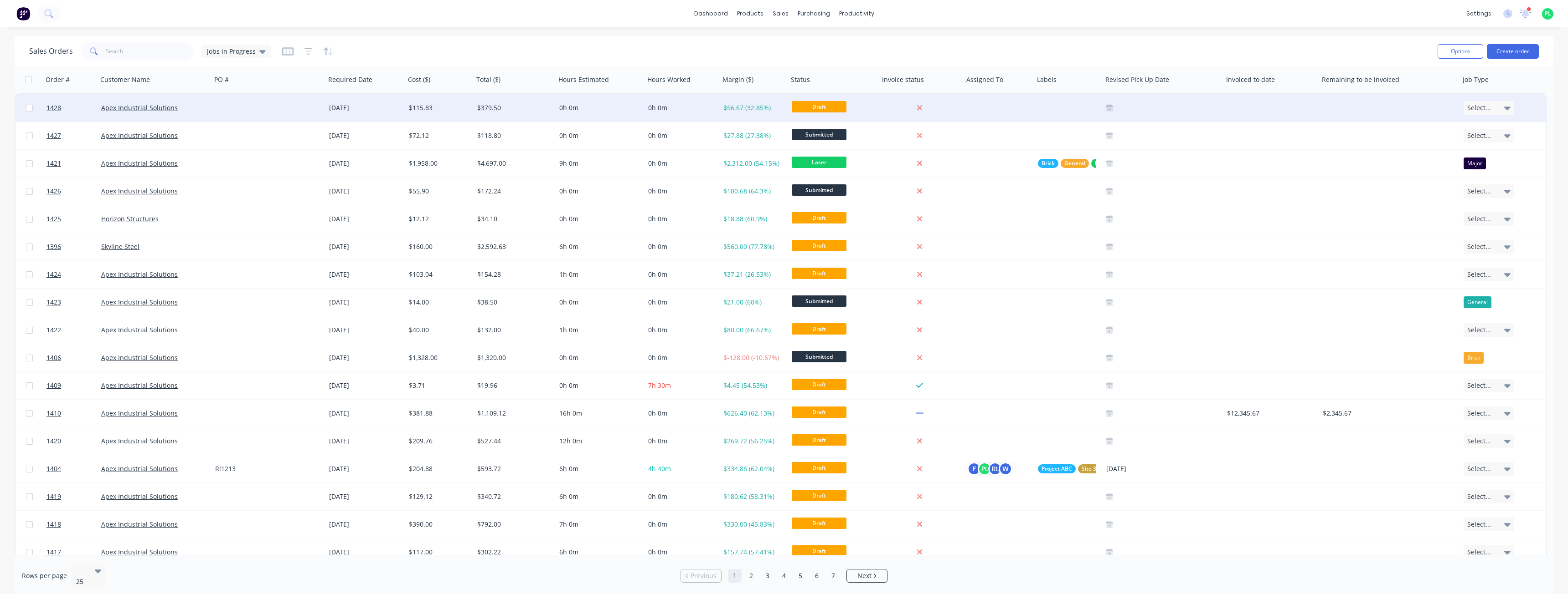
click at [452, 106] on div "$115.83" at bounding box center [437, 108] width 58 height 9
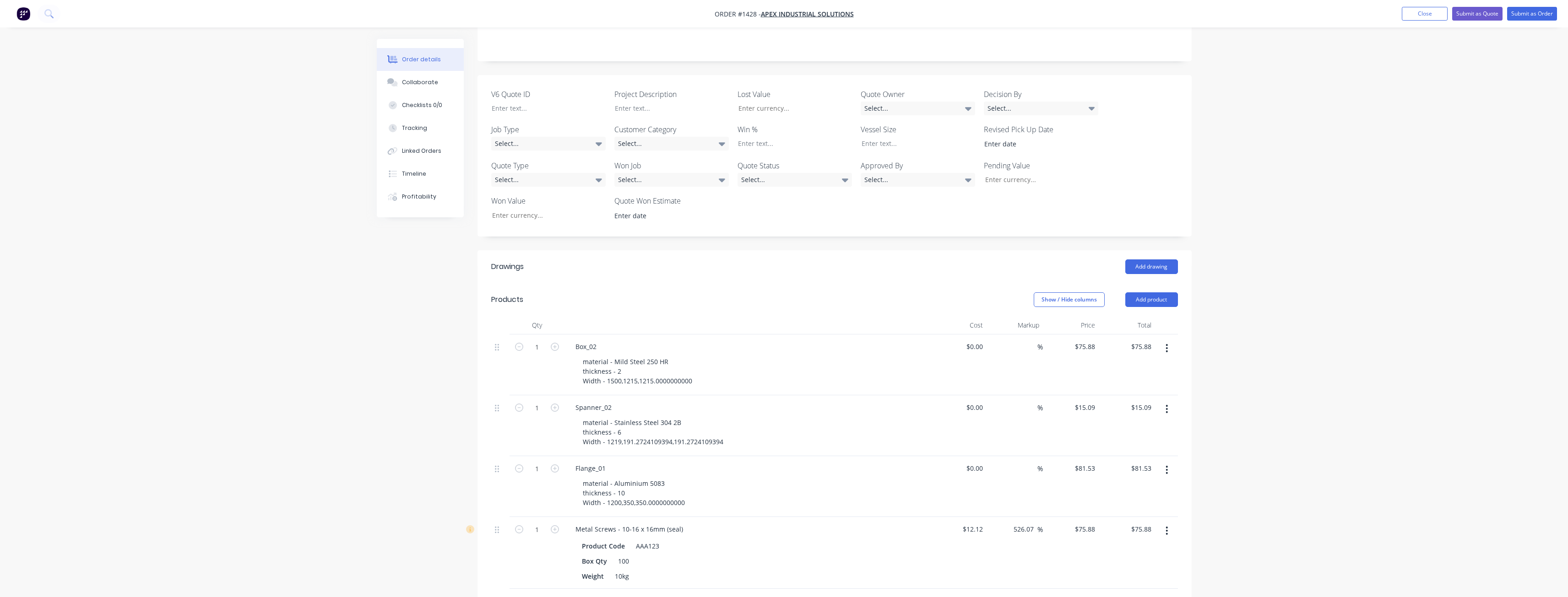
scroll to position [229, 0]
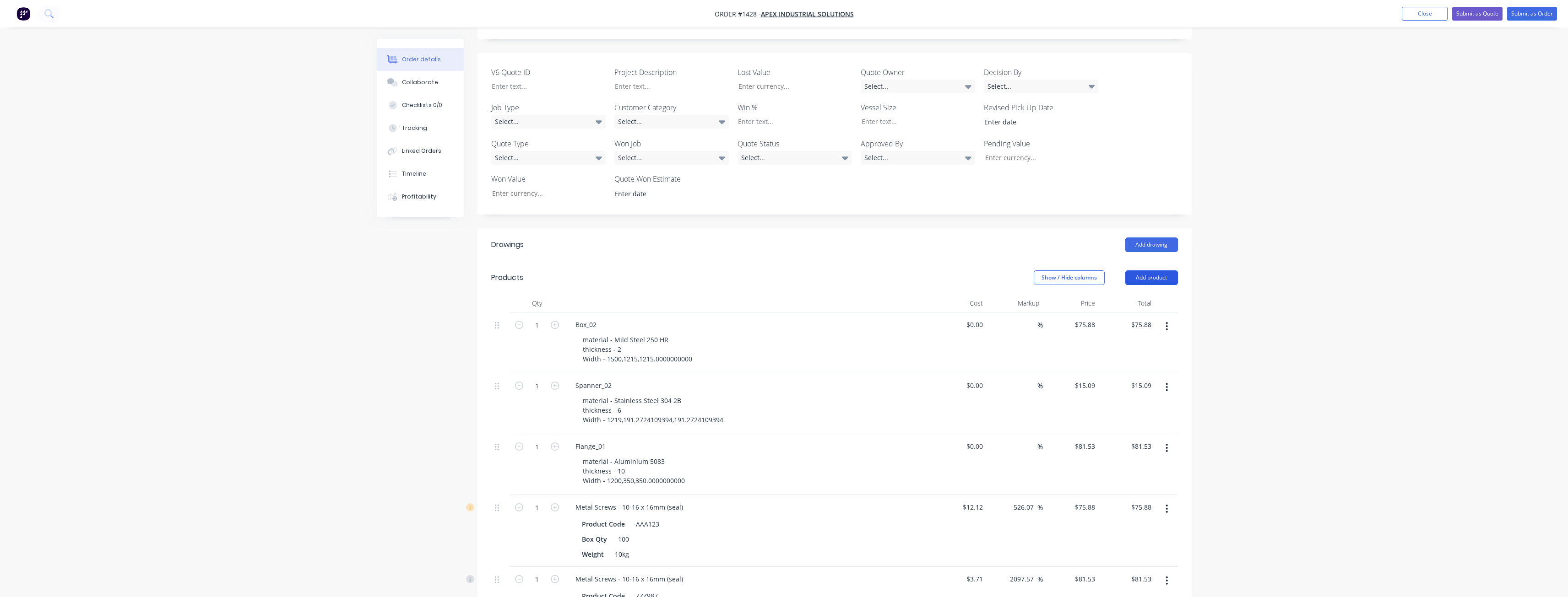
click at [1157, 271] on button "Add product" at bounding box center [1150, 278] width 53 height 15
click at [1135, 441] on div "Import products" at bounding box center [1134, 447] width 70 height 13
click at [1127, 331] on div "Basic products" at bounding box center [1134, 337] width 70 height 13
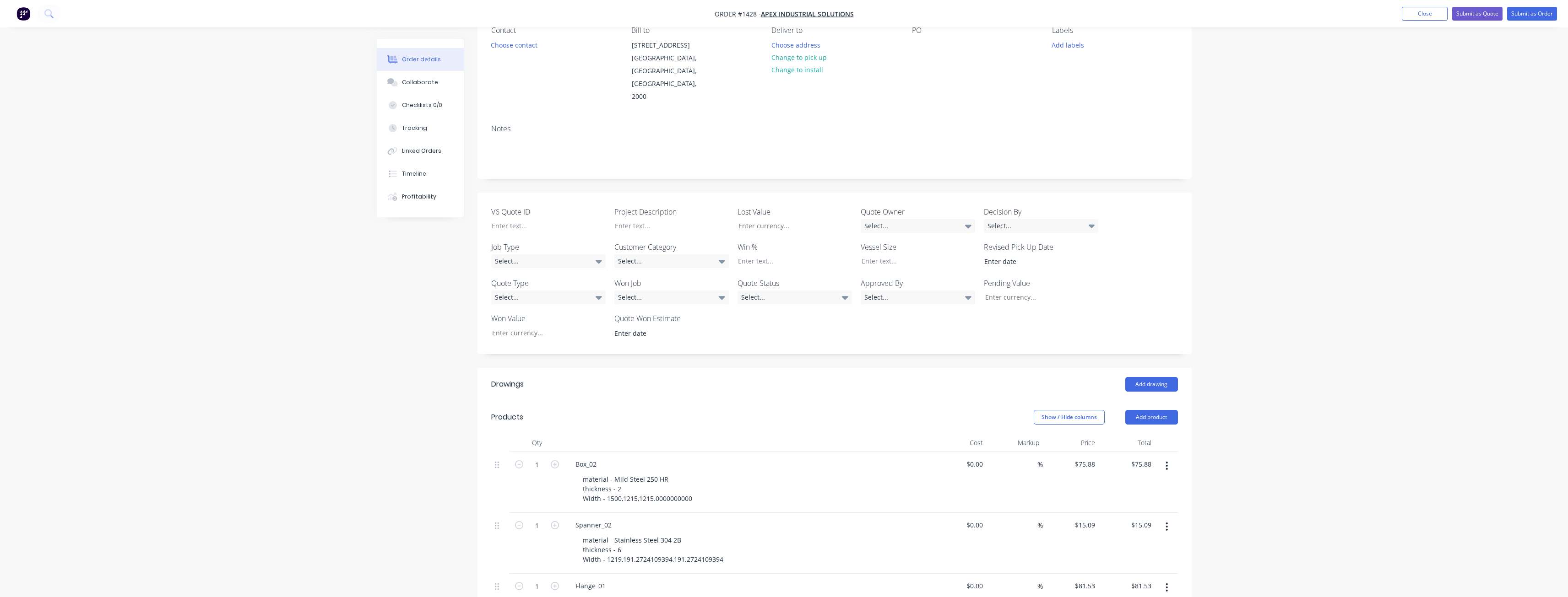
scroll to position [0, 0]
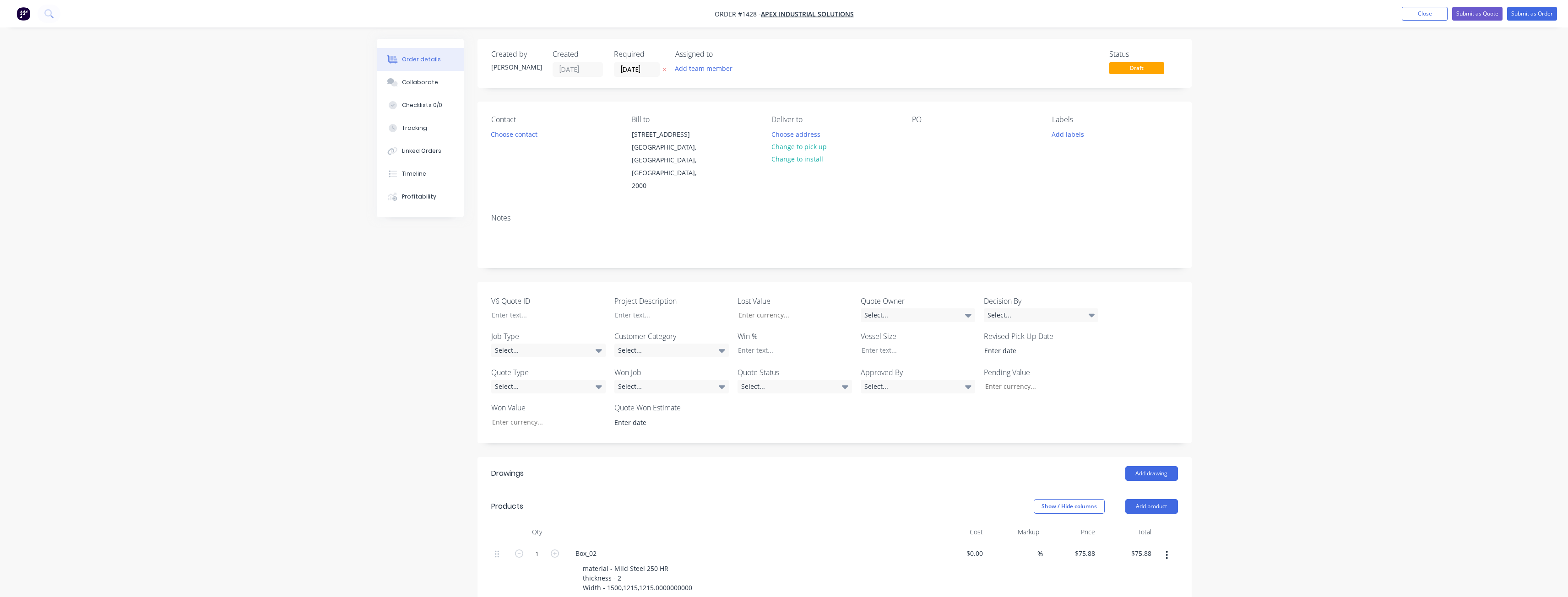
drag, startPoint x: 887, startPoint y: 18, endPoint x: 761, endPoint y: 13, distance: 126.1
click at [761, 13] on nav "Order #1428 - Apex Industrial Solutions Add product Close Submit as Quote Submi…" at bounding box center [784, 14] width 1568 height 28
click at [440, 79] on button "Collaborate" at bounding box center [421, 82] width 87 height 23
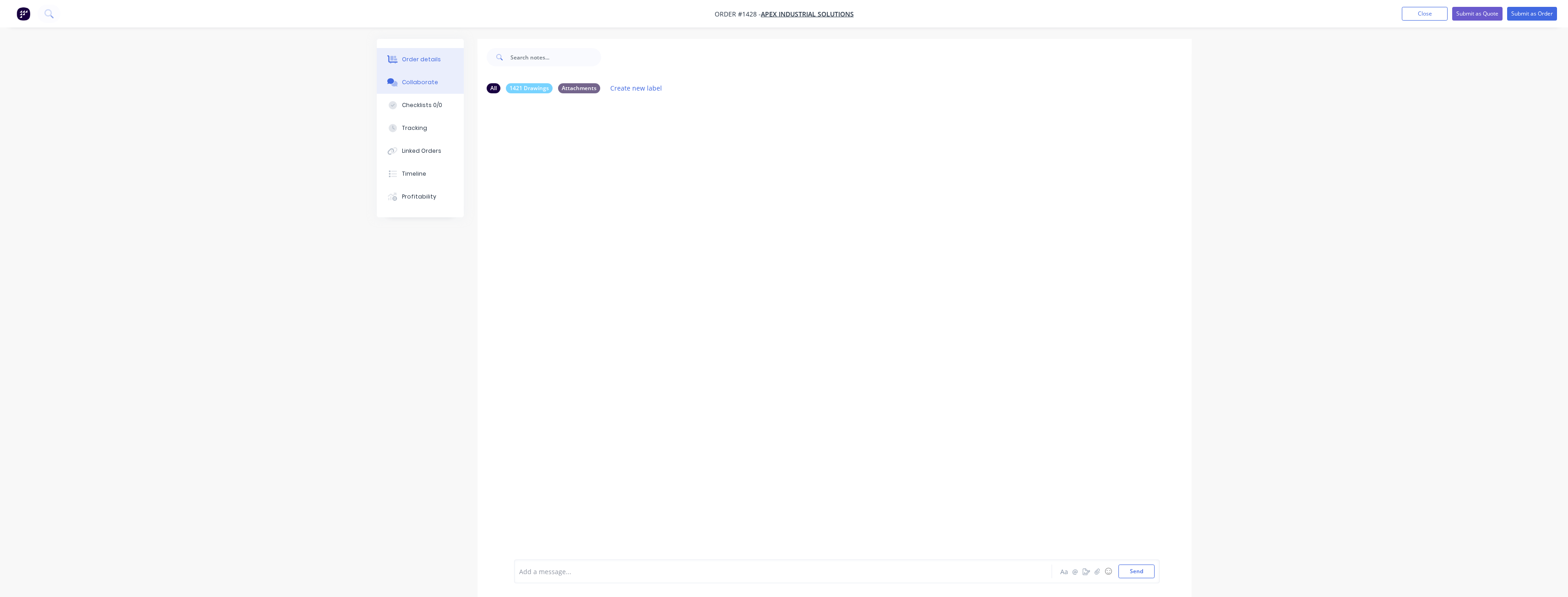
click at [418, 62] on div "Order details" at bounding box center [421, 60] width 39 height 8
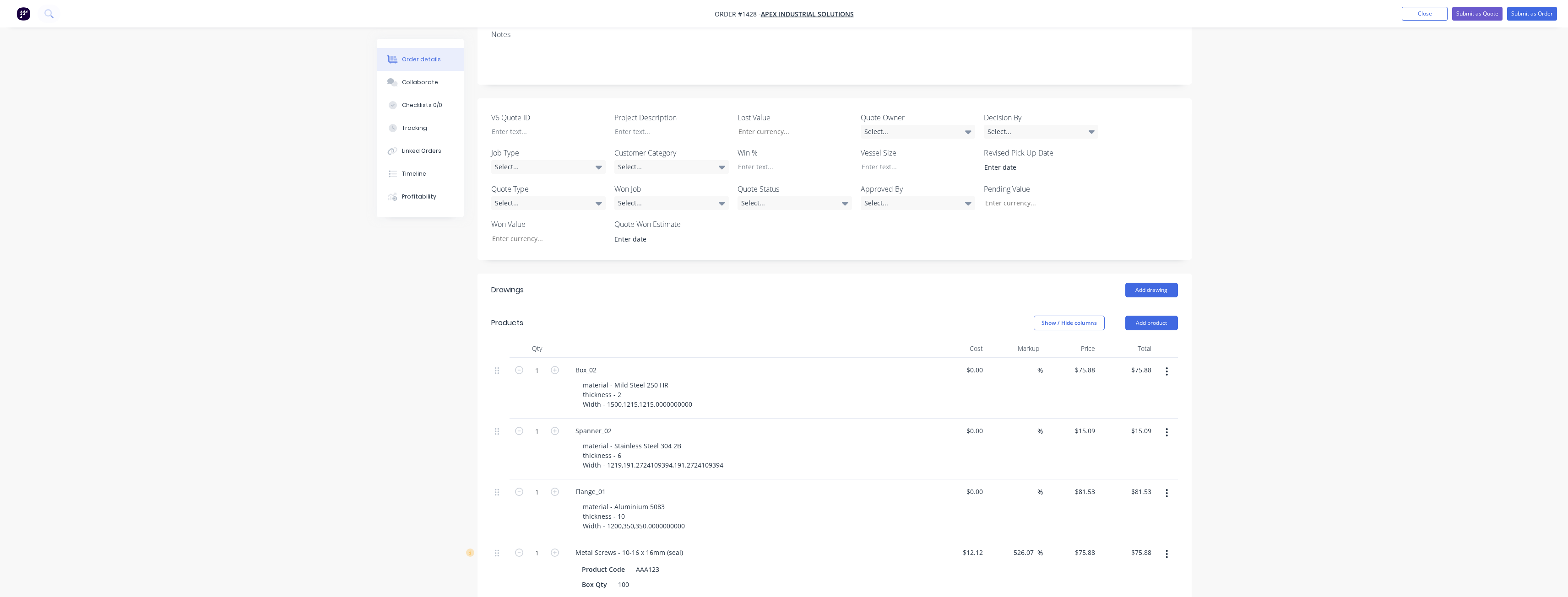
scroll to position [183, 0]
click at [291, 199] on div "Order details Collaborate Checklists 0/0 Tracking Linked Orders Timeline Profit…" at bounding box center [784, 418] width 1568 height 1203
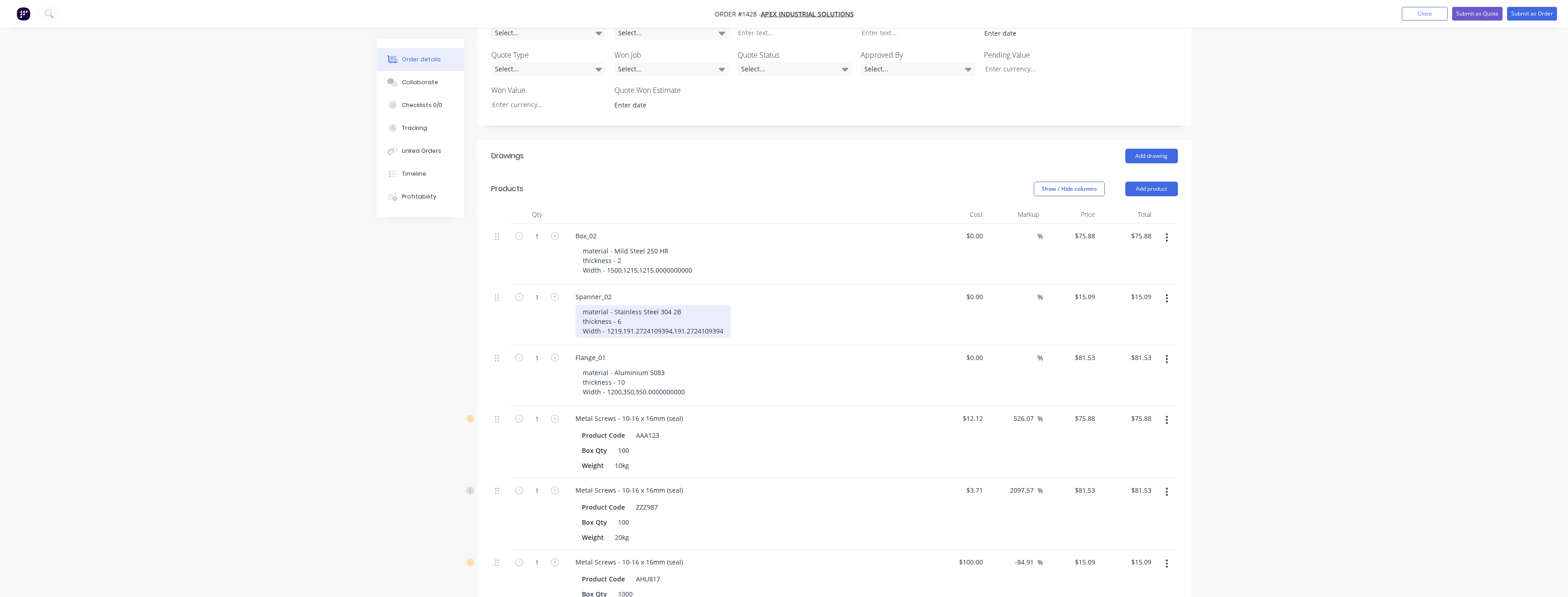
scroll to position [366, 0]
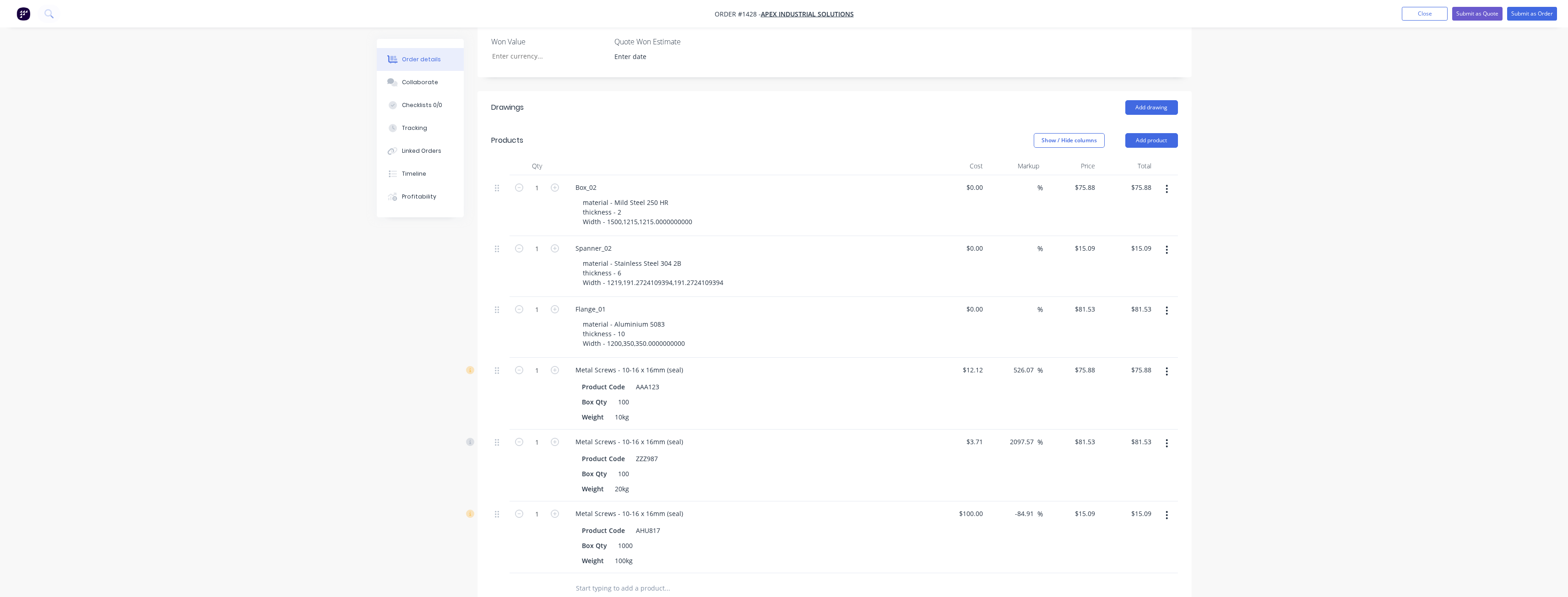
click at [1168, 180] on button "button" at bounding box center [1166, 188] width 22 height 17
drag, startPoint x: 1133, startPoint y: 244, endPoint x: 1142, endPoint y: 219, distance: 26.6
click at [1133, 262] on div "Delete" at bounding box center [1134, 268] width 70 height 13
click at [1171, 180] on button "button" at bounding box center [1166, 188] width 22 height 17
click at [1148, 262] on div "Delete" at bounding box center [1134, 268] width 70 height 13
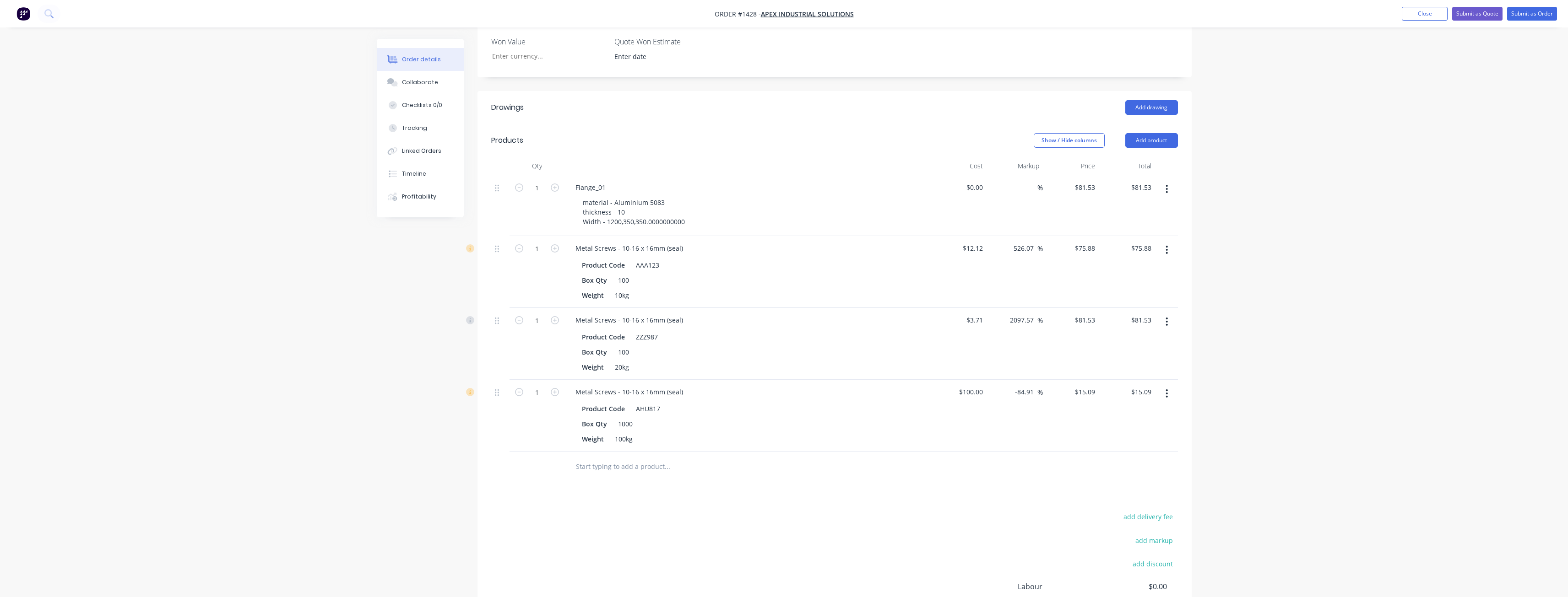
click at [1164, 180] on button "button" at bounding box center [1166, 188] width 22 height 17
click at [1143, 262] on div "Delete" at bounding box center [1134, 268] width 70 height 13
click at [1163, 180] on button "button" at bounding box center [1166, 188] width 22 height 17
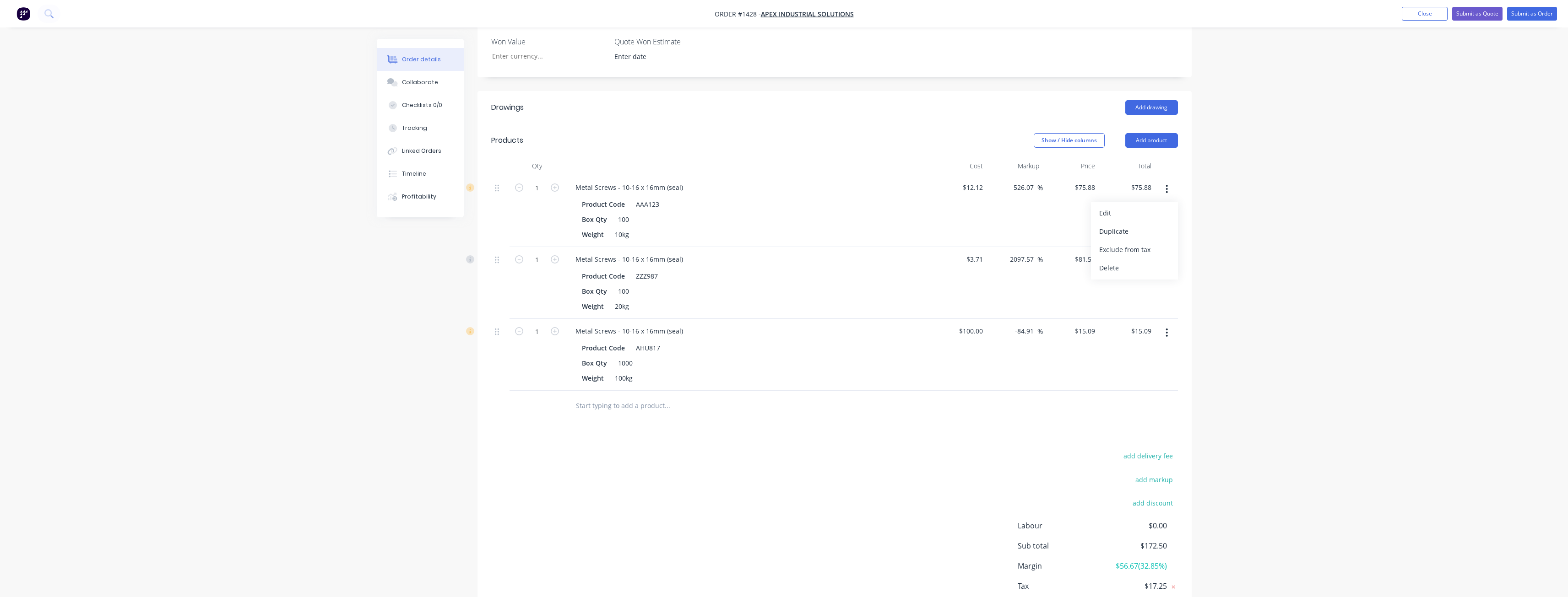
click at [1139, 262] on div "Delete" at bounding box center [1134, 268] width 70 height 13
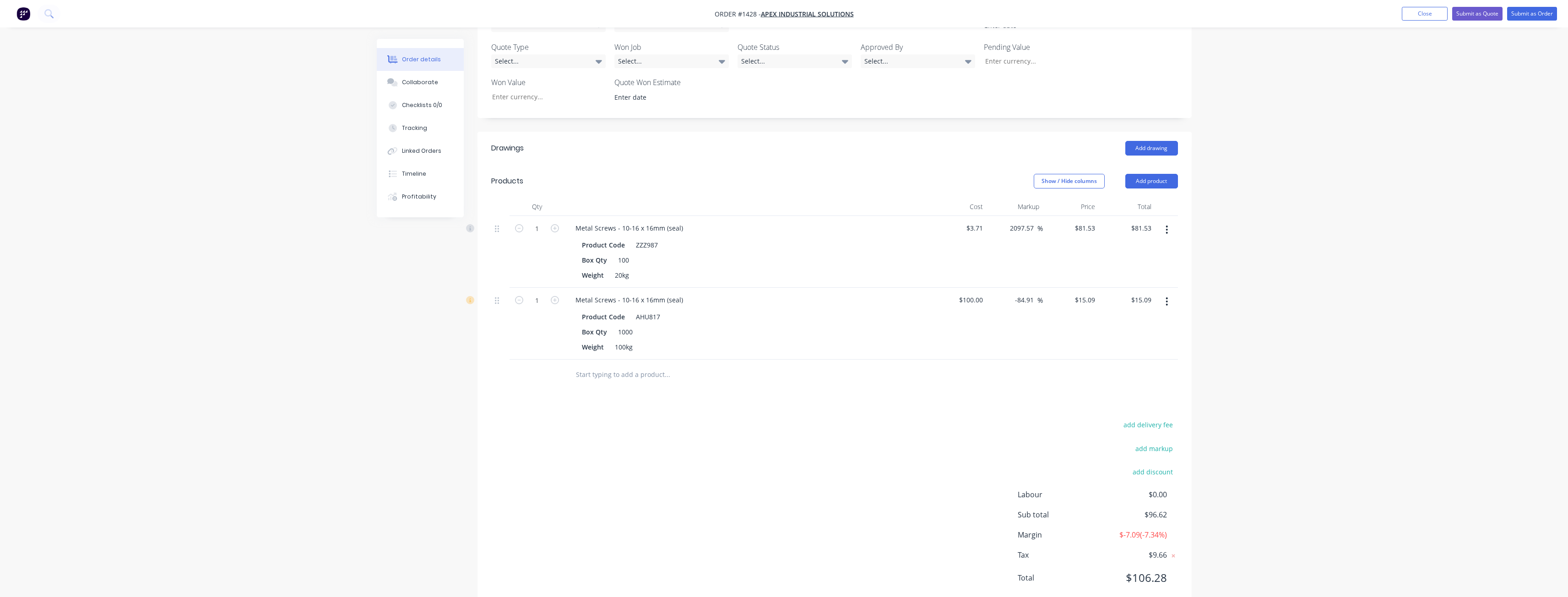
click at [1165, 226] on icon "button" at bounding box center [1166, 230] width 2 height 8
click at [1143, 302] on div "Delete" at bounding box center [1134, 308] width 70 height 13
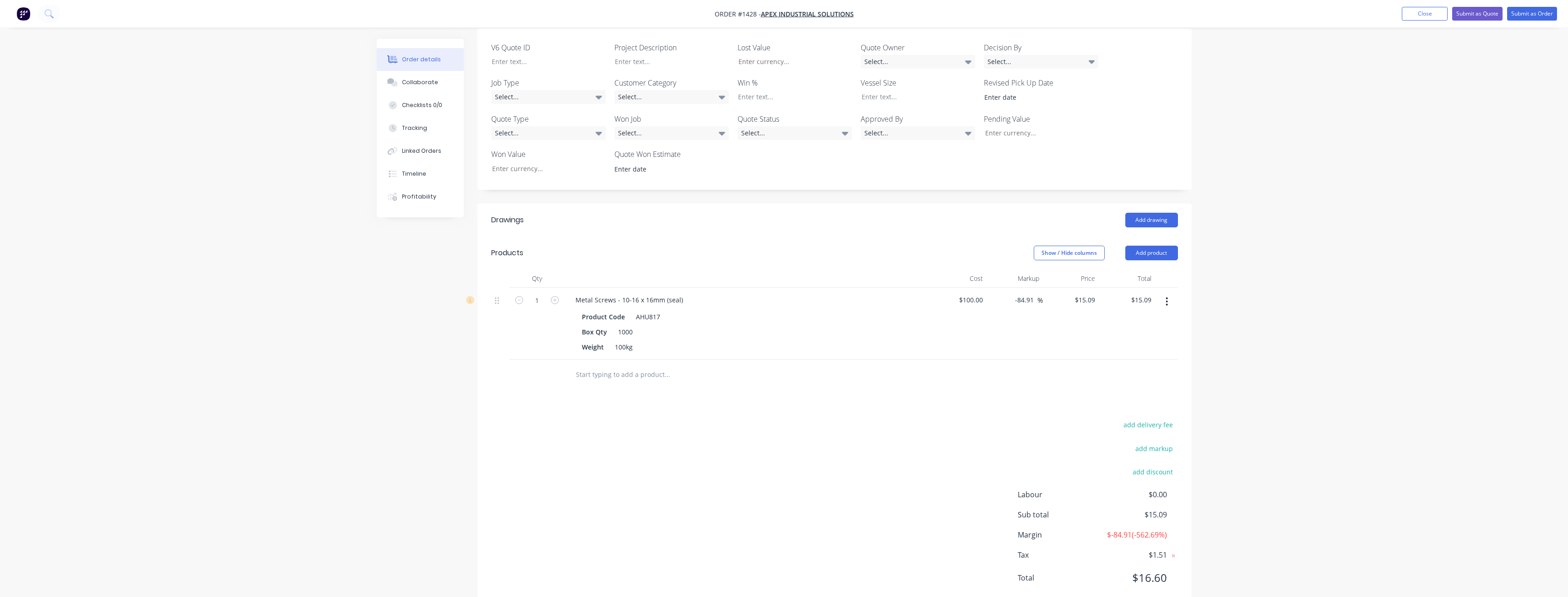
click at [1169, 294] on button "button" at bounding box center [1166, 301] width 22 height 17
click at [1133, 374] on div "Delete" at bounding box center [1134, 380] width 70 height 13
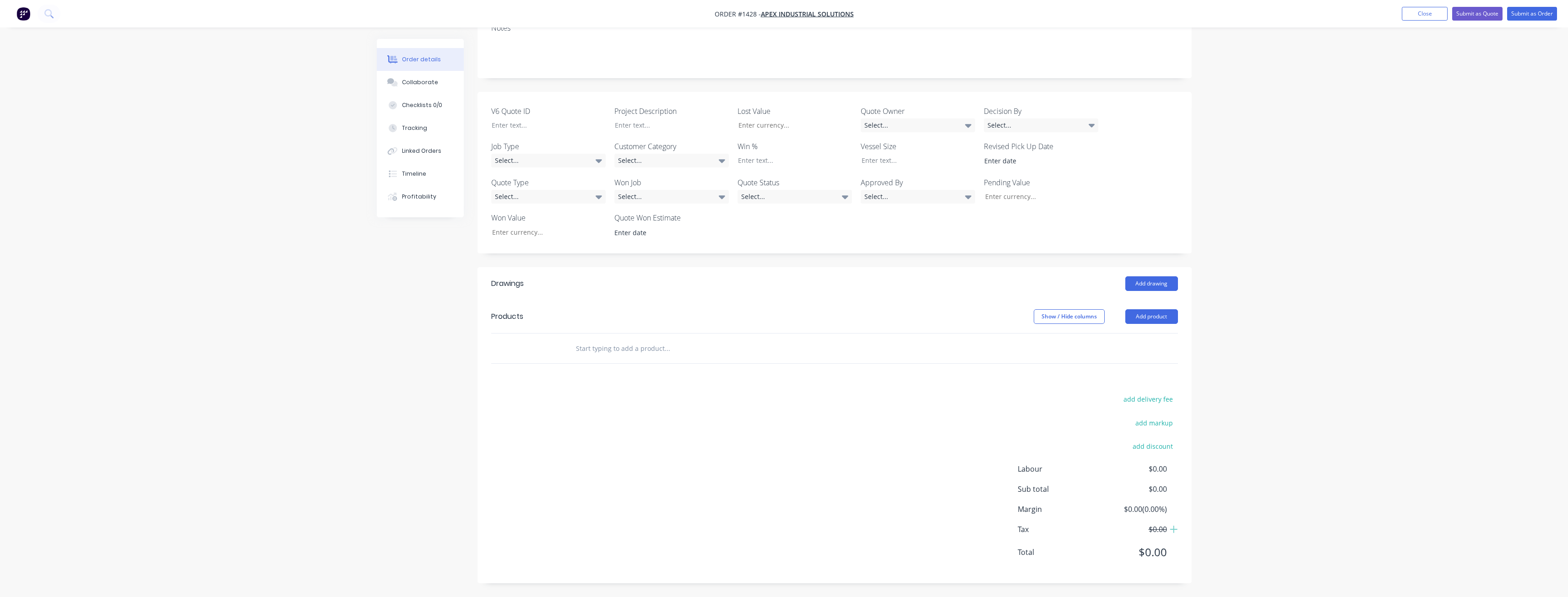
scroll to position [165, 0]
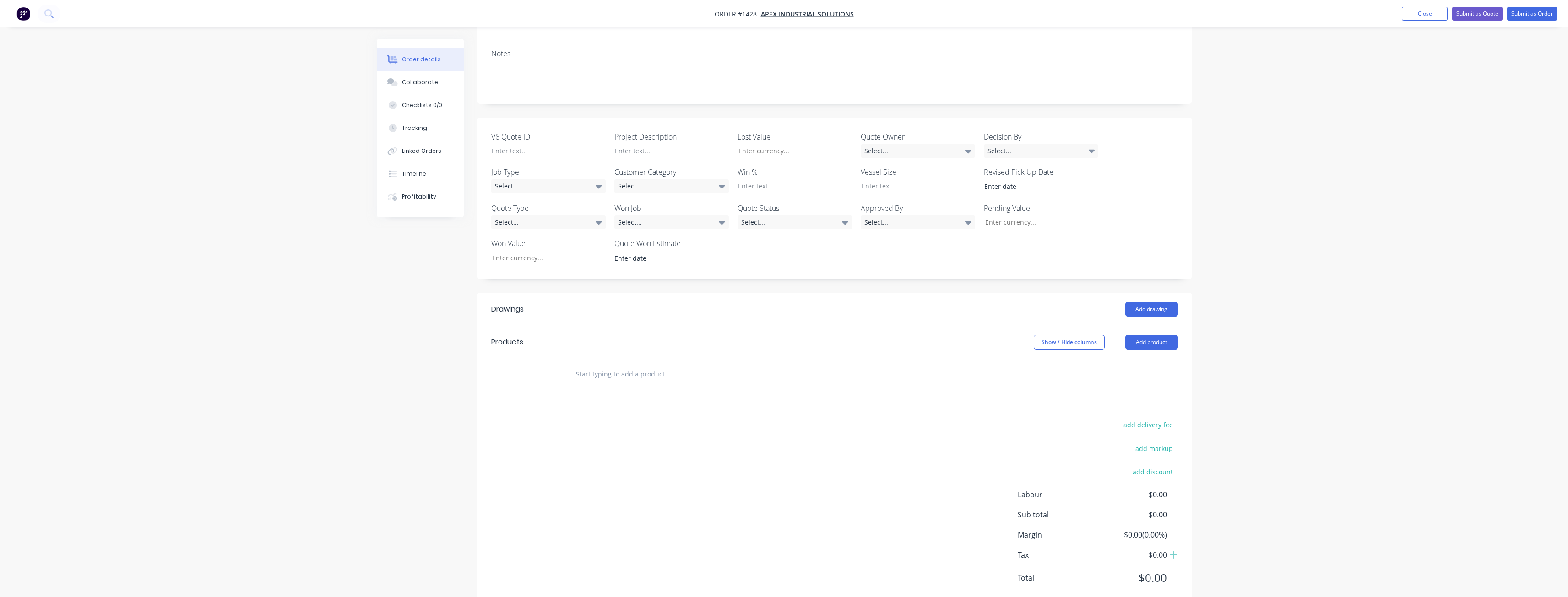
click at [635, 359] on div at bounding box center [729, 374] width 329 height 30
drag, startPoint x: 647, startPoint y: 345, endPoint x: 662, endPoint y: 342, distance: 15.3
click at [648, 365] on input "text" at bounding box center [666, 374] width 183 height 18
type input "Project ABC"
click at [655, 394] on button "Add Project ABC to order" at bounding box center [716, 409] width 275 height 30
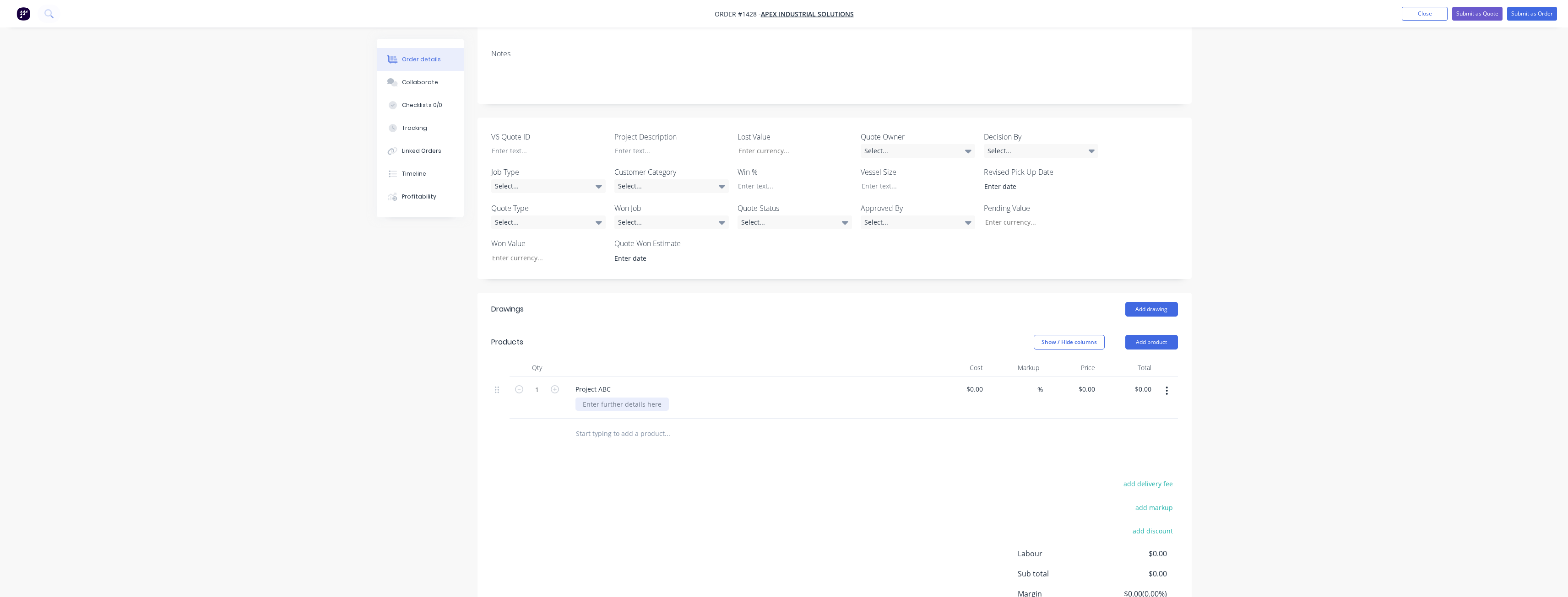
click at [626, 398] on div at bounding box center [622, 404] width 93 height 13
click at [931, 404] on div "$0.00 $0.00" at bounding box center [958, 417] width 57 height 80
click at [1082, 377] on div "0 $0.00" at bounding box center [1070, 412] width 57 height 70
click at [1082, 377] on div "$0.00 0" at bounding box center [1070, 412] width 57 height 70
drag, startPoint x: 1213, startPoint y: 376, endPoint x: 1207, endPoint y: 376, distance: 6.0
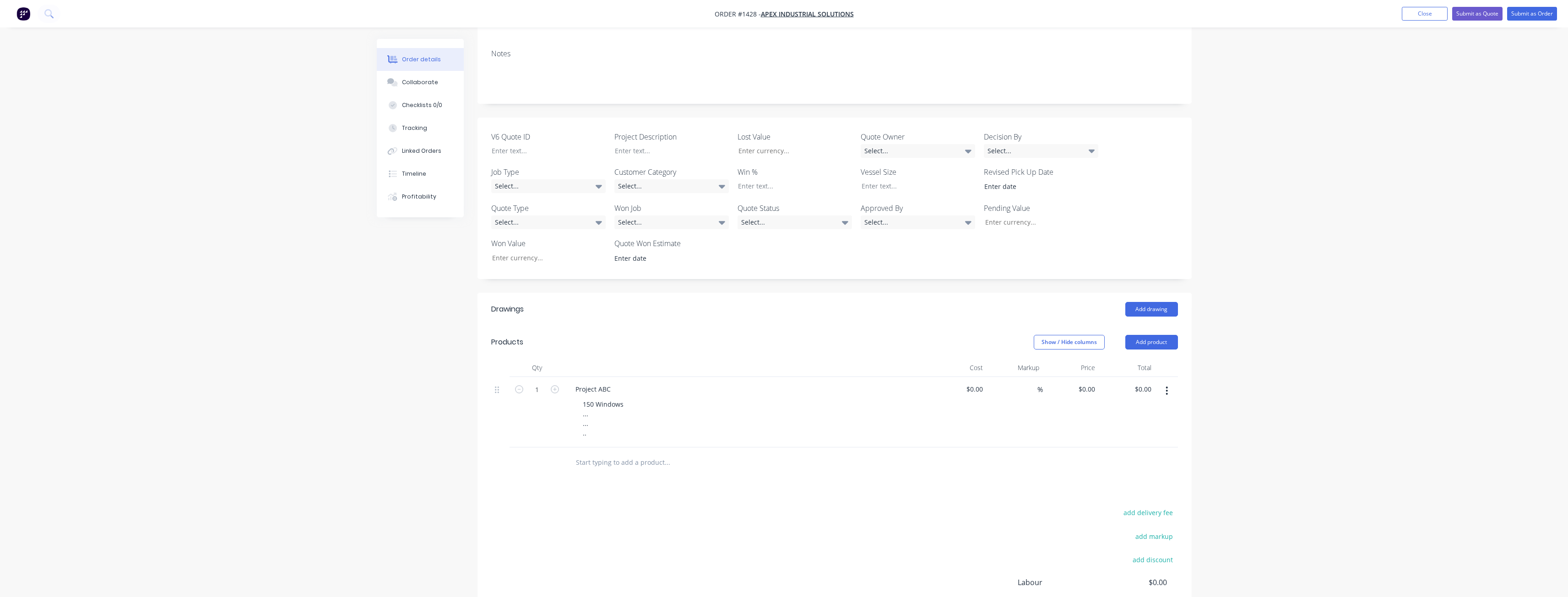
click at [1211, 376] on div "Order details Collaborate Checklists 0/0 Tracking Linked Orders Timeline Profit…" at bounding box center [784, 273] width 1568 height 875
click at [1089, 383] on input "0" at bounding box center [1087, 389] width 21 height 13
click at [1089, 383] on input "0" at bounding box center [1093, 389] width 11 height 13
type input "$1,234,567.89"
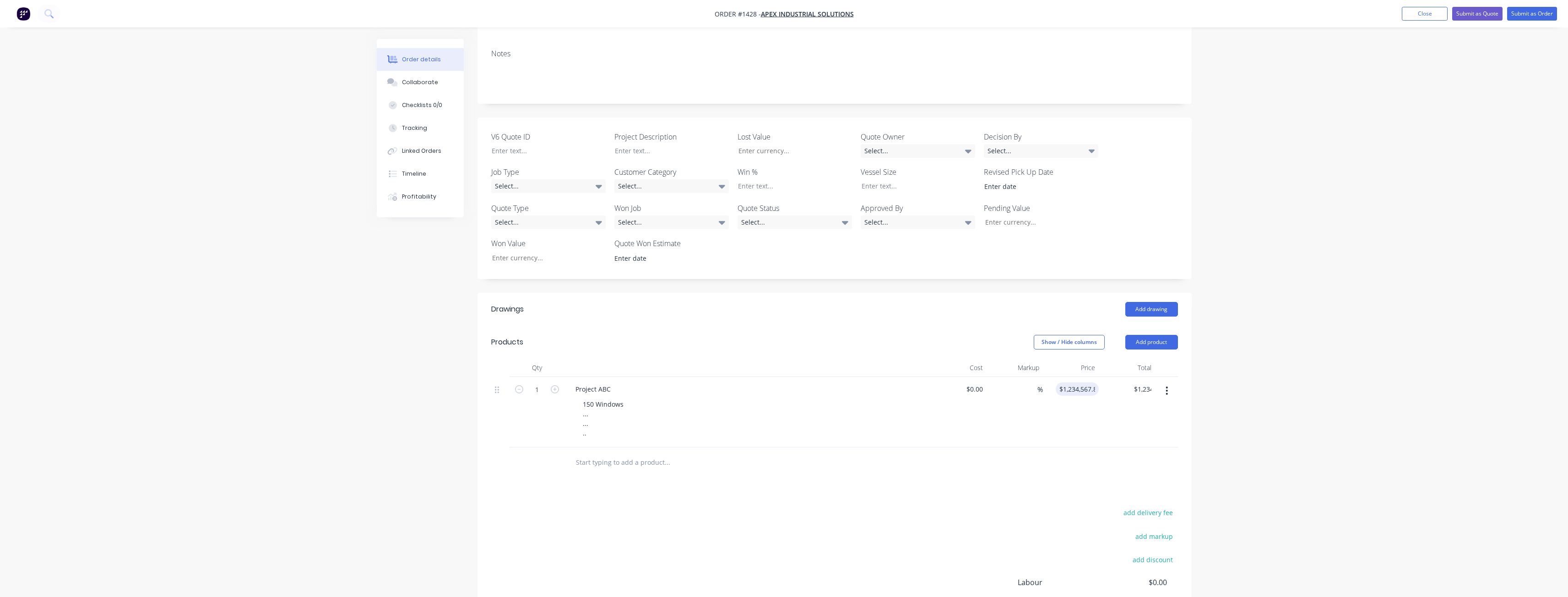
click at [1271, 387] on div "Order details Collaborate Checklists 0/0 Tracking Linked Orders Timeline Profit…" at bounding box center [784, 273] width 1568 height 875
click at [1208, 382] on div "Order details Collaborate Checklists 0/0 Tracking Linked Orders Timeline Profit…" at bounding box center [784, 273] width 1568 height 875
click at [1246, 416] on div "Order details Collaborate Checklists 0/0 Tracking Linked Orders Timeline Profit…" at bounding box center [784, 273] width 1568 height 875
click at [604, 409] on div "150 Windows ... ... .." at bounding box center [603, 418] width 56 height 42
click at [603, 464] on div "Drawings Add drawing Products Show / Hide columns Add product Qty Cost Markup P…" at bounding box center [834, 495] width 714 height 405
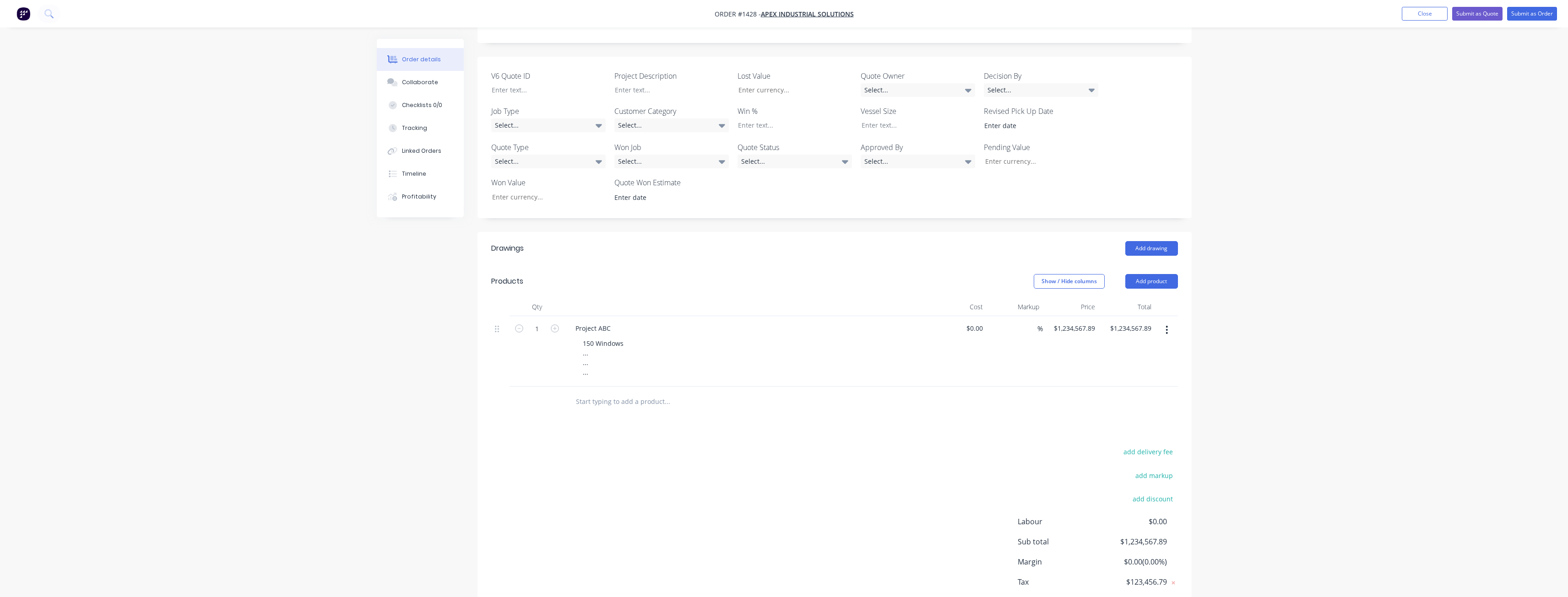
scroll to position [252, 0]
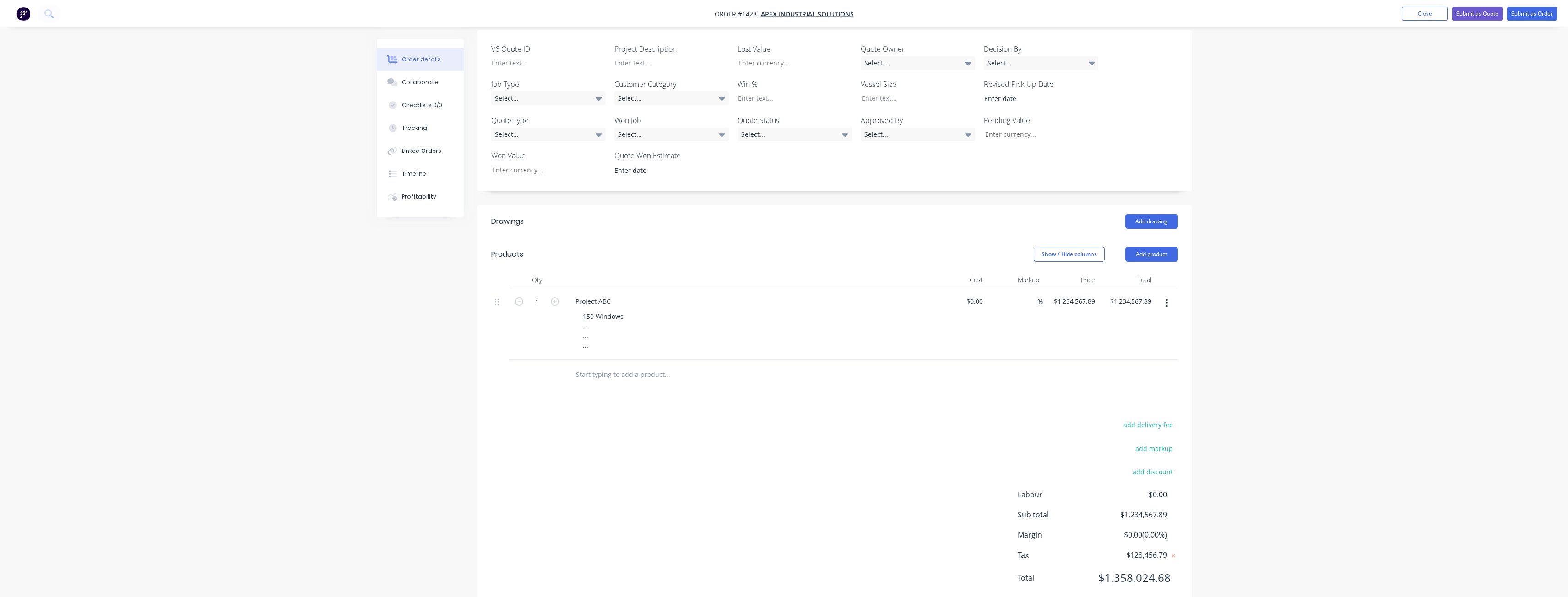
click at [1290, 399] on div "Order details Collaborate Checklists 0/0 Tracking Linked Orders Timeline Profit…" at bounding box center [784, 185] width 1568 height 875
click at [523, 540] on div "add delivery fee add markup add discount Labour $0.00 Sub total $1,234,567.89 M…" at bounding box center [834, 507] width 686 height 177
